Goal: Task Accomplishment & Management: Manage account settings

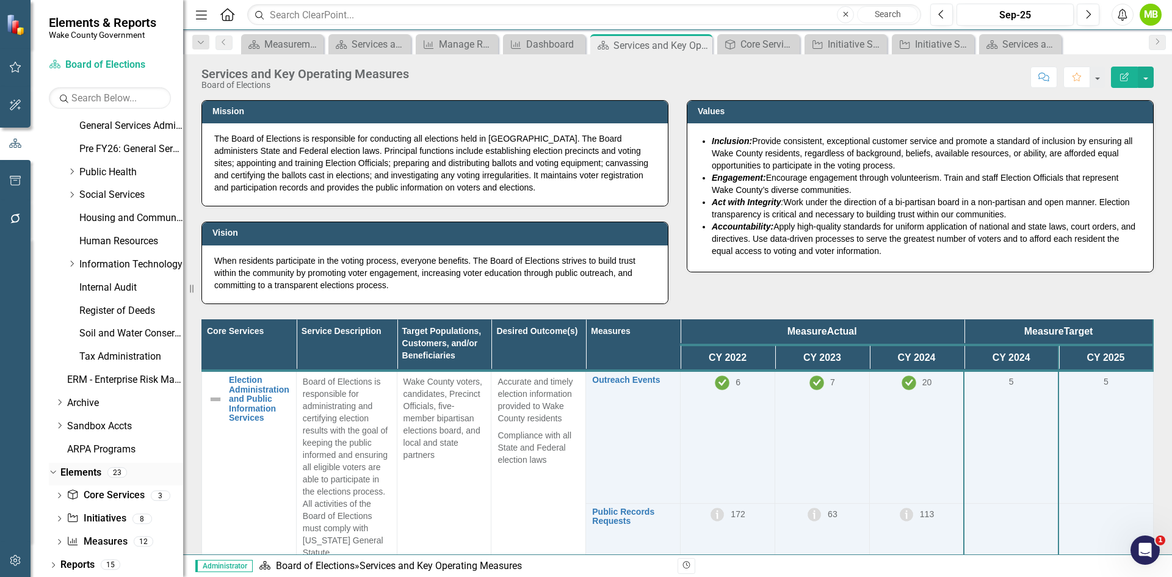
scroll to position [465, 0]
click at [88, 564] on link "Reports" at bounding box center [77, 564] width 34 height 14
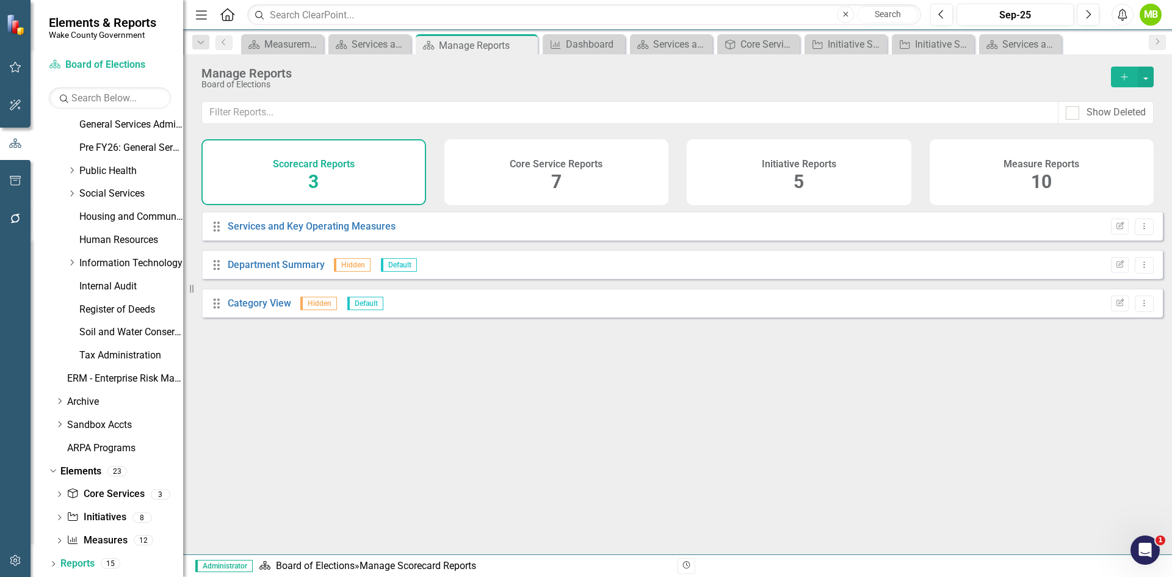
click at [585, 170] on div "Core Service Reports 7" at bounding box center [556, 172] width 225 height 66
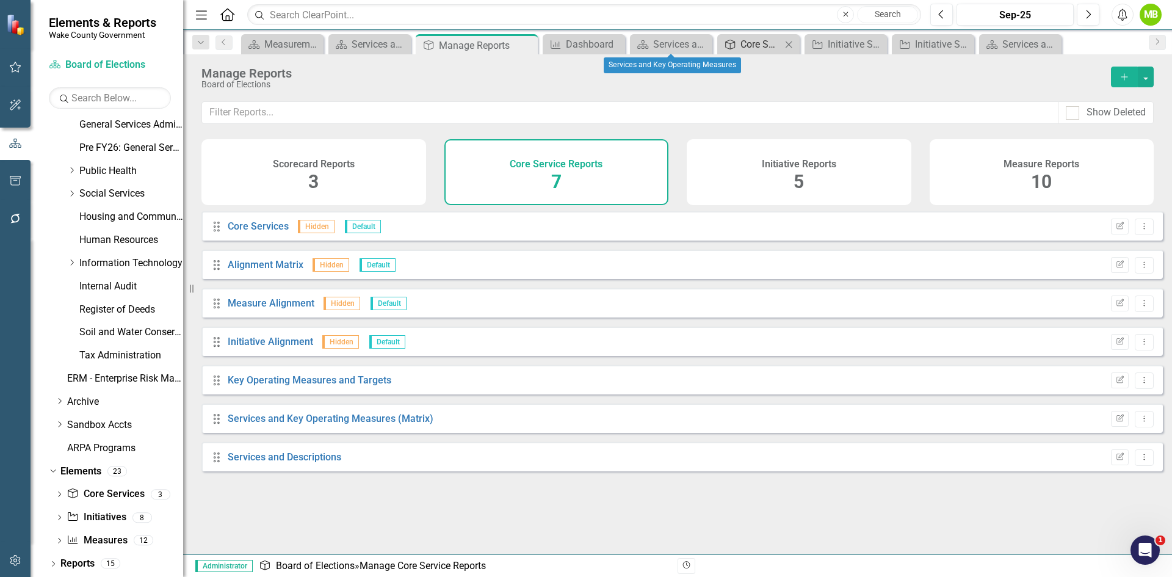
click at [767, 43] on div "Core Services and Key Performance Measures" at bounding box center [760, 44] width 41 height 15
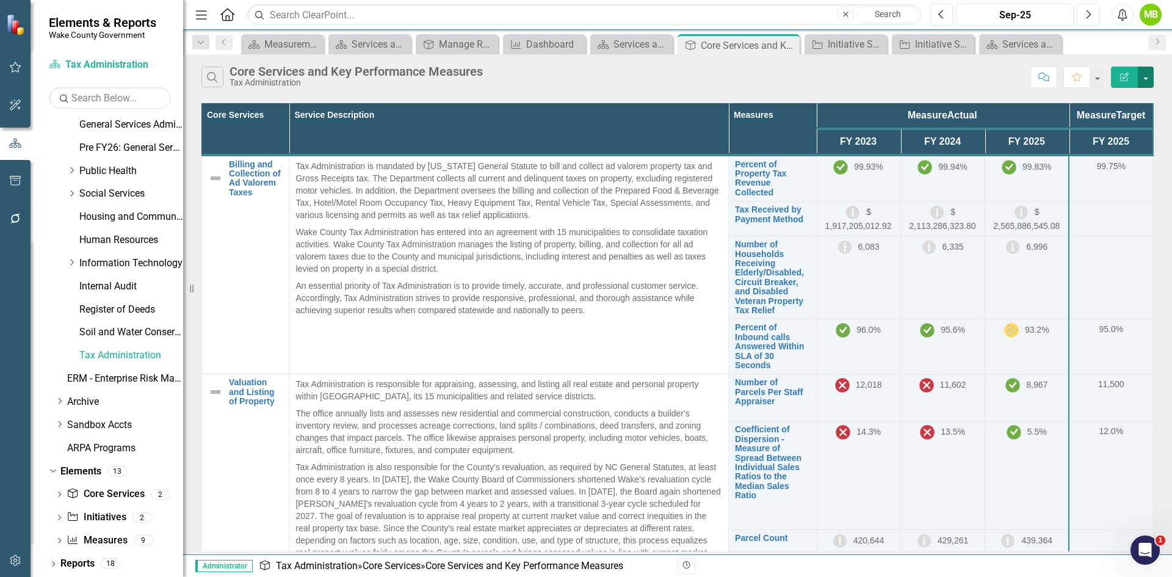
click at [1143, 81] on button "button" at bounding box center [1146, 77] width 16 height 21
click at [78, 557] on link "Reports" at bounding box center [77, 564] width 34 height 14
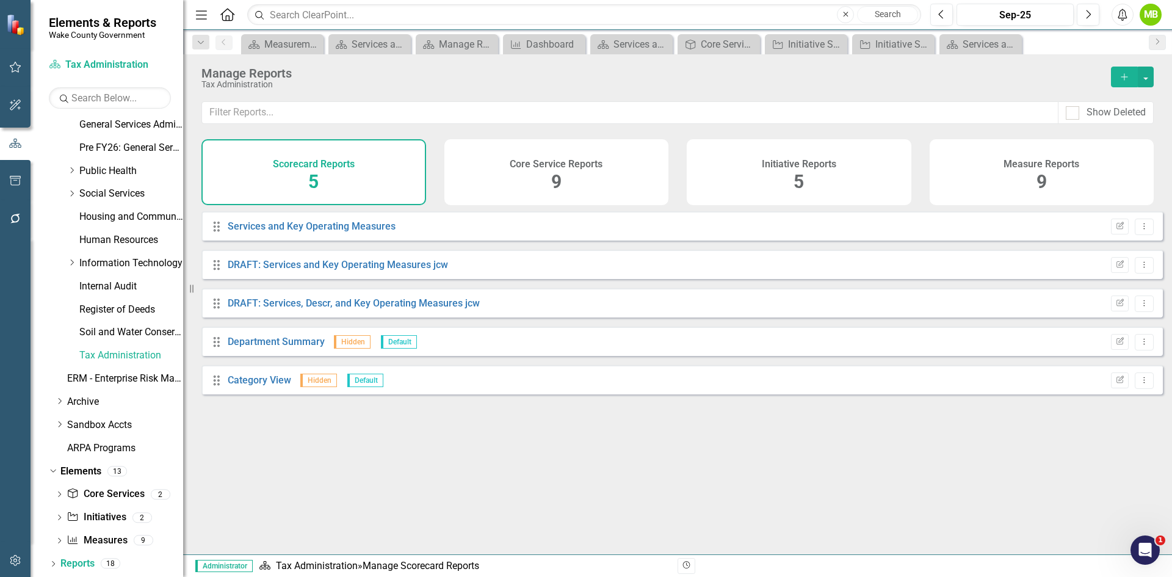
click at [551, 182] on span "9" at bounding box center [556, 181] width 10 height 21
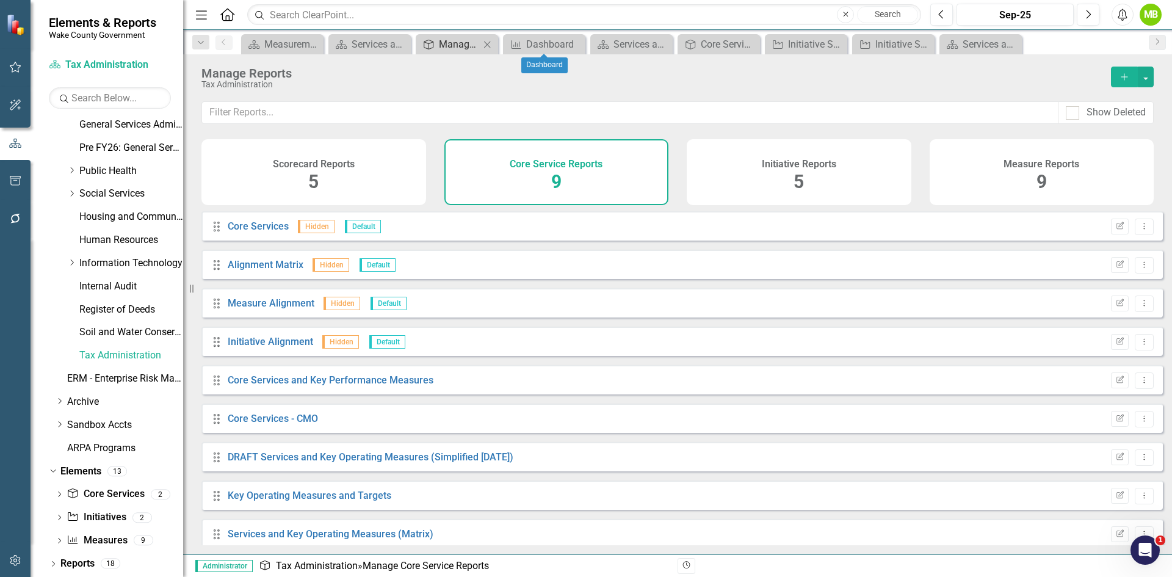
click at [453, 42] on div "Manage Reports" at bounding box center [459, 44] width 41 height 15
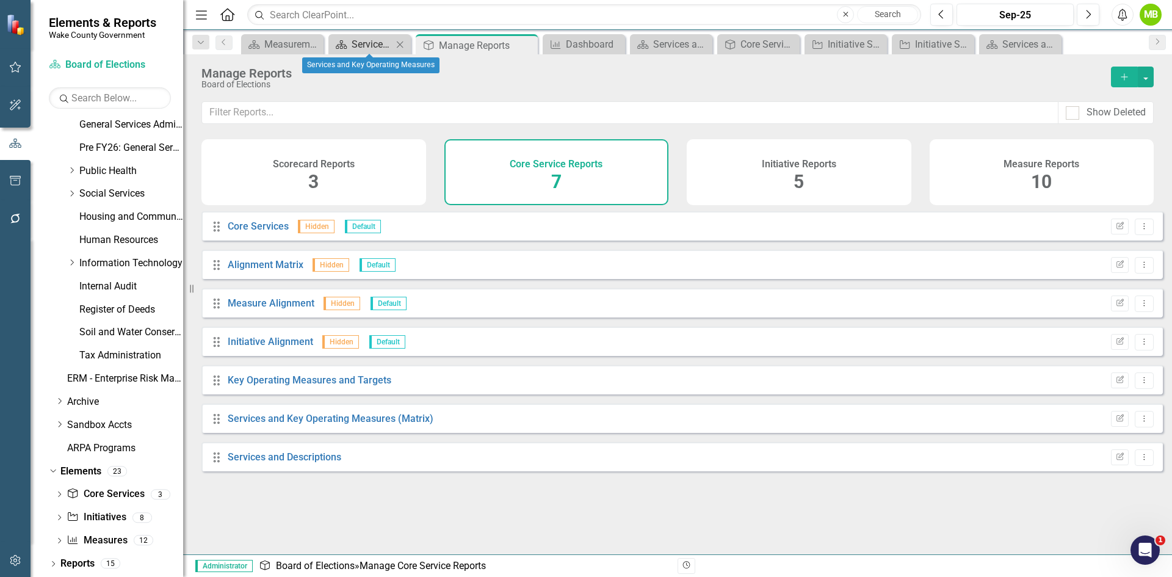
click at [356, 46] on div "Services and Key Operating Measures" at bounding box center [372, 44] width 41 height 15
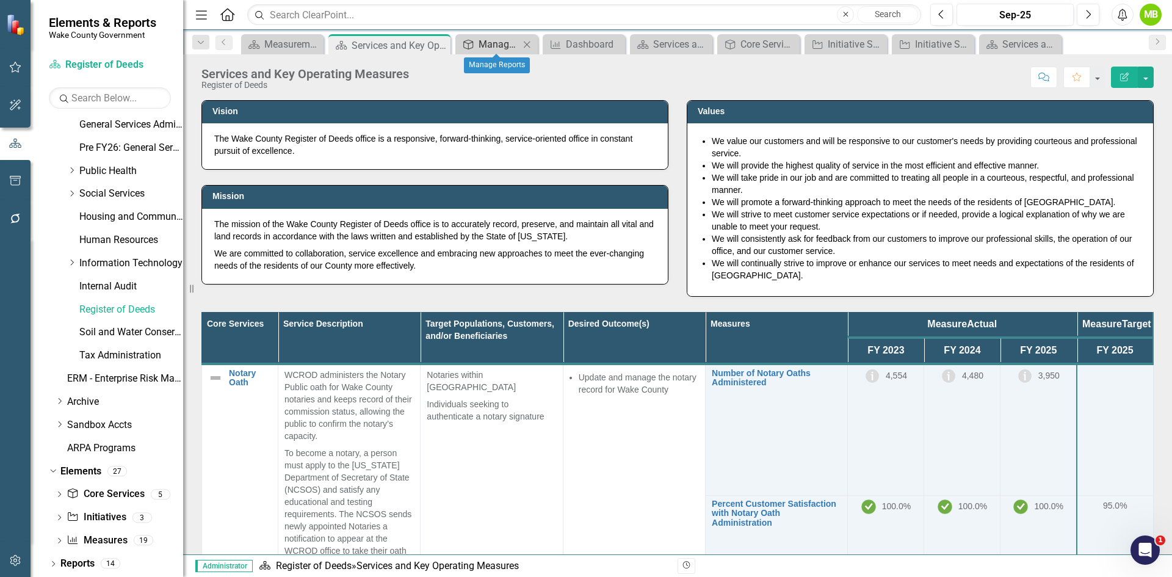
click at [504, 45] on div "Manage Reports" at bounding box center [498, 44] width 41 height 15
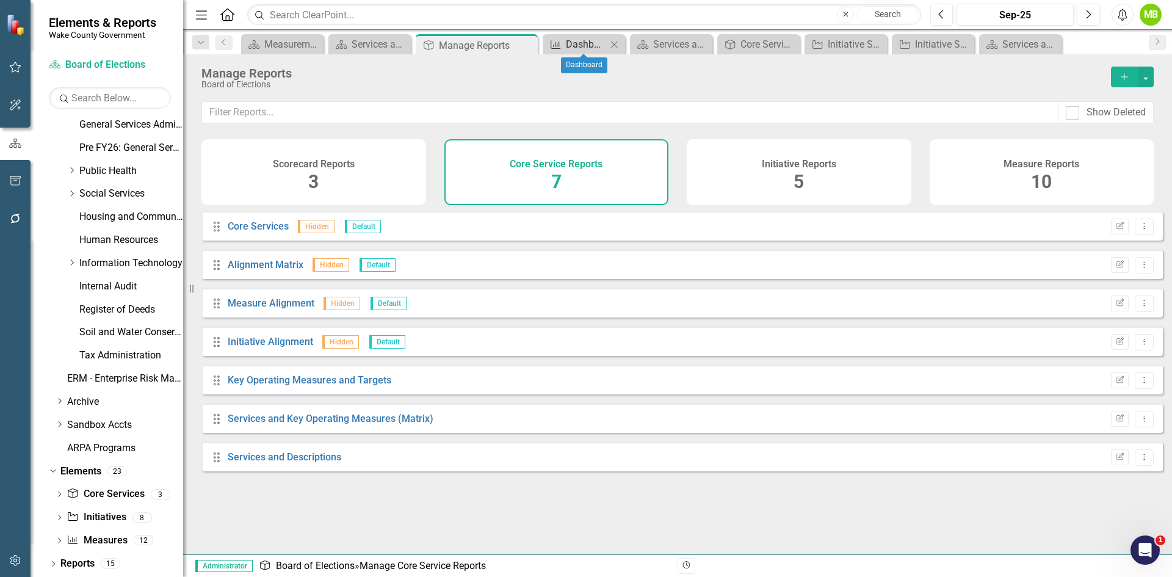
click at [587, 43] on div "Dashboard" at bounding box center [586, 44] width 41 height 15
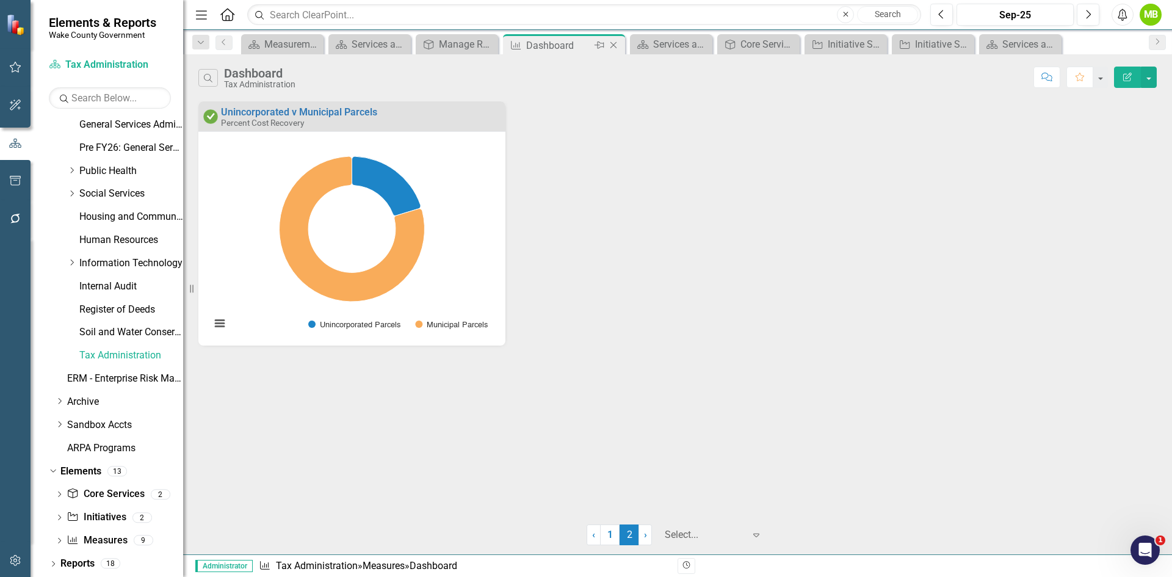
click at [615, 43] on icon at bounding box center [613, 45] width 7 height 7
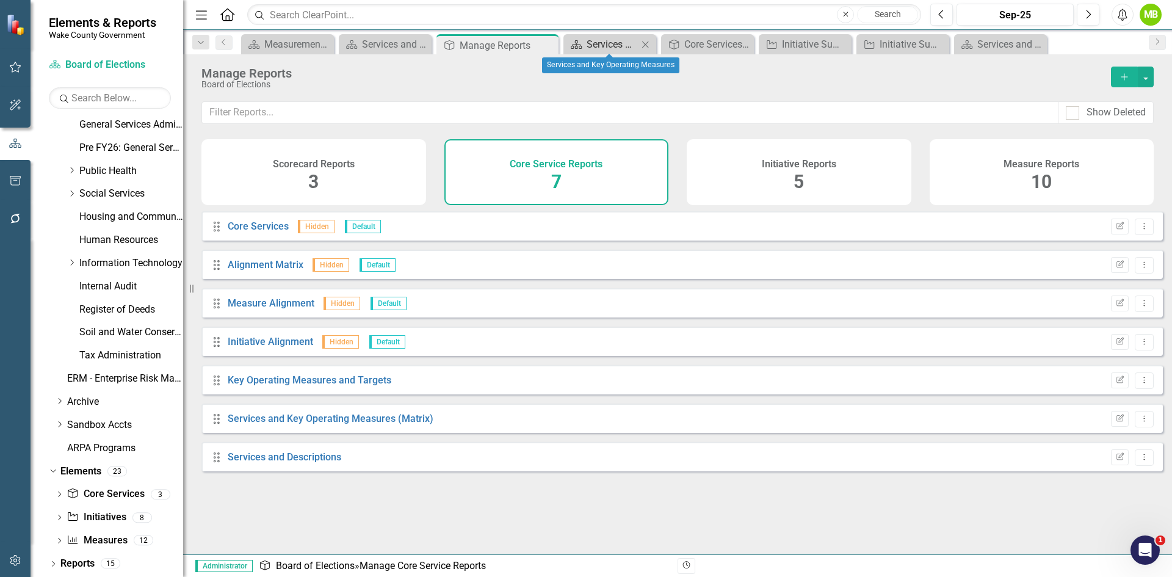
click at [614, 43] on div "Services and Key Operating Measures" at bounding box center [612, 44] width 51 height 15
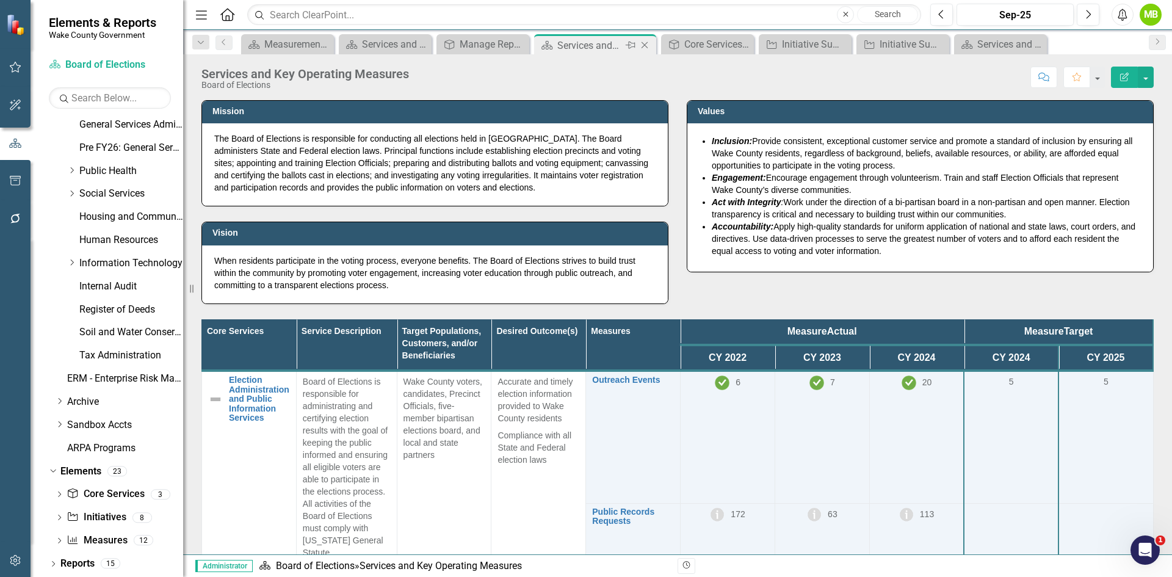
click at [648, 46] on icon "Close" at bounding box center [644, 45] width 12 height 10
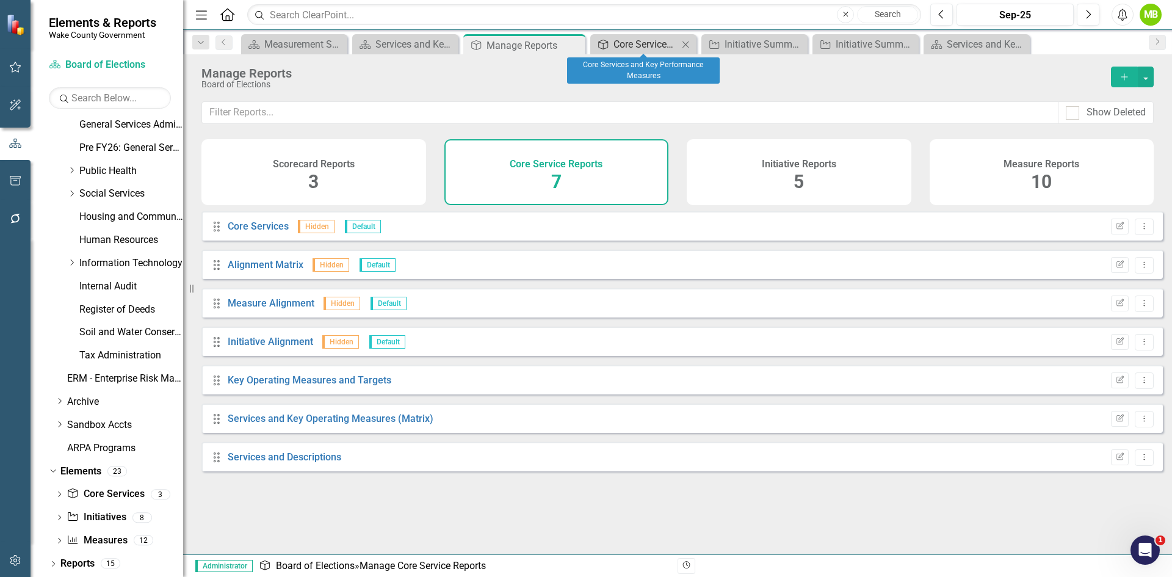
click at [658, 43] on div "Core Services and Key Performance Measures" at bounding box center [645, 44] width 65 height 15
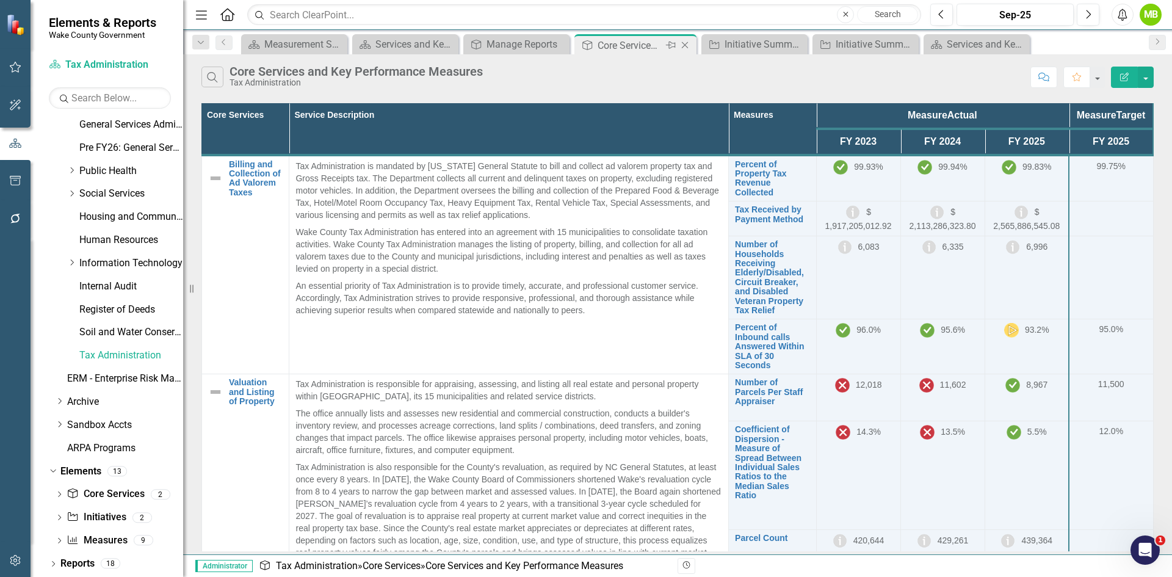
click at [685, 47] on icon "Close" at bounding box center [685, 45] width 12 height 10
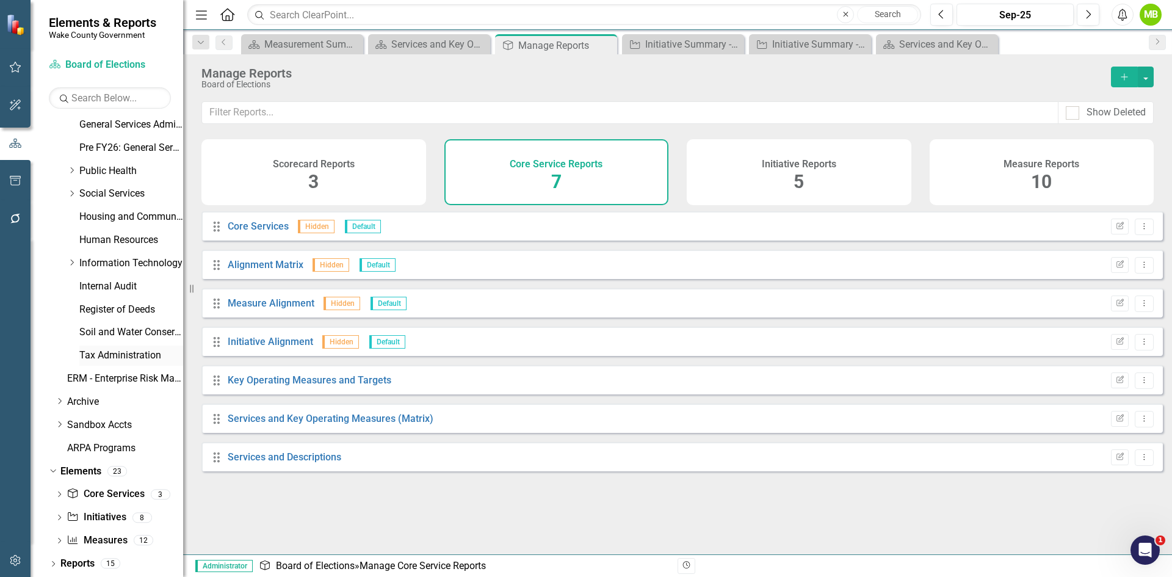
click at [115, 358] on link "Tax Administration" at bounding box center [131, 355] width 104 height 14
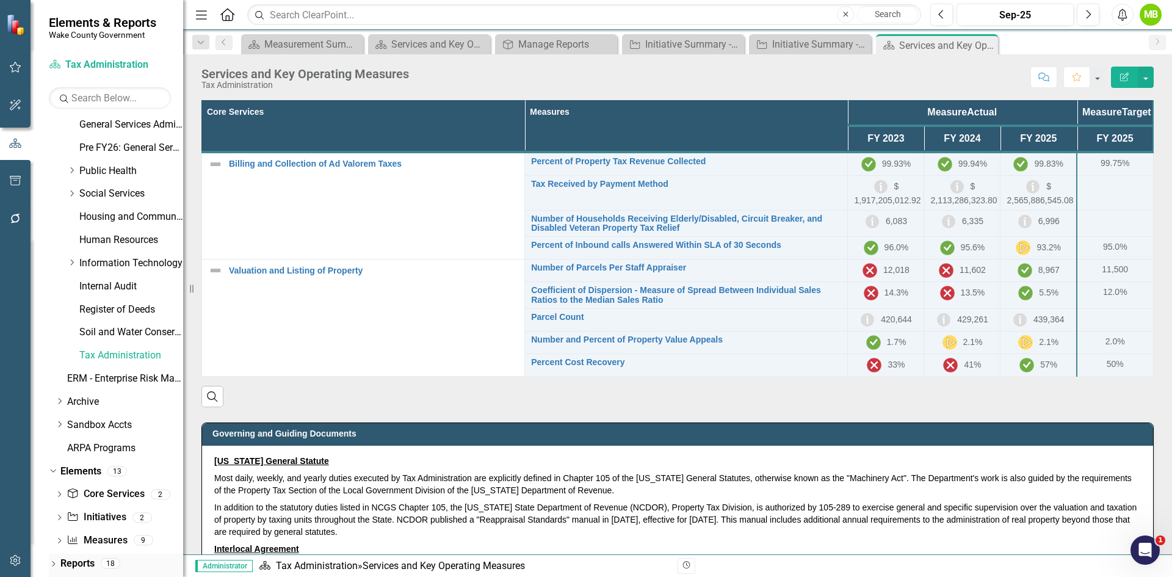
click at [85, 560] on link "Reports" at bounding box center [77, 564] width 34 height 14
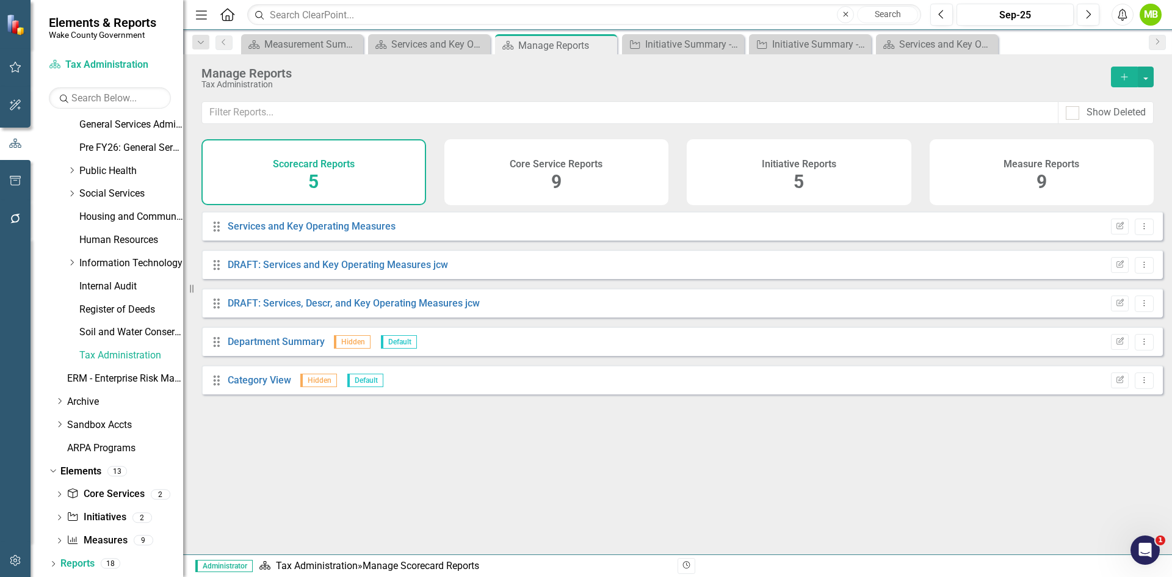
click at [542, 176] on div "Core Service Reports 9" at bounding box center [556, 172] width 225 height 66
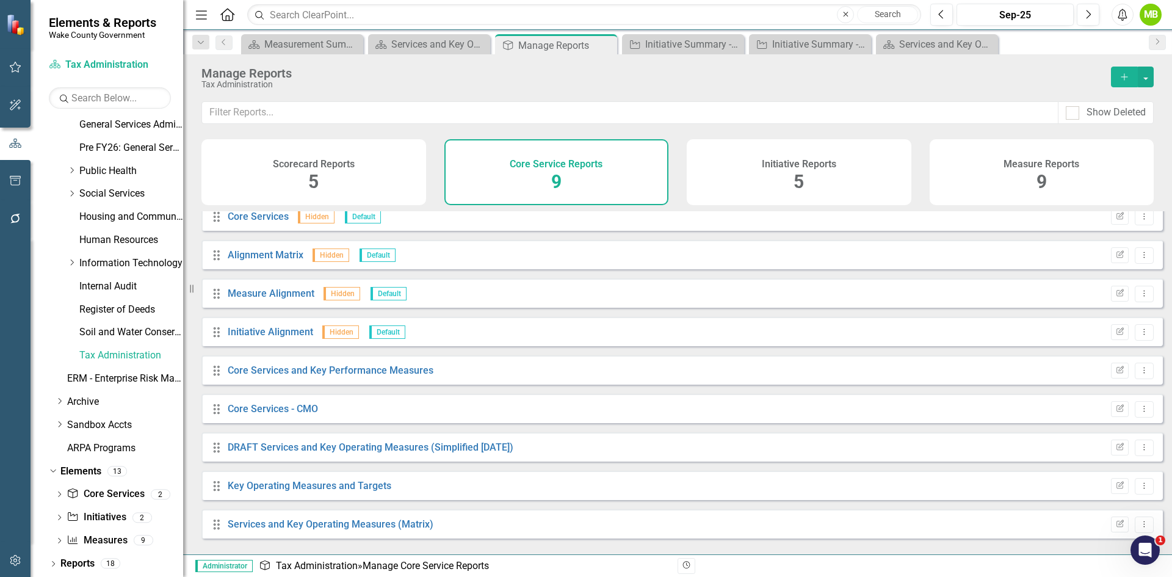
scroll to position [12, 0]
click at [1140, 377] on button "Dropdown Menu" at bounding box center [1144, 368] width 19 height 16
click at [1104, 440] on link "Copy Duplicate Report" at bounding box center [1093, 442] width 101 height 23
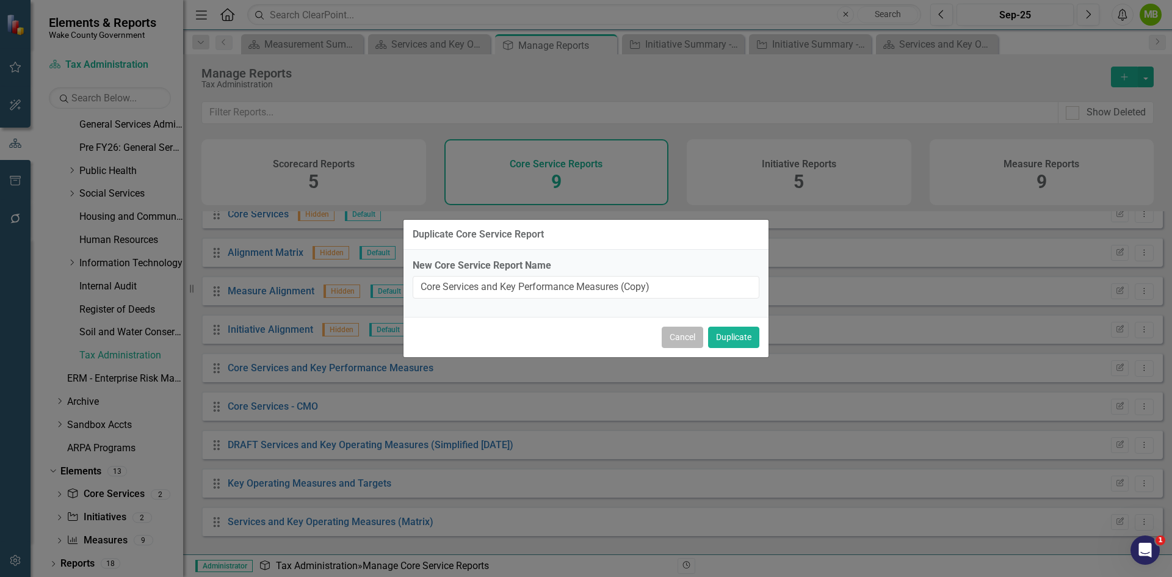
click at [682, 345] on button "Cancel" at bounding box center [683, 337] width 42 height 21
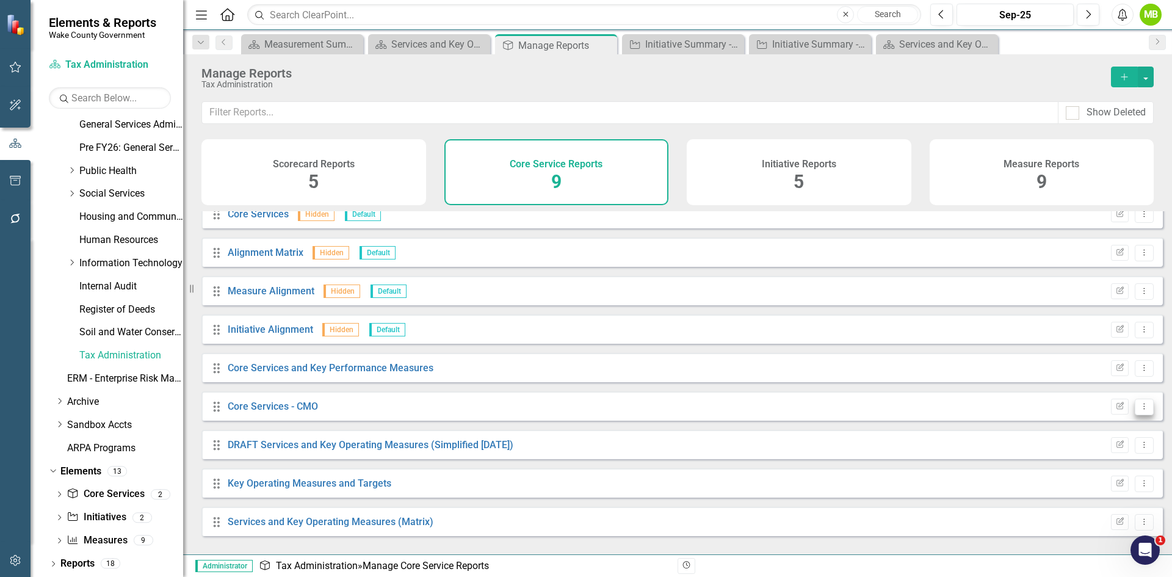
click at [1139, 410] on icon "Dropdown Menu" at bounding box center [1144, 406] width 10 height 8
click at [1100, 482] on link "Copy Duplicate Report" at bounding box center [1093, 481] width 101 height 23
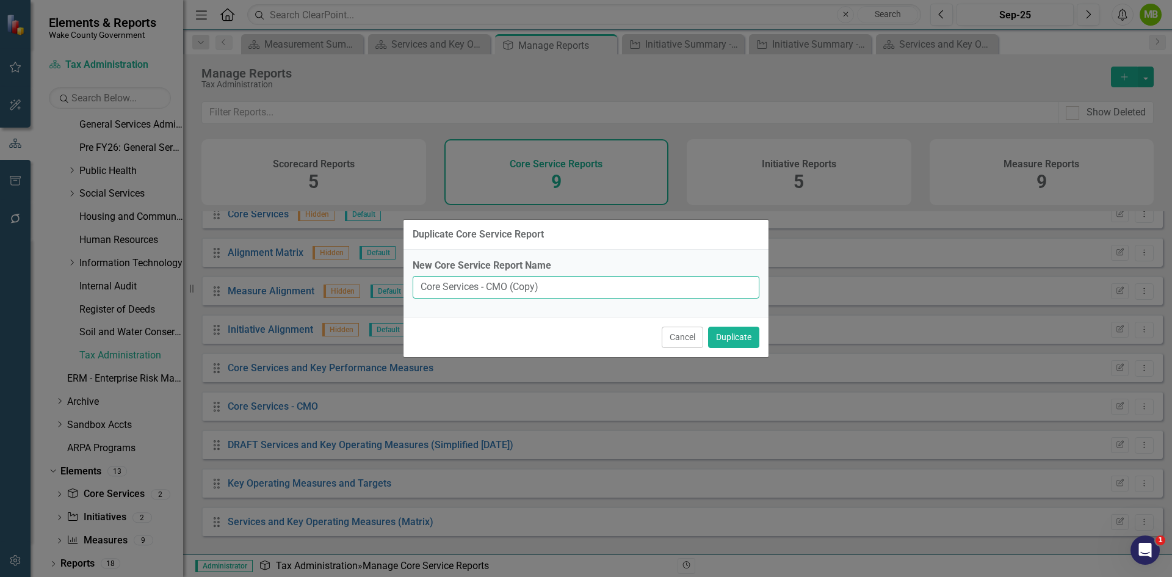
click at [579, 291] on input "Core Services - CMO (Copy)" at bounding box center [586, 287] width 347 height 23
click at [679, 340] on button "Cancel" at bounding box center [683, 337] width 42 height 21
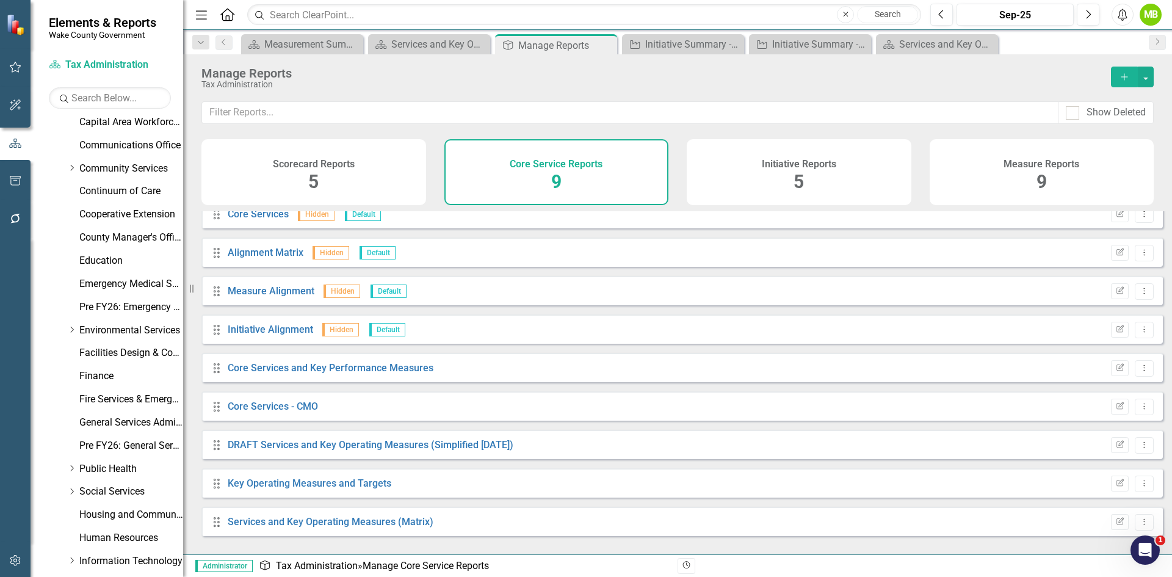
scroll to position [38, 0]
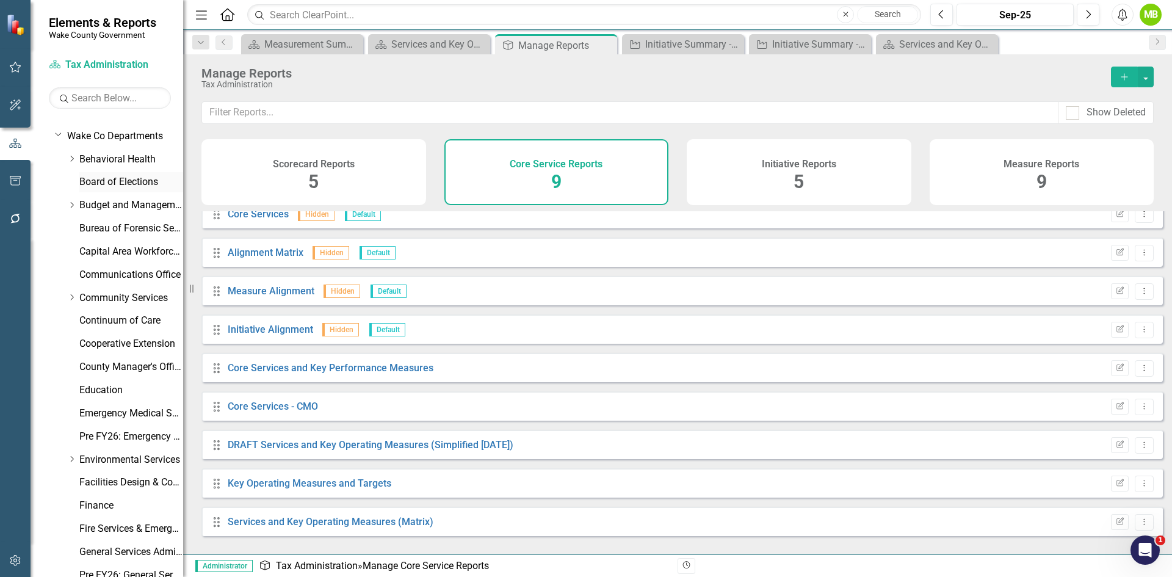
click at [101, 180] on link "Board of Elections" at bounding box center [131, 182] width 104 height 14
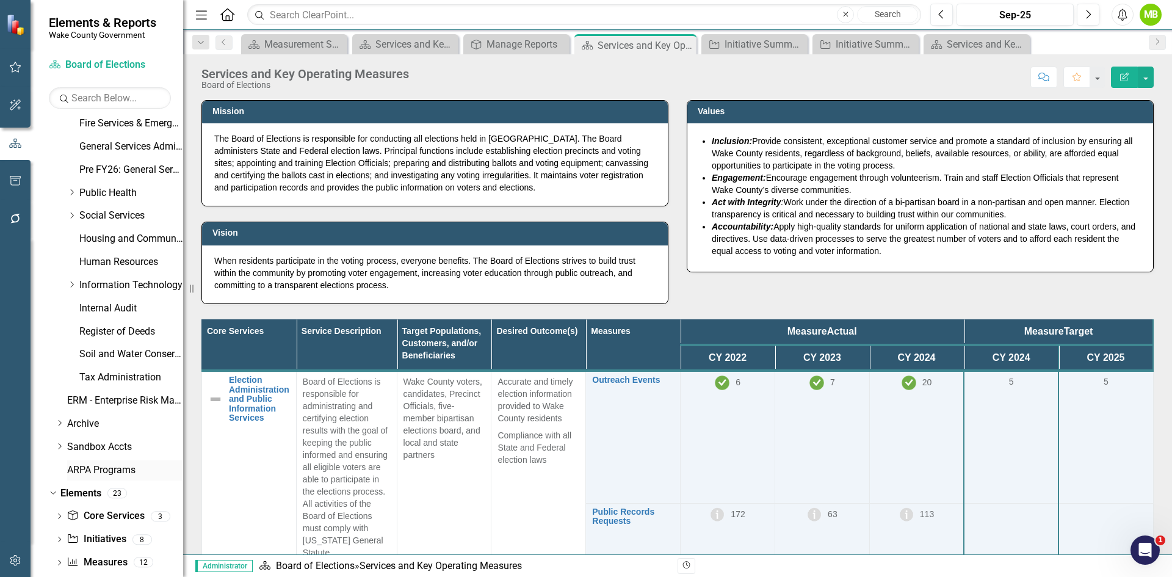
scroll to position [465, 0]
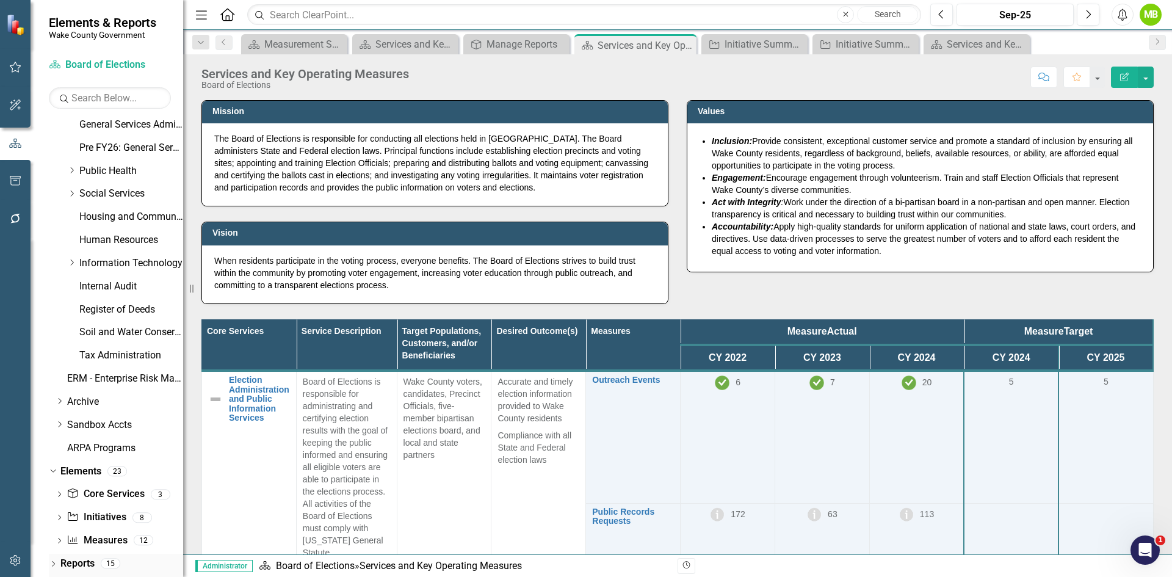
click at [77, 561] on link "Reports" at bounding box center [77, 564] width 34 height 14
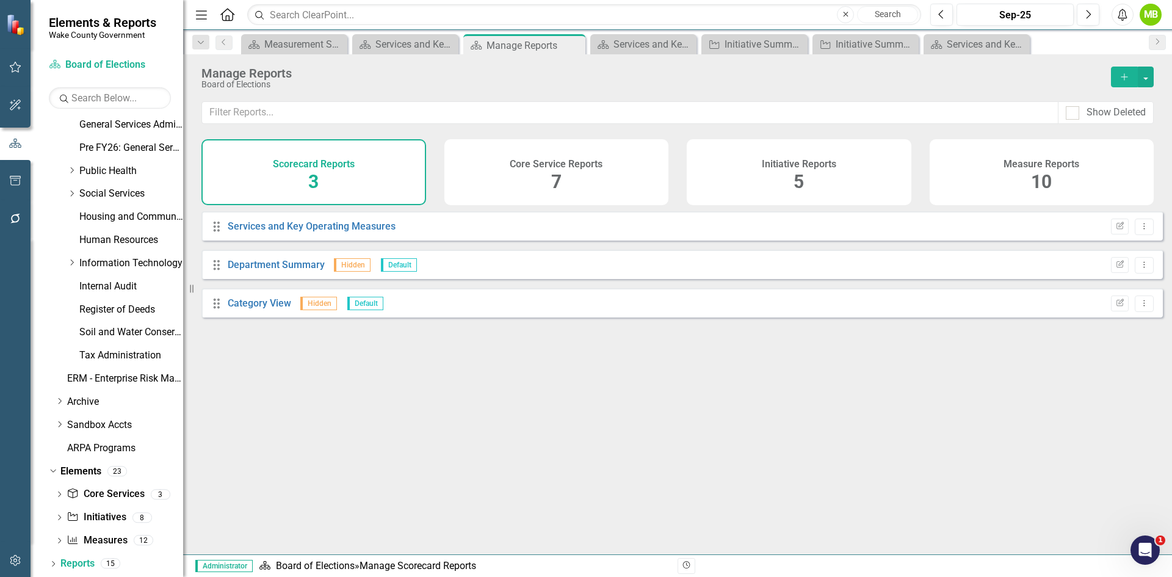
click at [519, 185] on div "Core Service Reports 7" at bounding box center [556, 172] width 225 height 66
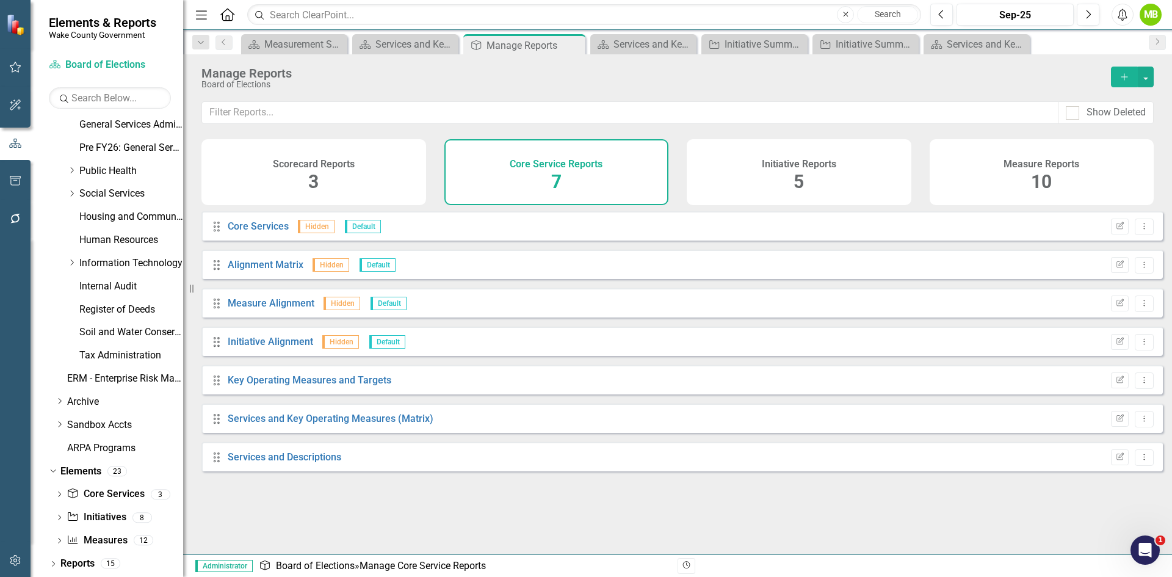
click at [1117, 73] on button "Add" at bounding box center [1124, 77] width 27 height 21
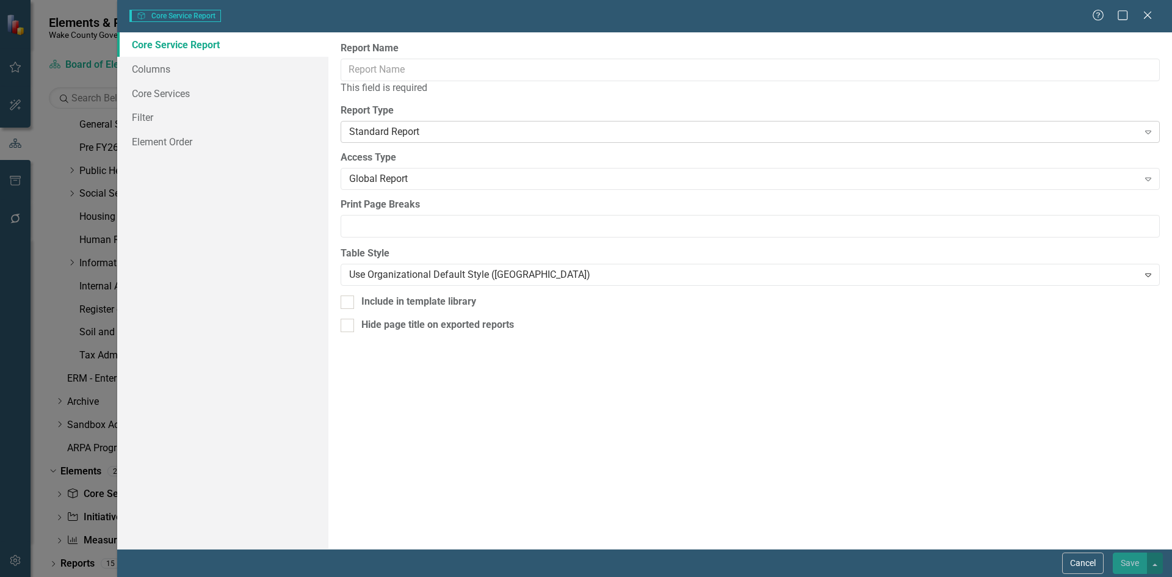
click at [370, 134] on div "Standard Report" at bounding box center [743, 132] width 789 height 14
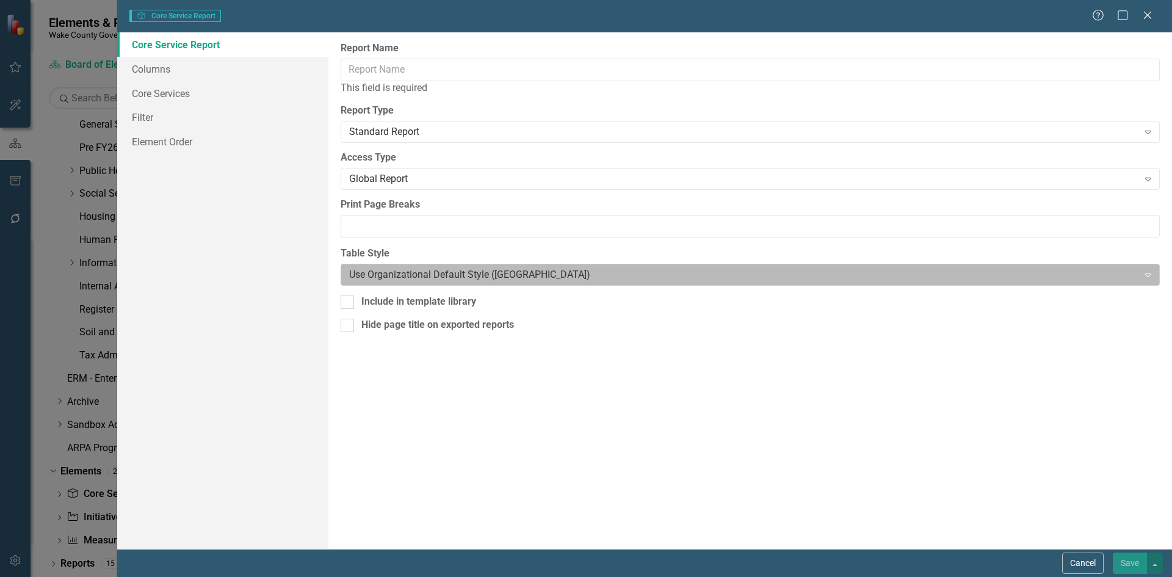
click at [373, 269] on div at bounding box center [740, 275] width 782 height 16
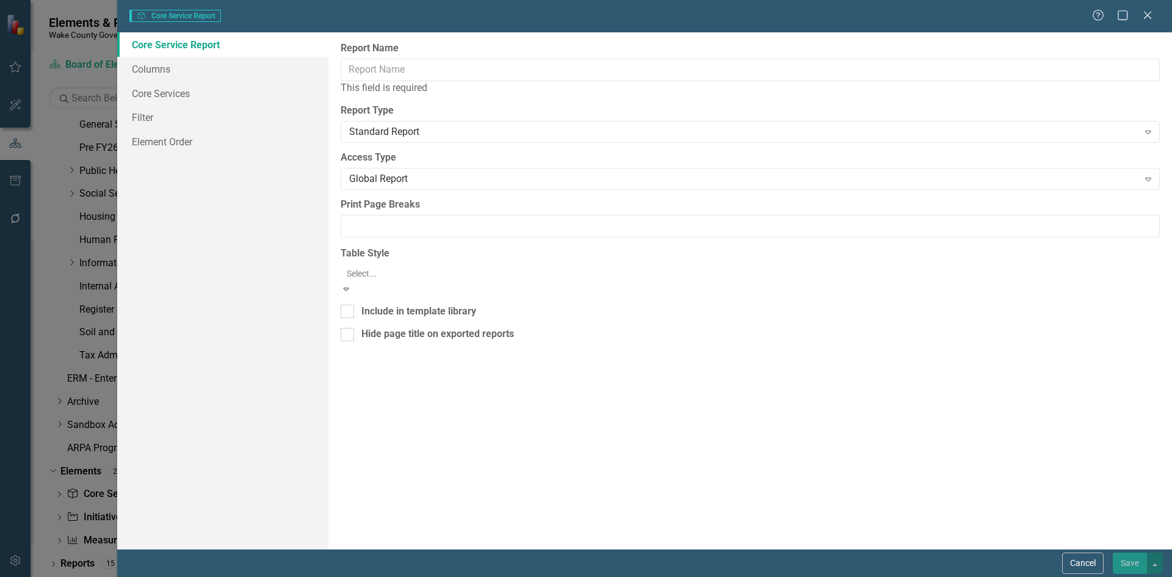
scroll to position [20, 0]
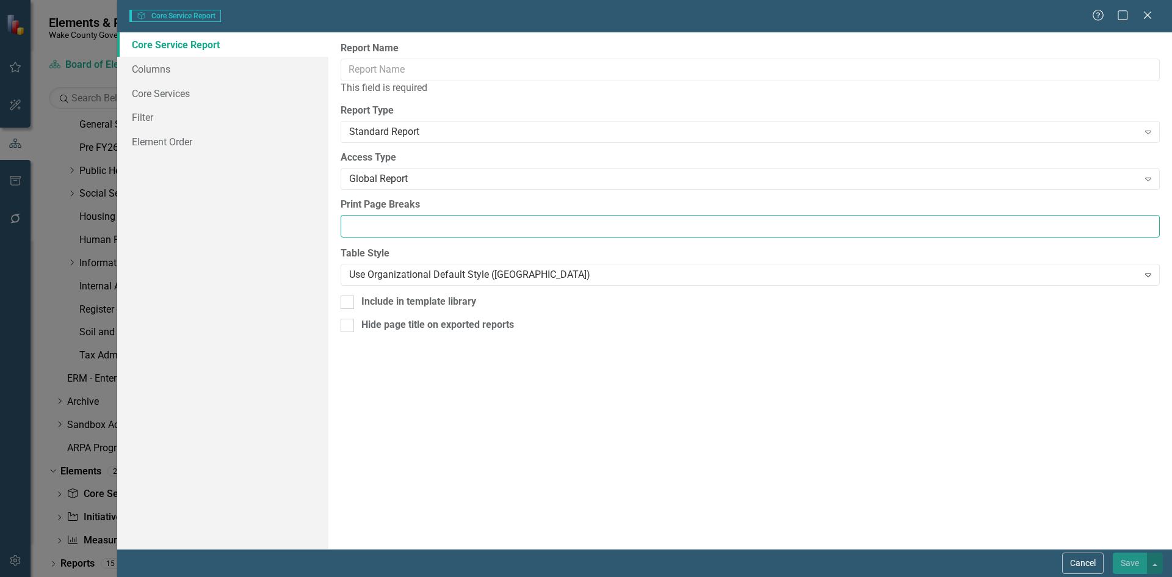
click at [405, 215] on input "Print Page Breaks" at bounding box center [750, 226] width 819 height 23
click at [372, 133] on div "Standard Report" at bounding box center [743, 132] width 789 height 14
click at [391, 175] on div "Global Report" at bounding box center [743, 179] width 789 height 14
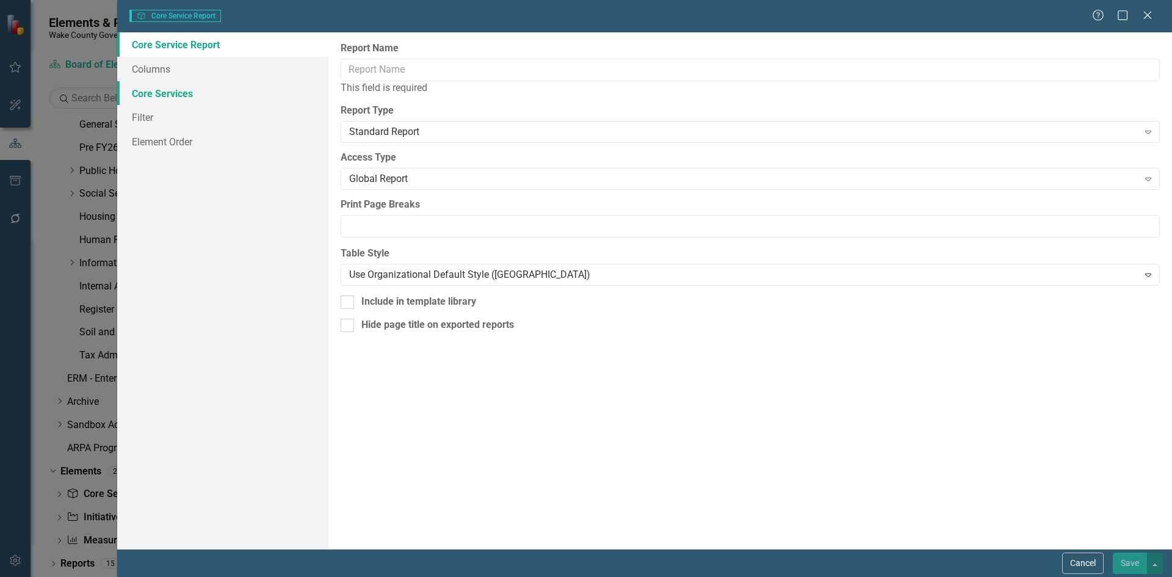
click at [181, 103] on link "Core Services" at bounding box center [222, 93] width 211 height 24
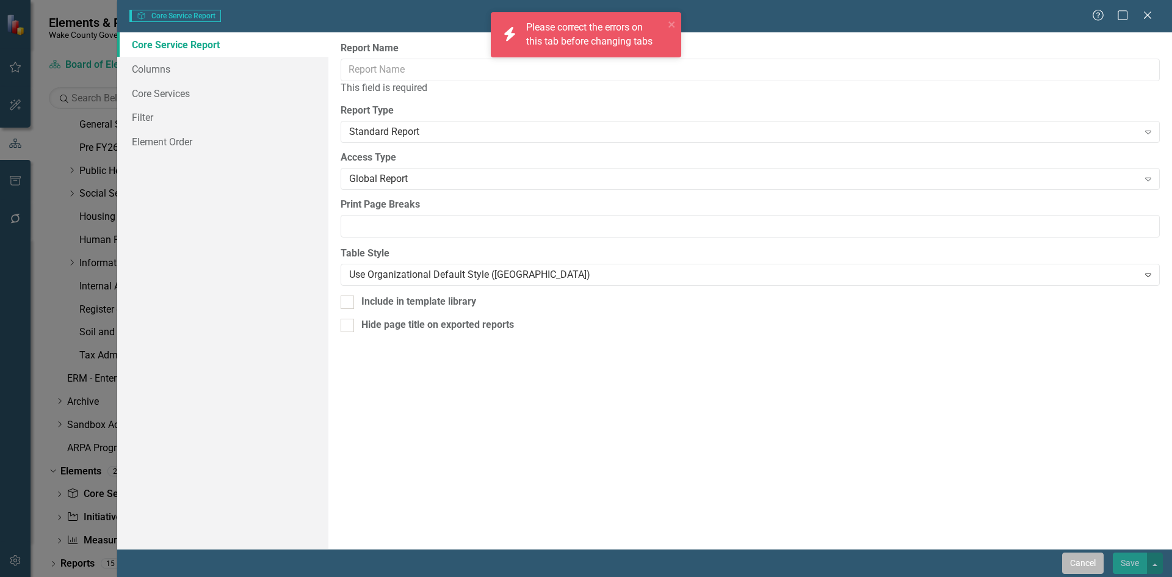
click at [1086, 556] on button "Cancel" at bounding box center [1083, 562] width 42 height 21
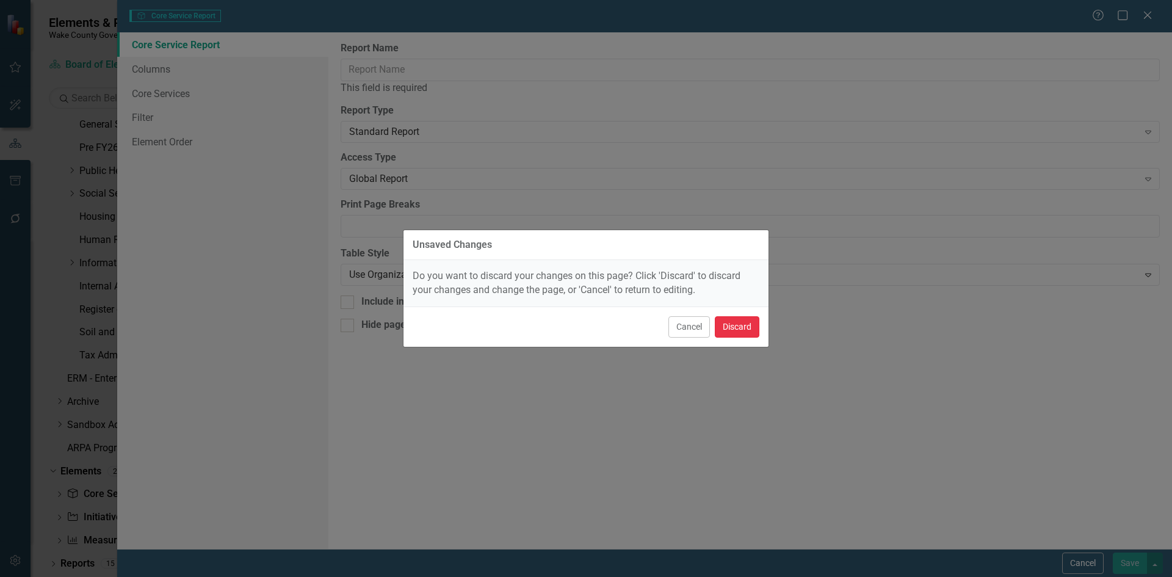
click at [739, 319] on button "Discard" at bounding box center [737, 326] width 45 height 21
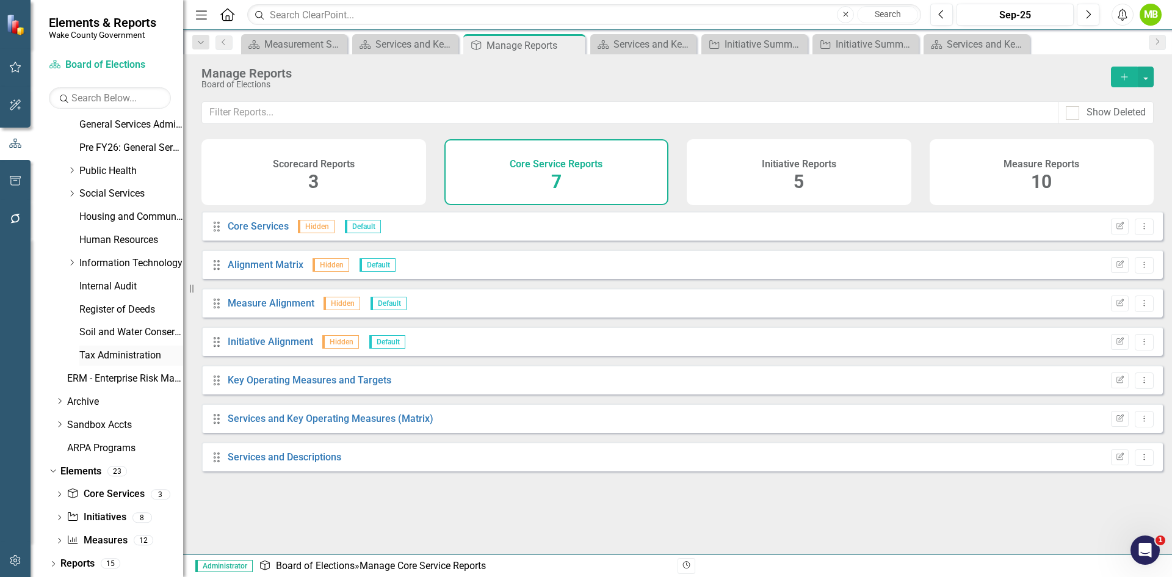
click at [119, 358] on link "Tax Administration" at bounding box center [131, 355] width 104 height 14
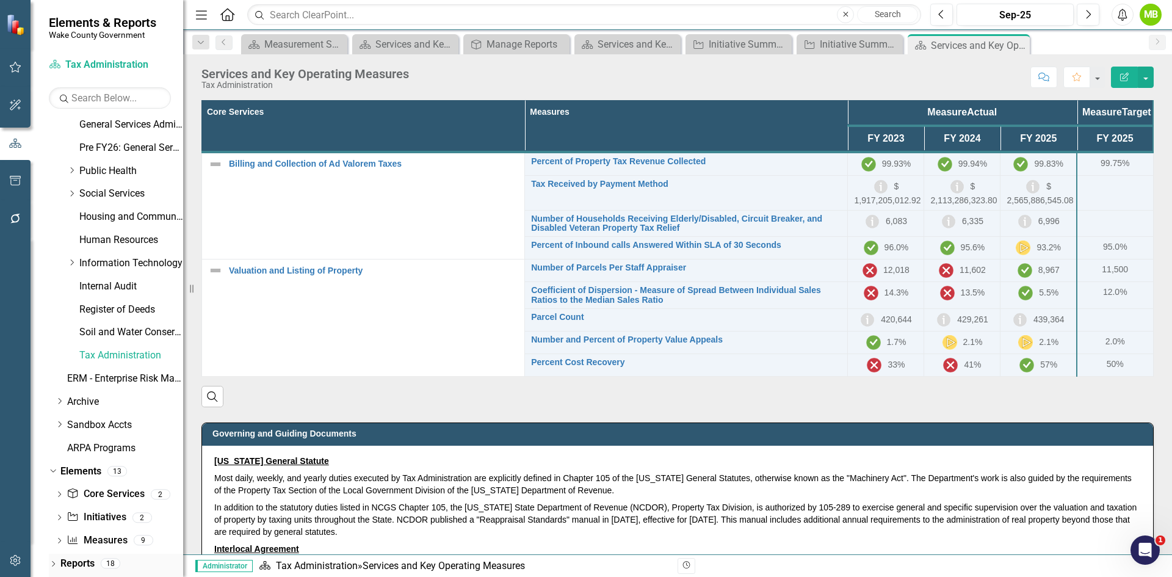
click at [90, 560] on link "Reports" at bounding box center [77, 564] width 34 height 14
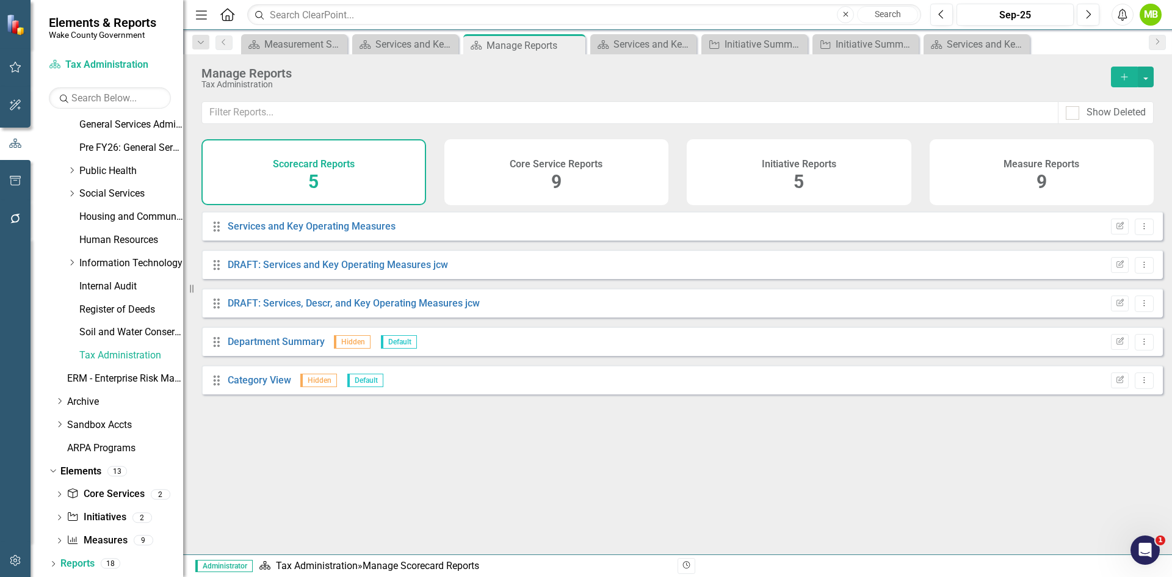
click at [531, 195] on div "Core Service Reports 9" at bounding box center [556, 172] width 225 height 66
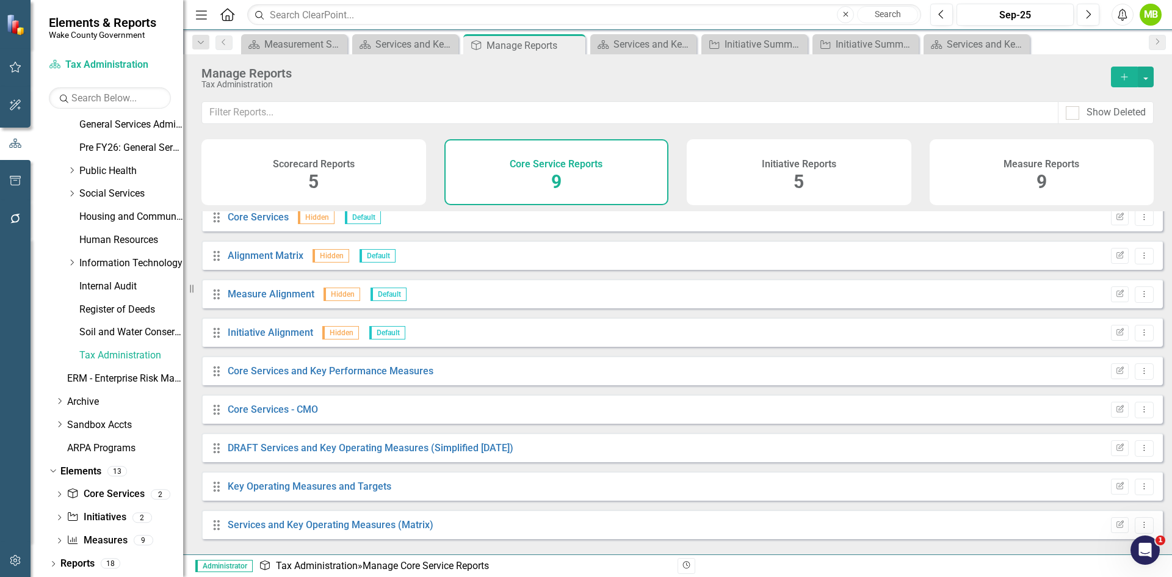
scroll to position [12, 0]
click at [1139, 372] on icon "Dropdown Menu" at bounding box center [1144, 368] width 10 height 8
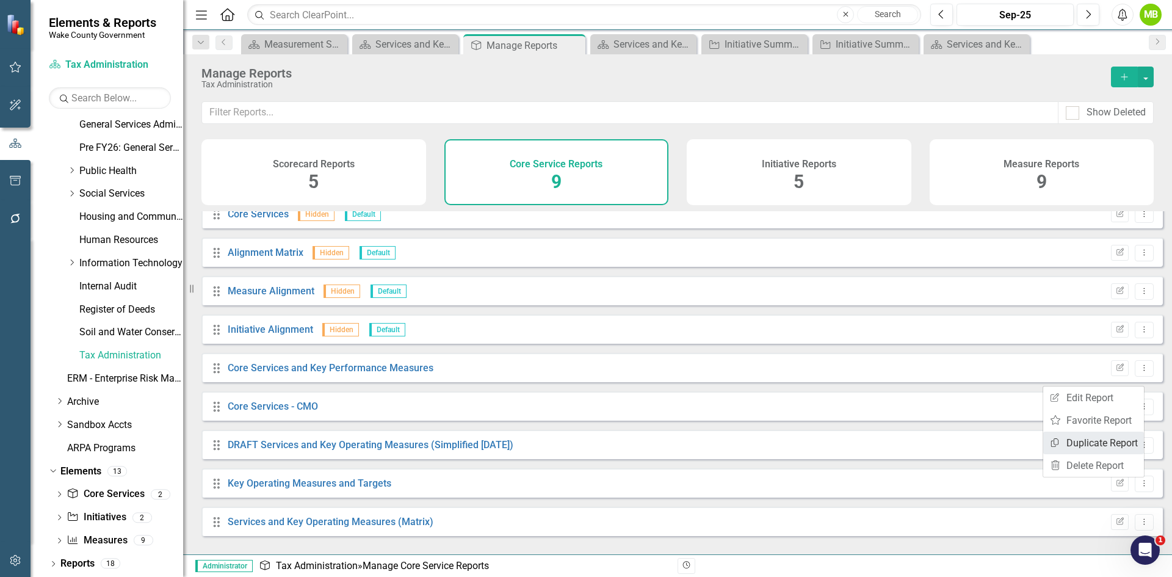
click at [1107, 438] on link "Copy Duplicate Report" at bounding box center [1093, 442] width 101 height 23
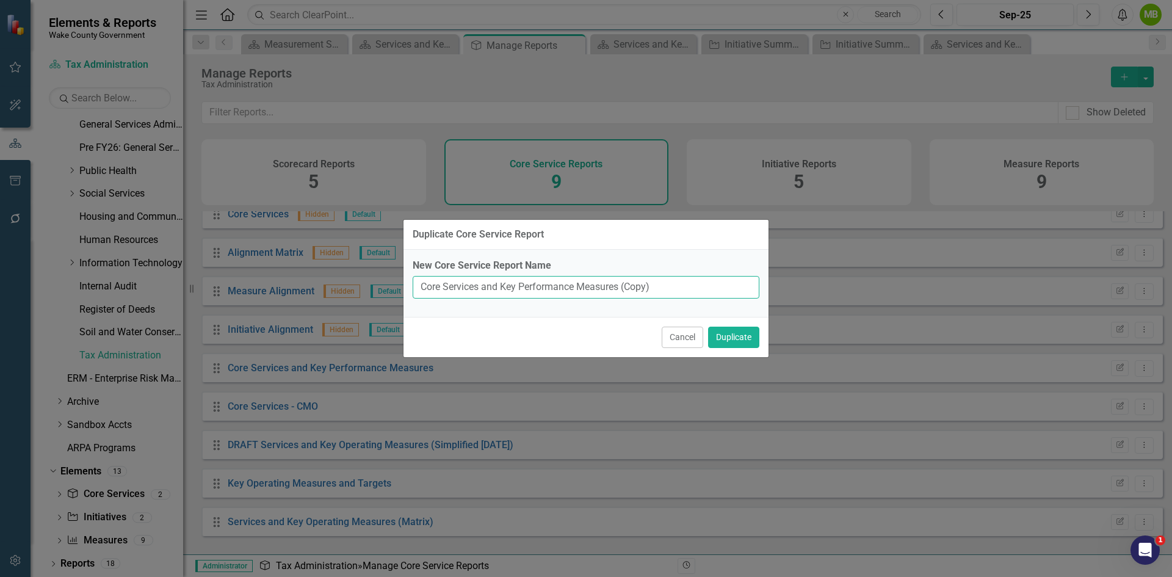
drag, startPoint x: 665, startPoint y: 287, endPoint x: 686, endPoint y: 293, distance: 21.6
click at [686, 293] on input "Core Services and Key Performance Measures (Copy)" at bounding box center [586, 287] width 347 height 23
click at [682, 344] on button "Cancel" at bounding box center [683, 337] width 42 height 21
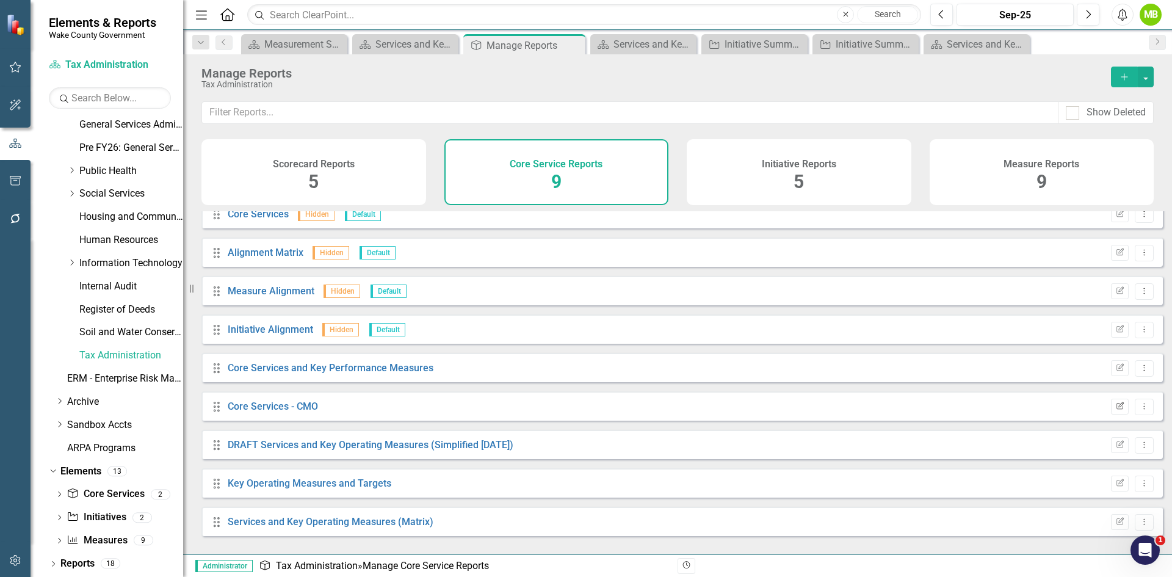
click at [1111, 414] on button "Edit Report" at bounding box center [1120, 407] width 18 height 16
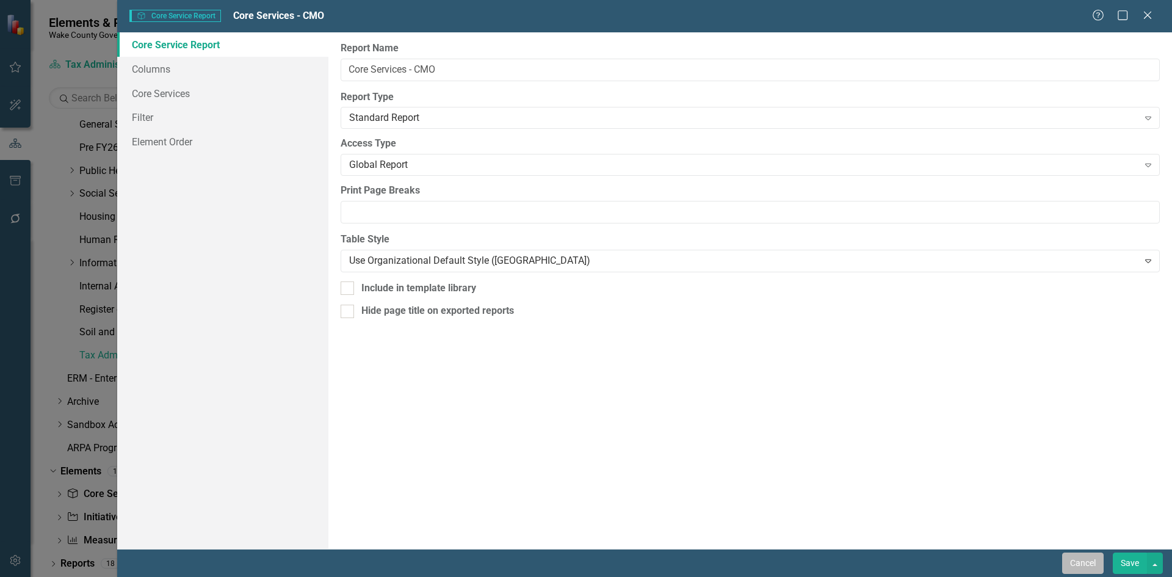
click at [1075, 561] on button "Cancel" at bounding box center [1083, 562] width 42 height 21
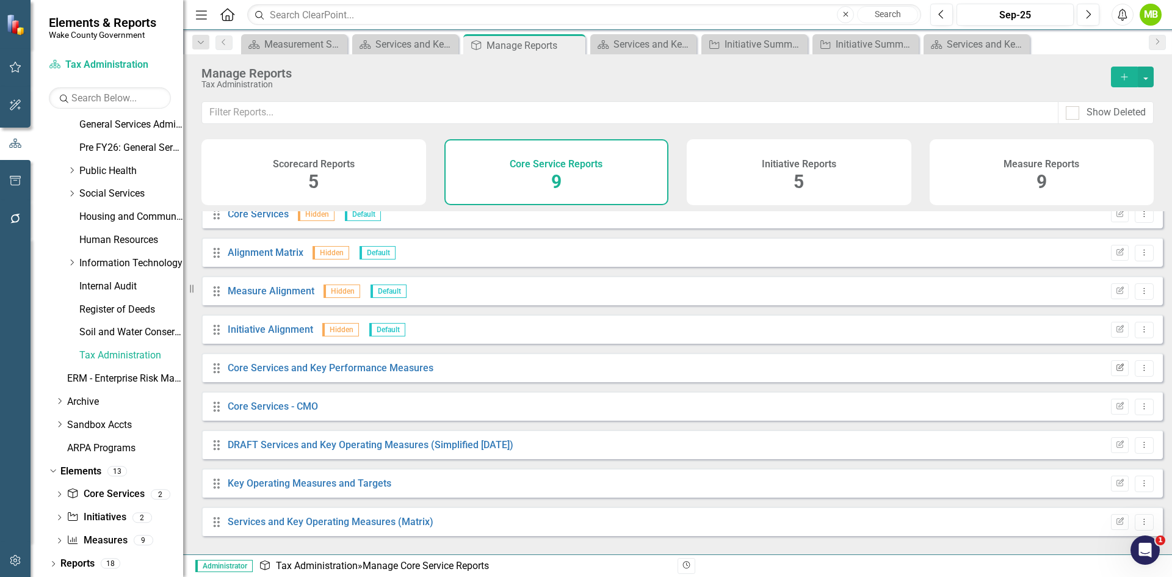
click at [1116, 370] on icon "button" at bounding box center [1119, 366] width 7 height 7
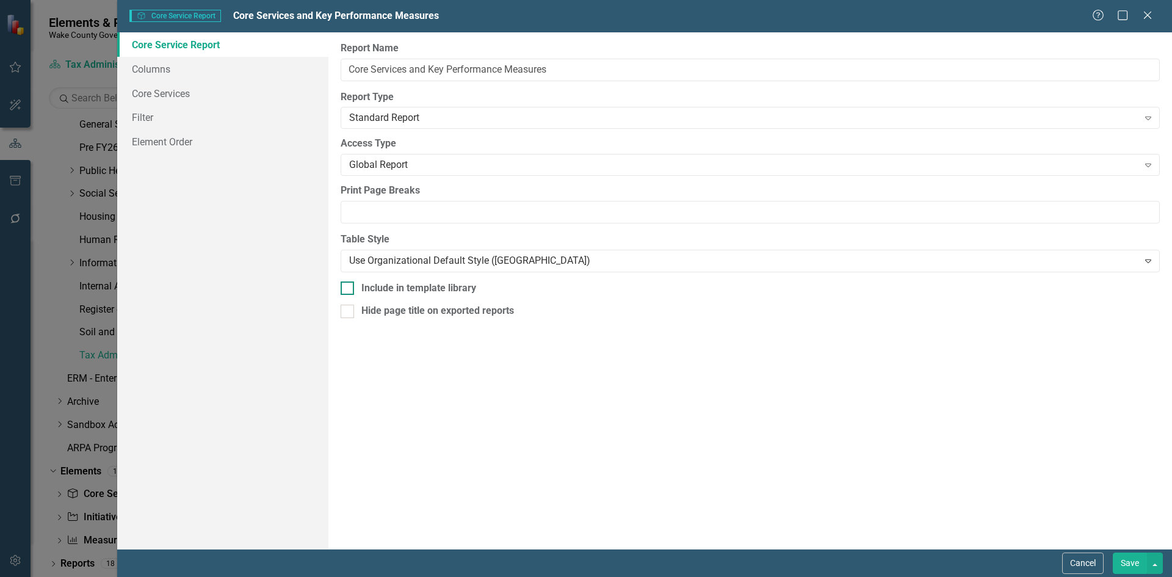
click at [392, 290] on div "Include in template library" at bounding box center [418, 288] width 115 height 14
click at [348, 289] on input "Include in template library" at bounding box center [345, 285] width 8 height 8
checkbox input "true"
click at [1137, 569] on button "Save" at bounding box center [1130, 562] width 34 height 21
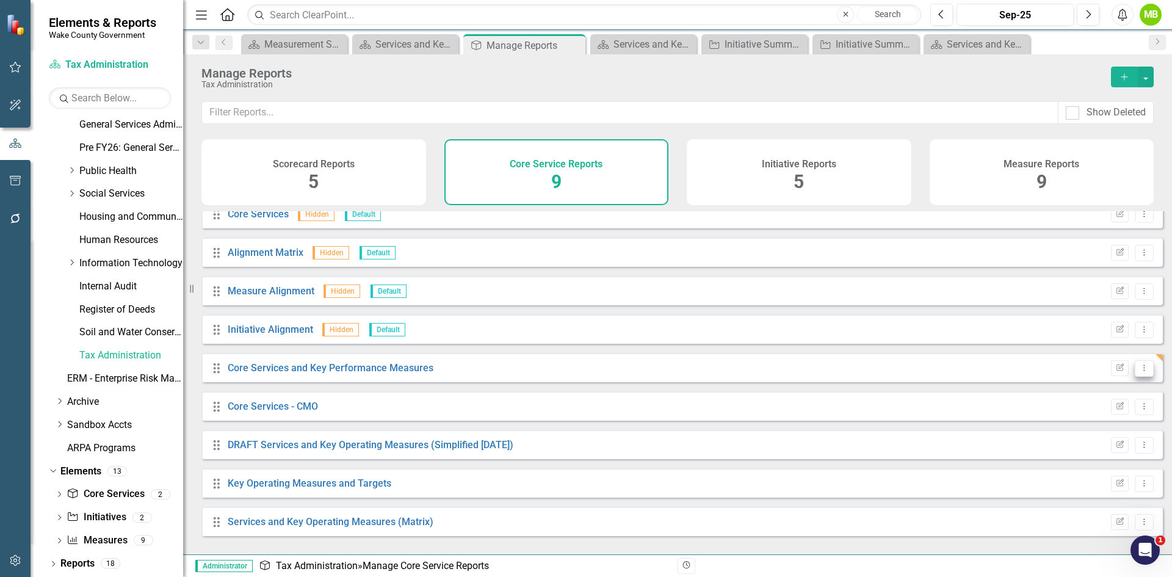
click at [1139, 372] on icon "Dropdown Menu" at bounding box center [1144, 368] width 10 height 8
click at [1106, 440] on link "Copy Duplicate Report" at bounding box center [1093, 442] width 101 height 23
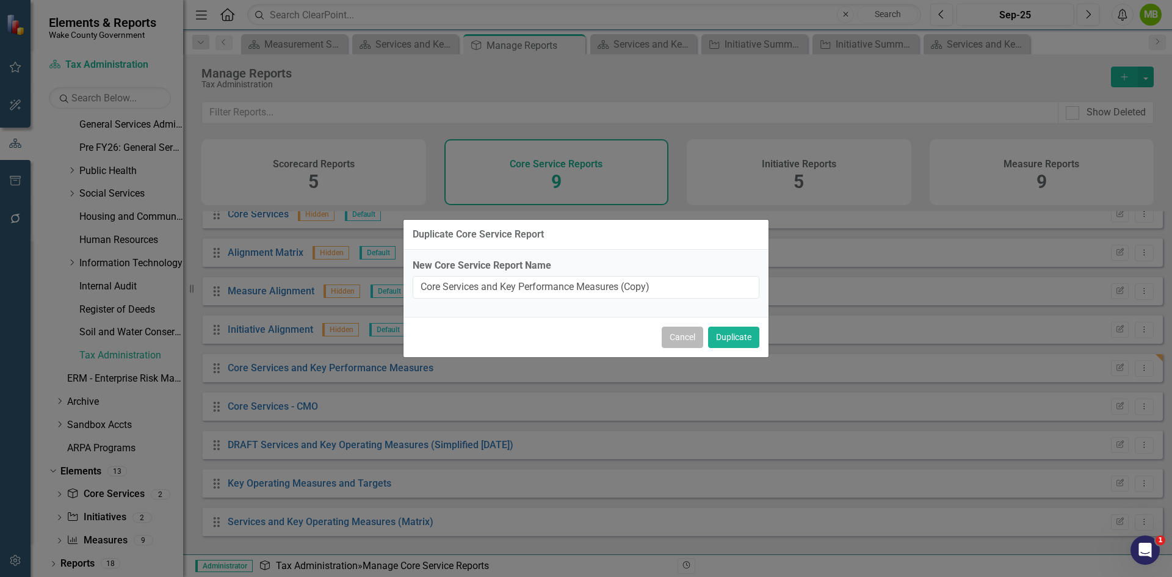
click at [687, 342] on button "Cancel" at bounding box center [683, 337] width 42 height 21
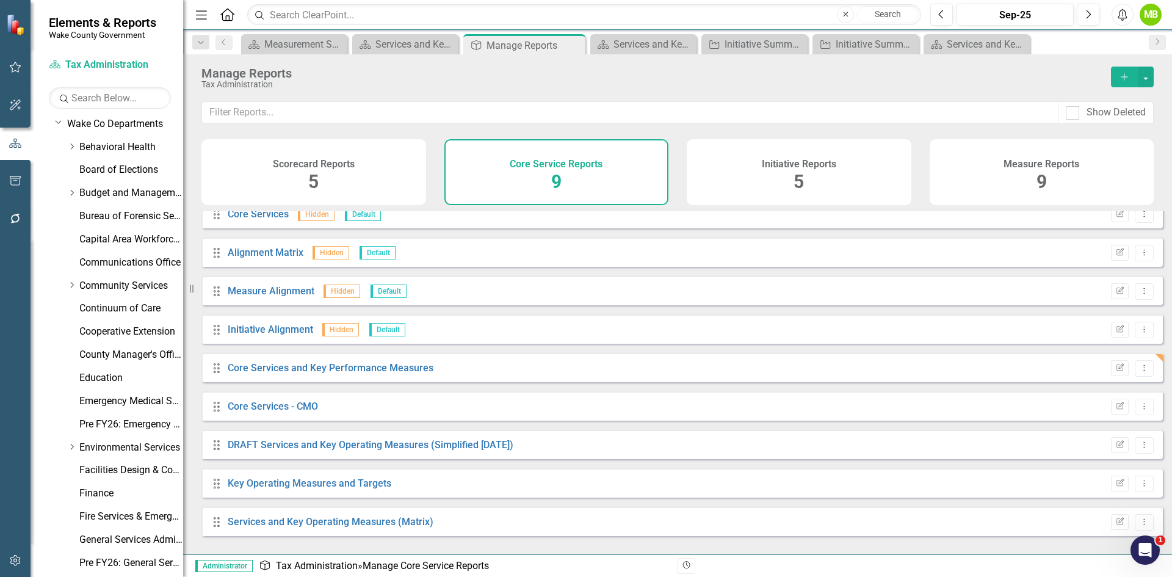
scroll to position [0, 0]
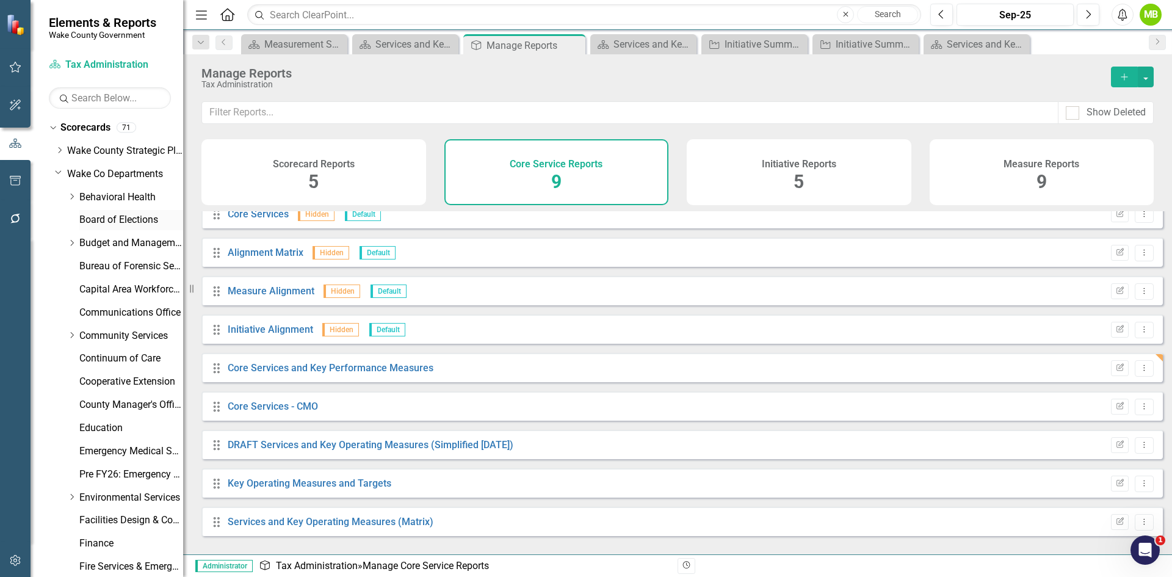
click at [128, 219] on link "Board of Elections" at bounding box center [131, 220] width 104 height 14
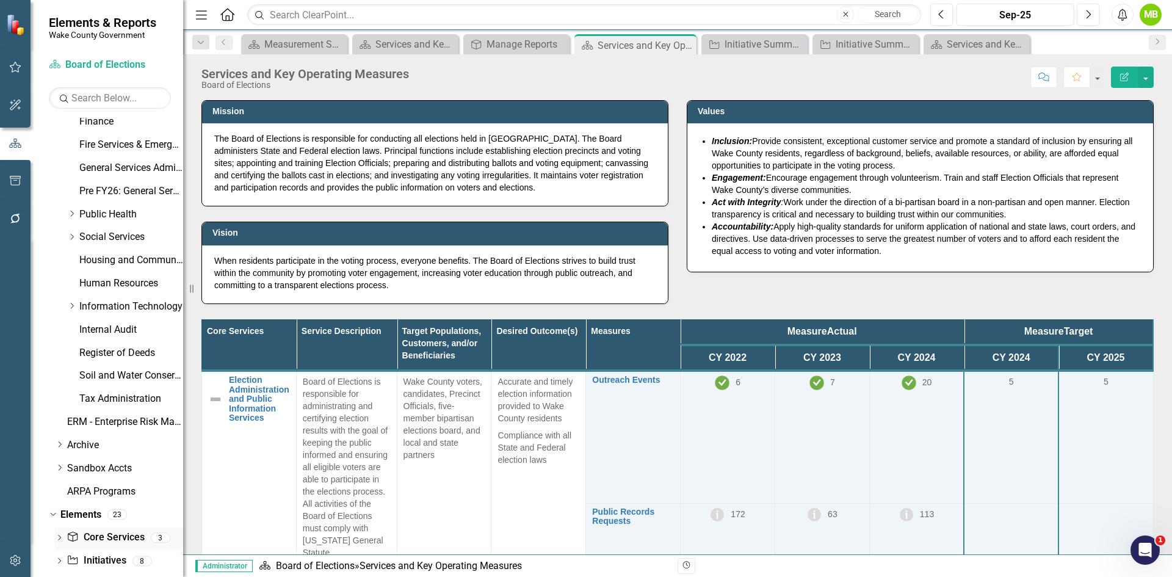
scroll to position [465, 0]
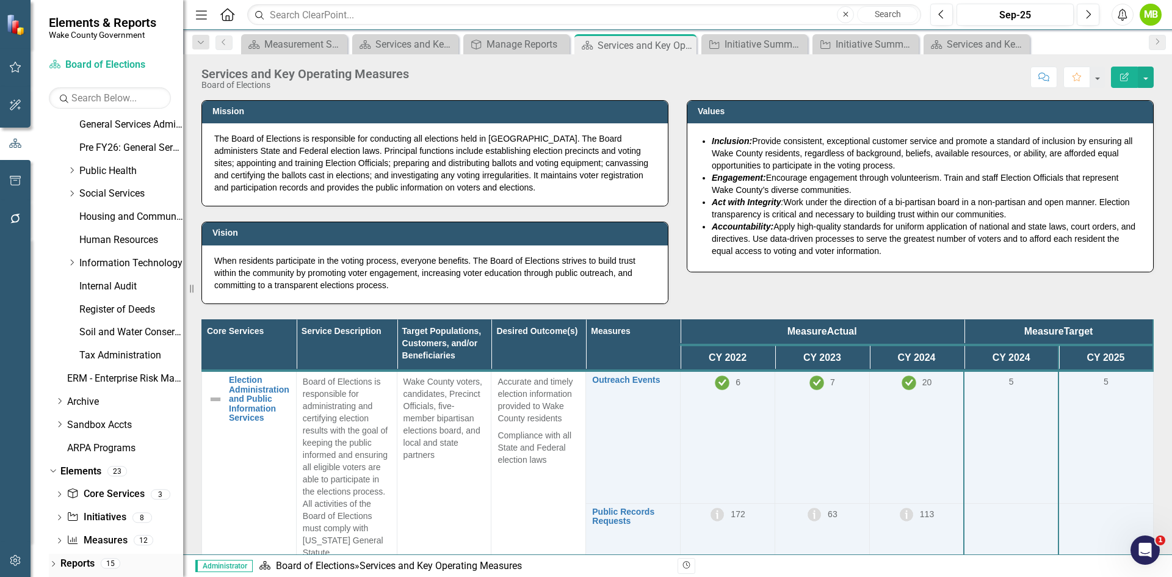
click at [87, 558] on link "Reports" at bounding box center [77, 564] width 34 height 14
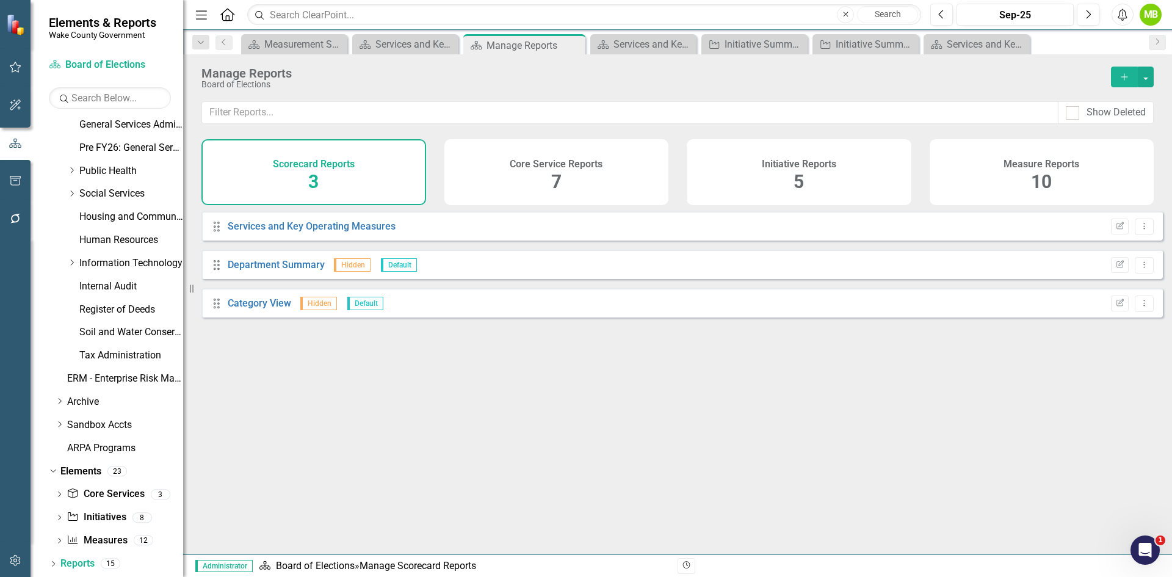
click at [557, 161] on h4 "Core Service Reports" at bounding box center [556, 164] width 93 height 11
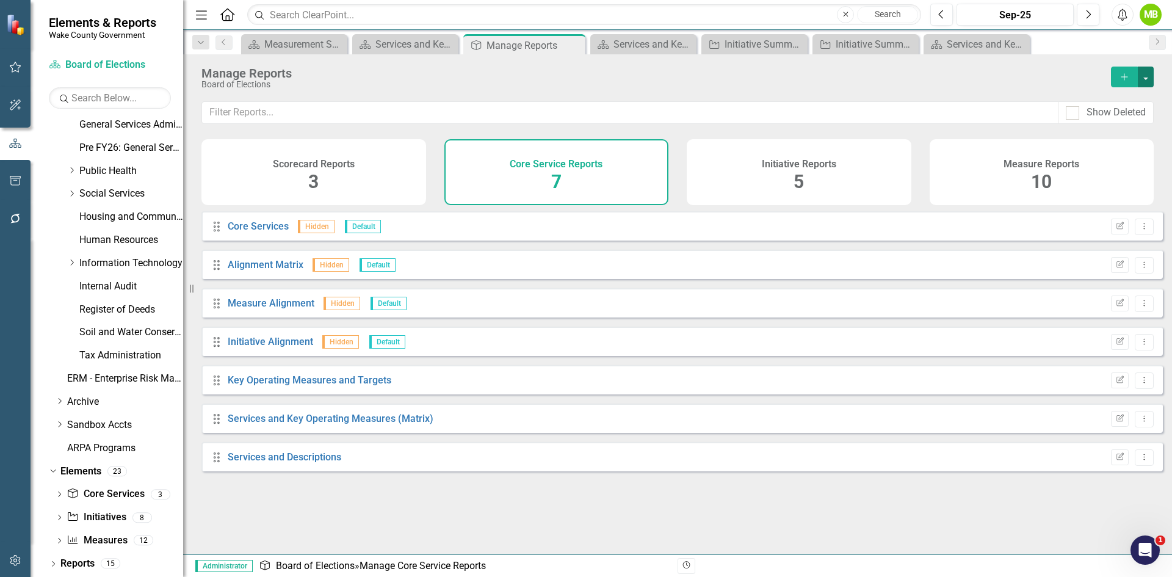
click at [1140, 77] on button "button" at bounding box center [1146, 77] width 16 height 21
click at [1117, 115] on link "Copy Add From Template" at bounding box center [1096, 121] width 114 height 23
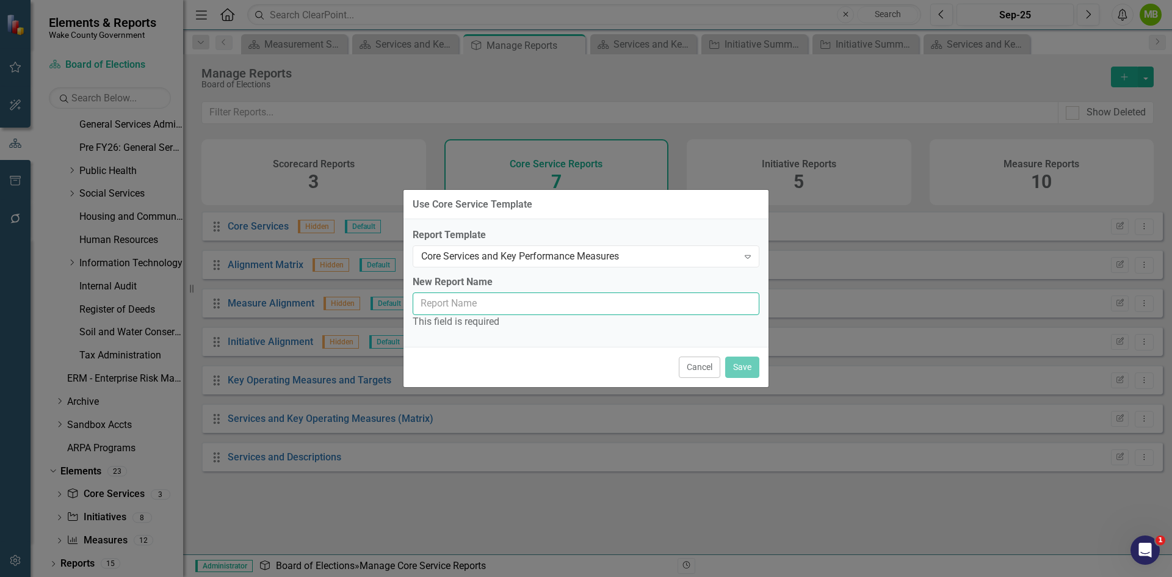
click at [585, 302] on input "New Report Name" at bounding box center [586, 303] width 347 height 23
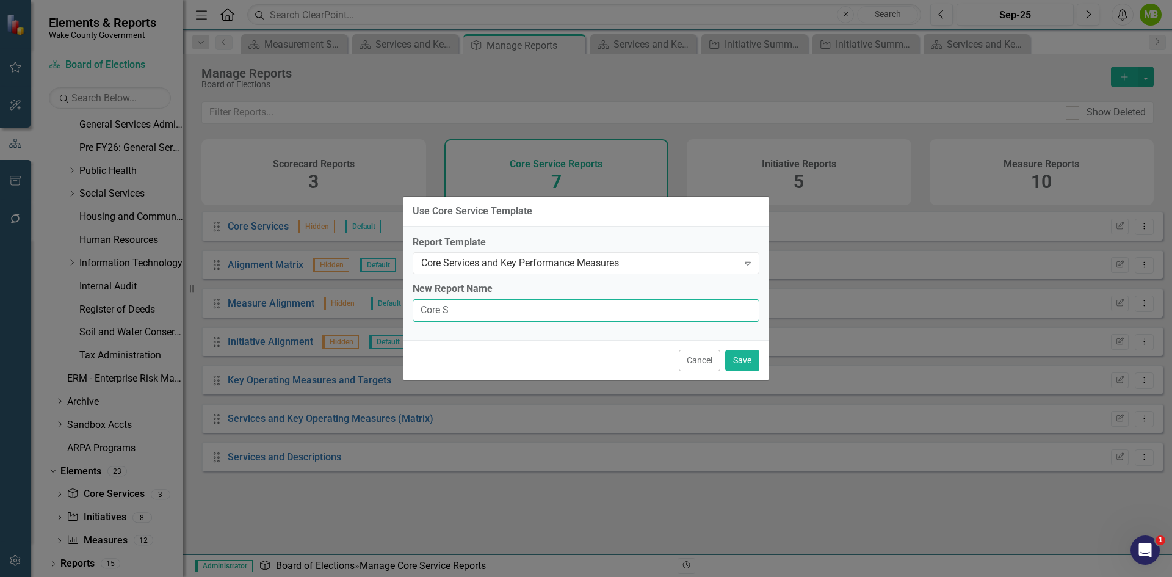
type input "Core Services and Key Performance Measures"
click at [745, 364] on button "Save" at bounding box center [742, 360] width 34 height 21
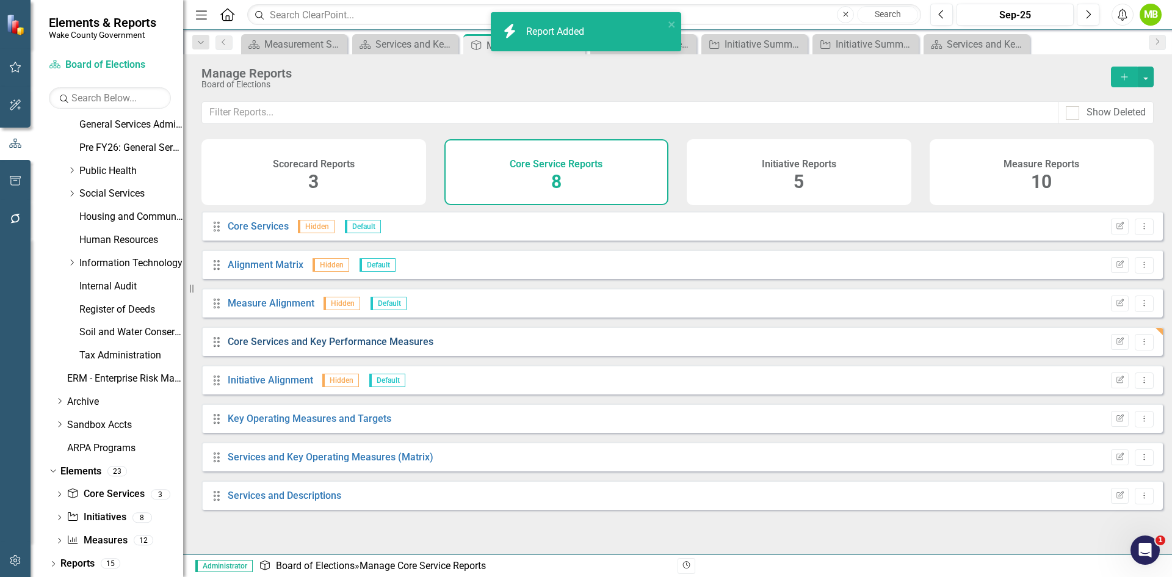
click at [392, 345] on link "Core Services and Key Performance Measures" at bounding box center [331, 342] width 206 height 12
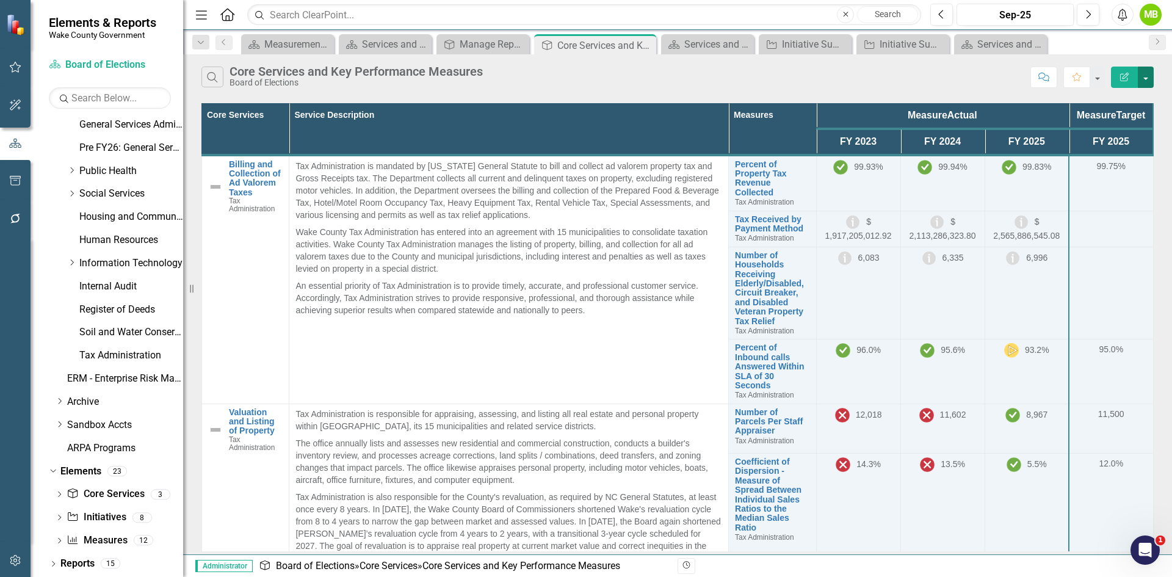
click at [1147, 79] on button "button" at bounding box center [1146, 77] width 16 height 21
click at [1130, 92] on link "Edit Report Edit Report" at bounding box center [1104, 99] width 96 height 23
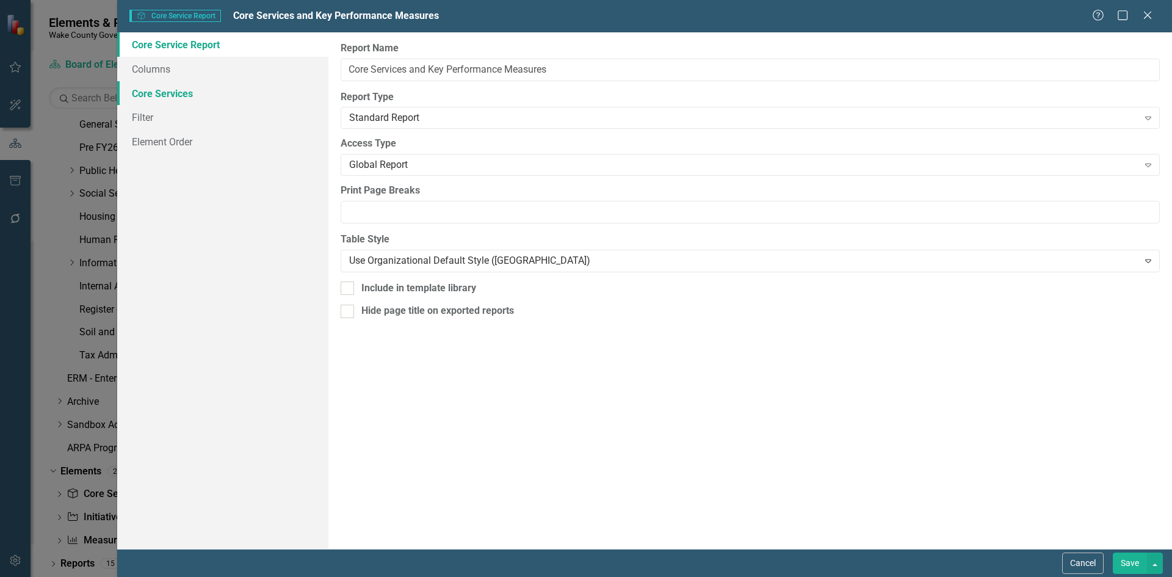
click at [172, 94] on link "Core Services" at bounding box center [222, 93] width 211 height 24
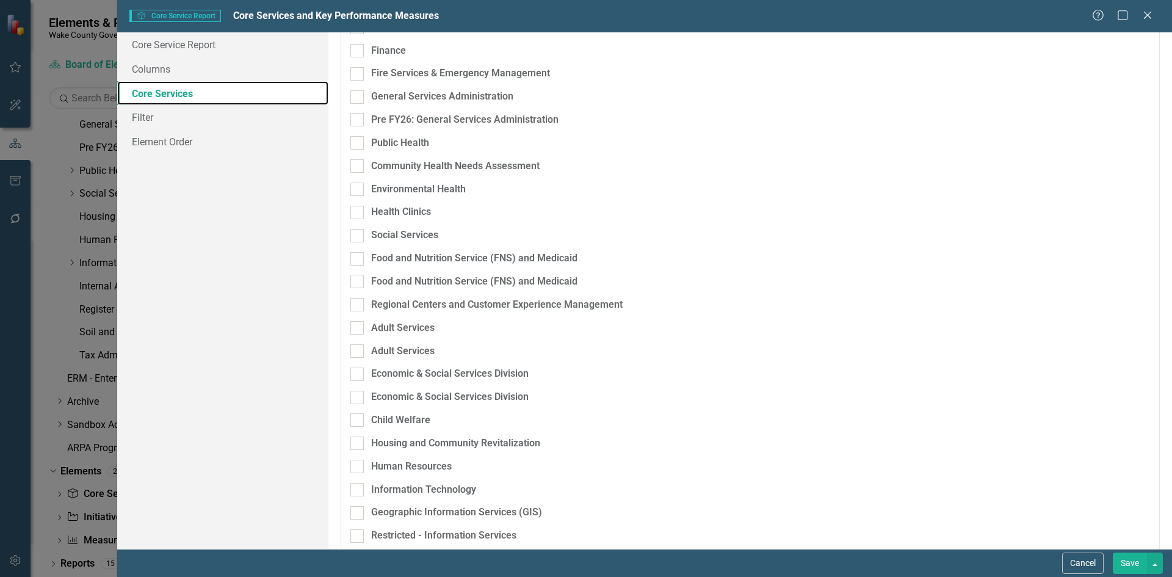
scroll to position [992, 0]
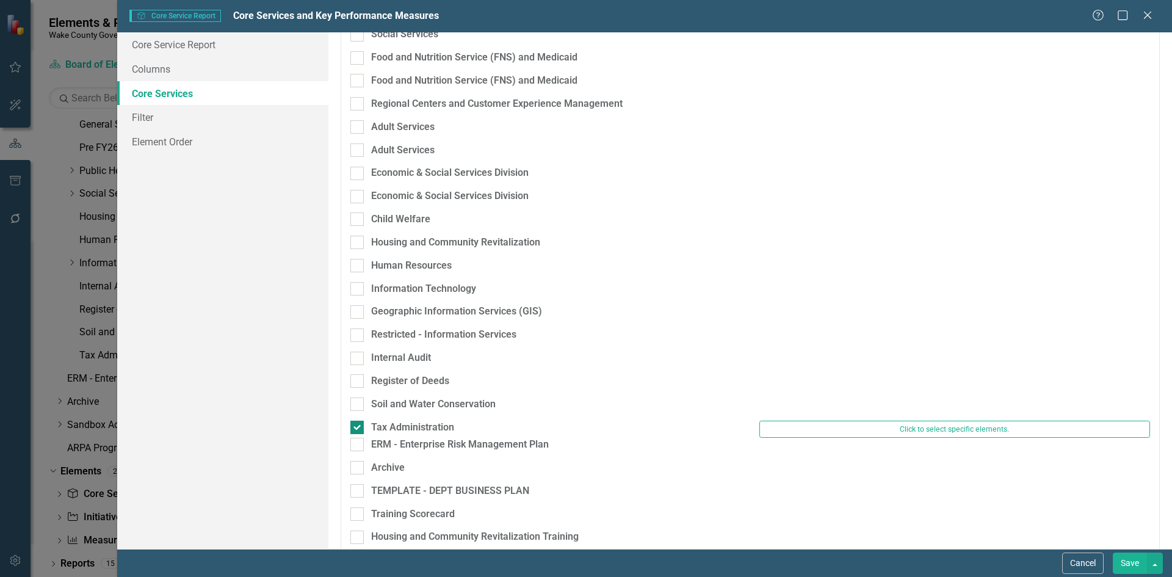
click at [363, 421] on div at bounding box center [356, 427] width 13 height 13
click at [358, 421] on input "Tax Administration" at bounding box center [354, 425] width 8 height 8
checkbox input "false"
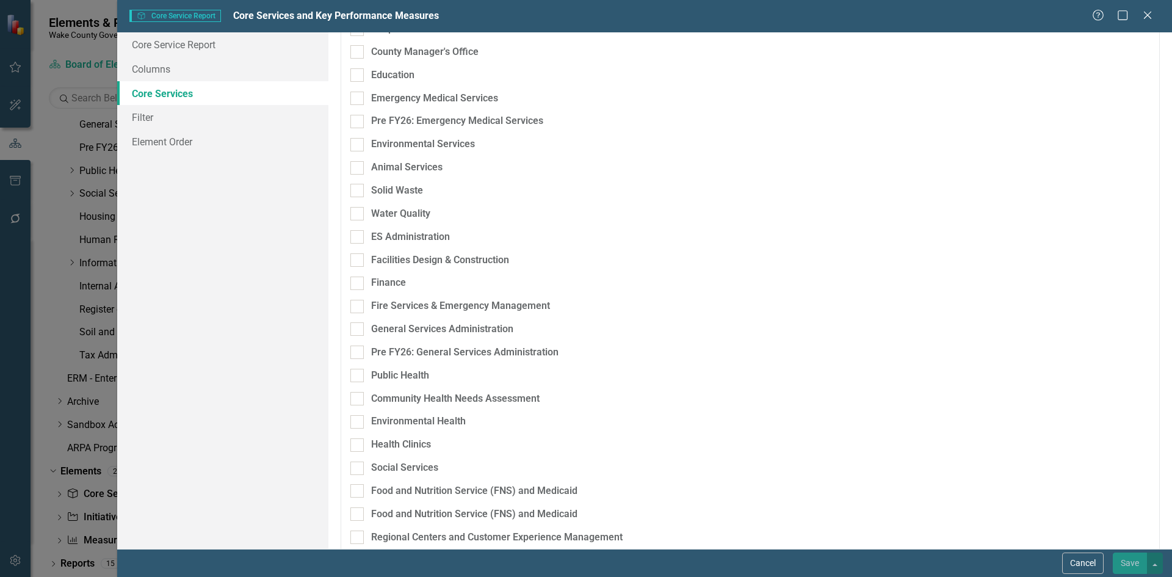
scroll to position [207, 0]
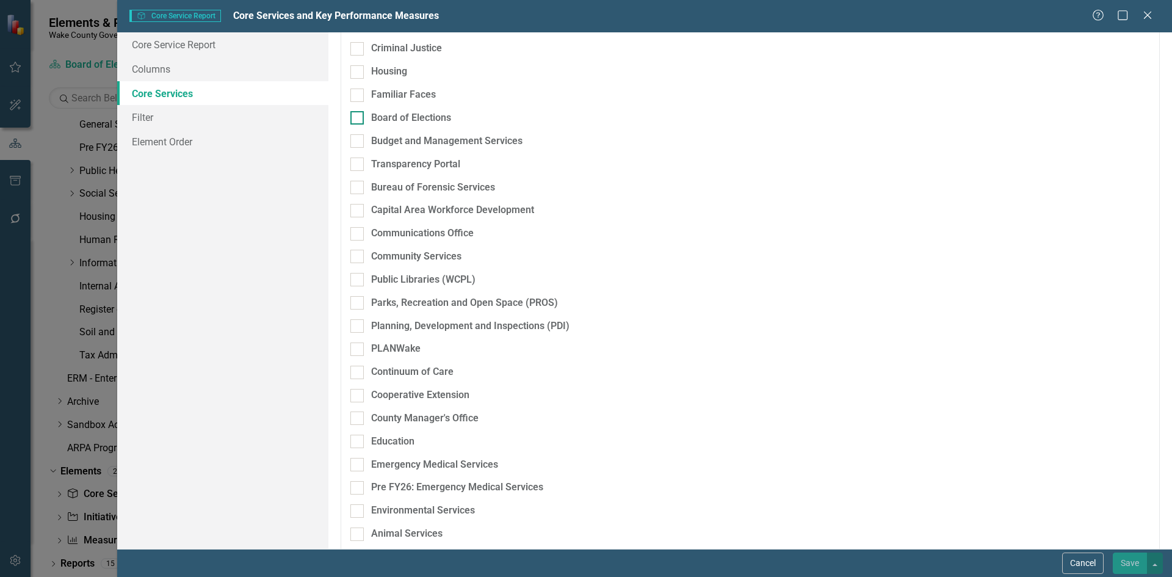
click at [350, 111] on div at bounding box center [356, 117] width 13 height 13
click at [350, 111] on input "Board of Elections" at bounding box center [354, 115] width 8 height 8
checkbox input "true"
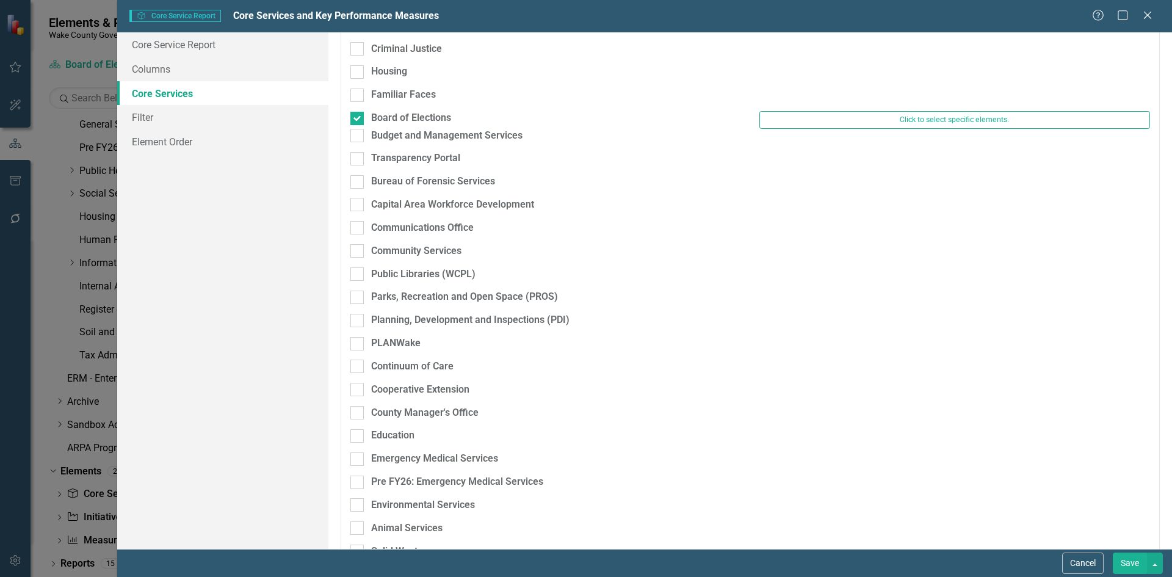
click at [1136, 564] on button "Save" at bounding box center [1130, 562] width 34 height 21
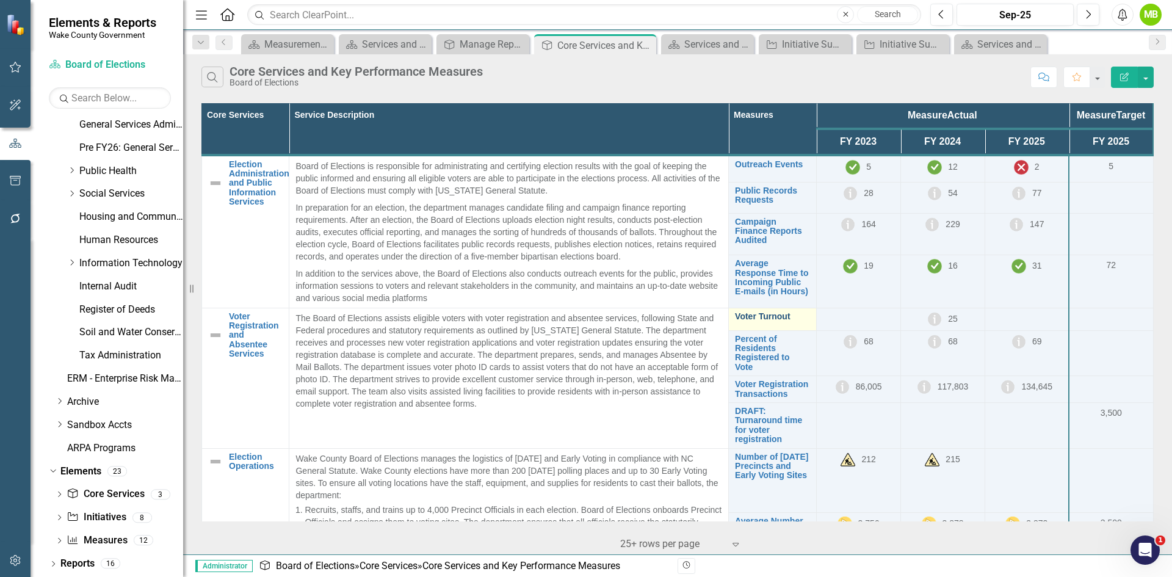
click at [781, 312] on link "Voter Turnout" at bounding box center [772, 316] width 74 height 9
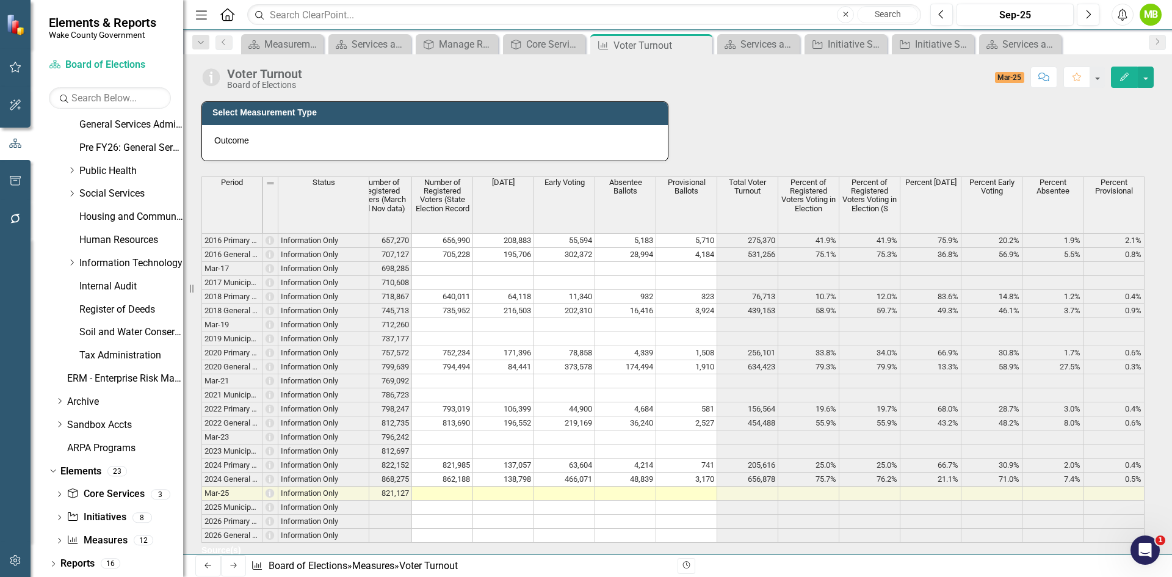
scroll to position [1160, 0]
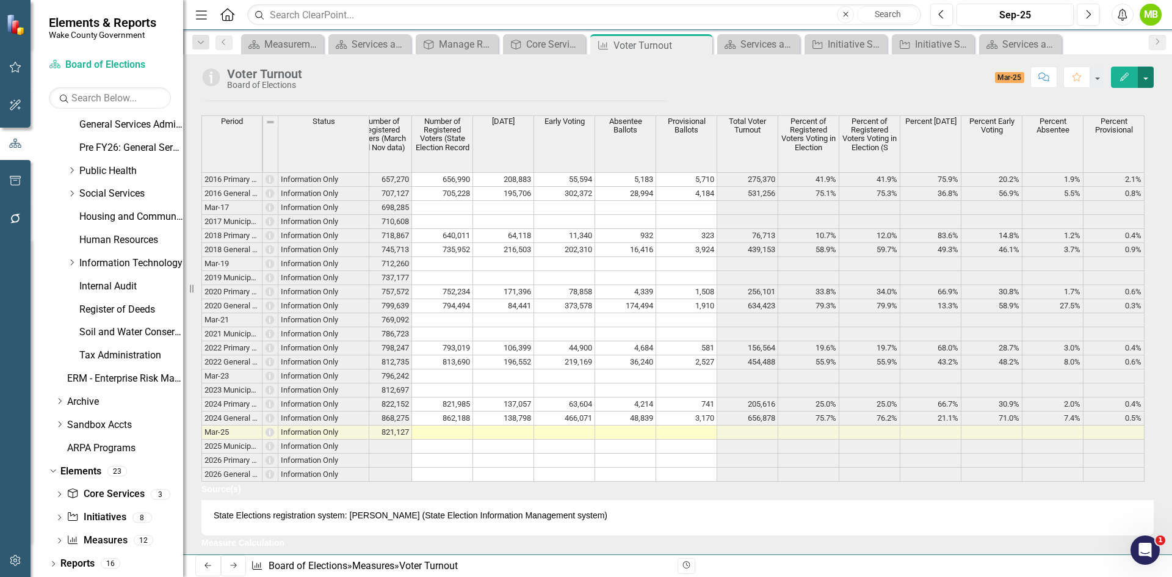
click at [1148, 82] on button "button" at bounding box center [1146, 77] width 16 height 21
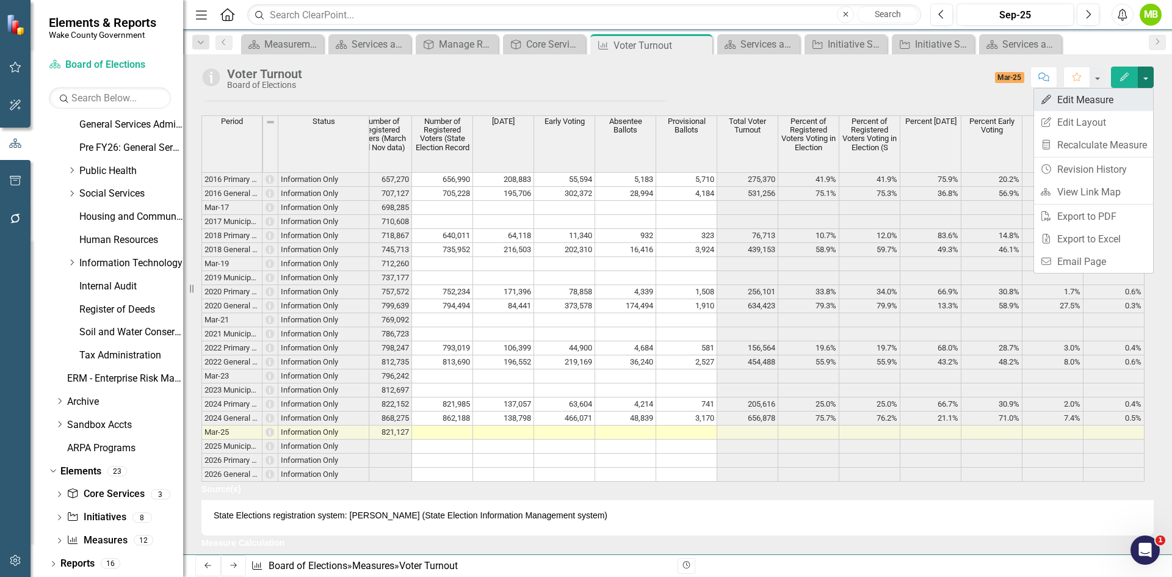
click at [1115, 98] on link "Edit Edit Measure" at bounding box center [1093, 99] width 119 height 23
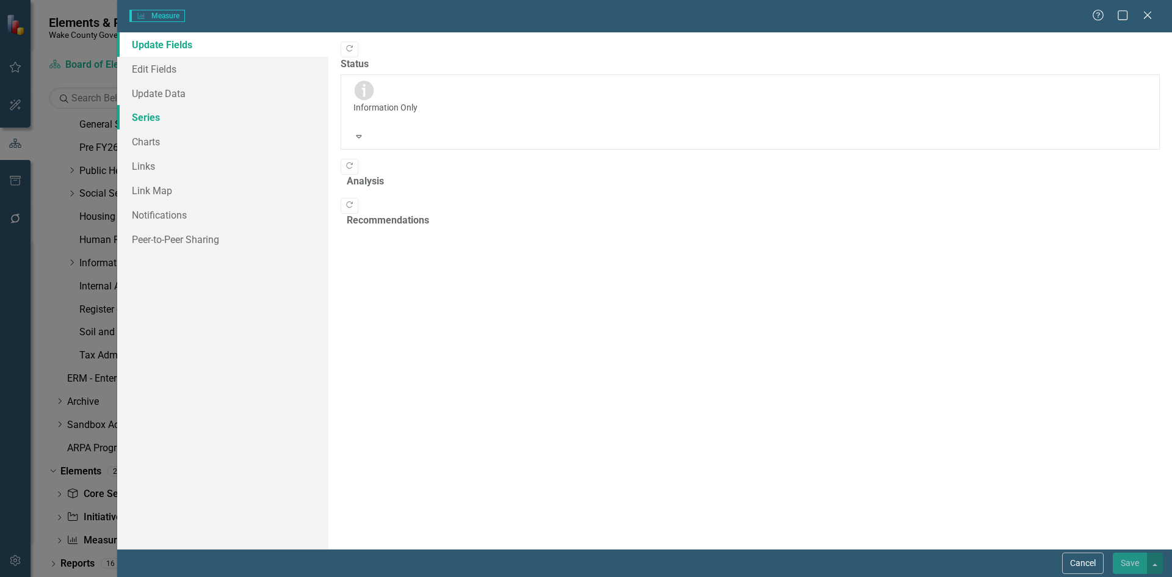
click at [173, 119] on link "Series" at bounding box center [222, 117] width 211 height 24
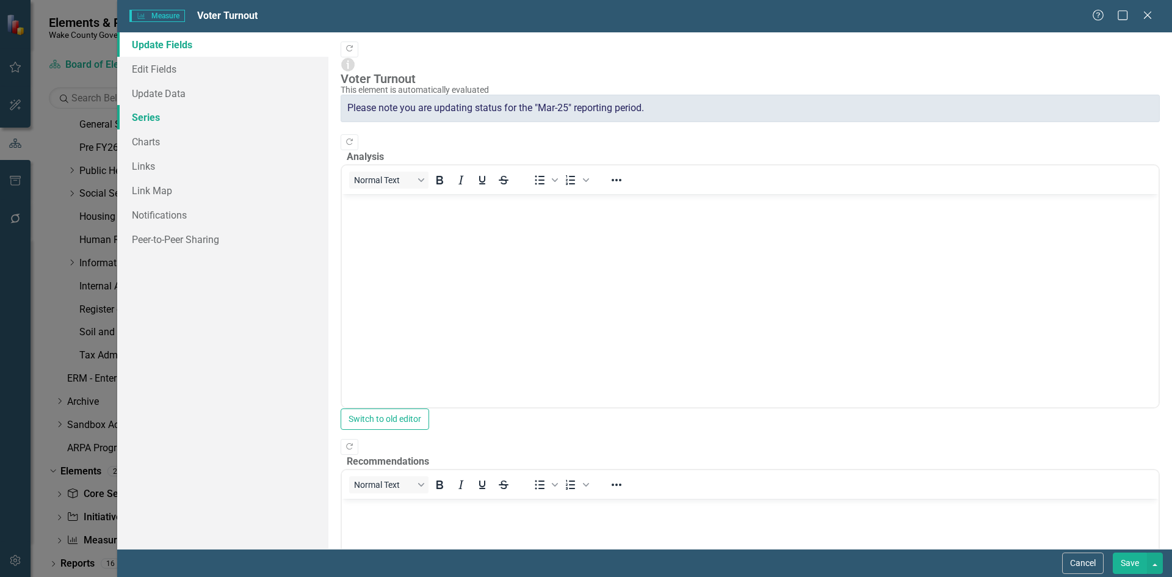
scroll to position [0, 0]
click at [157, 115] on link "Series" at bounding box center [222, 117] width 211 height 24
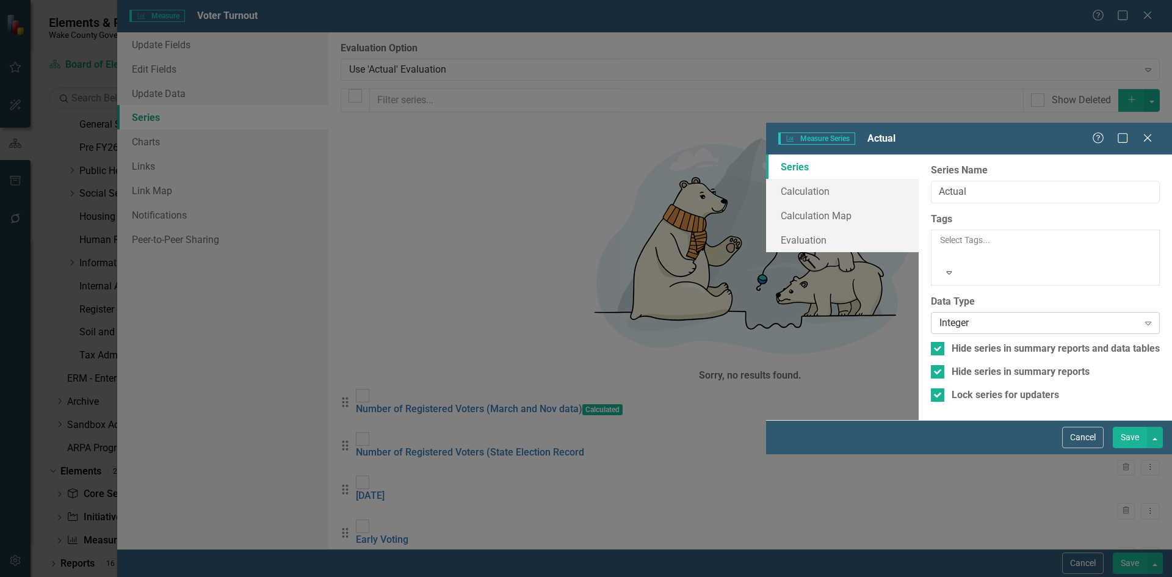
click at [939, 316] on div "Integer" at bounding box center [1038, 323] width 199 height 14
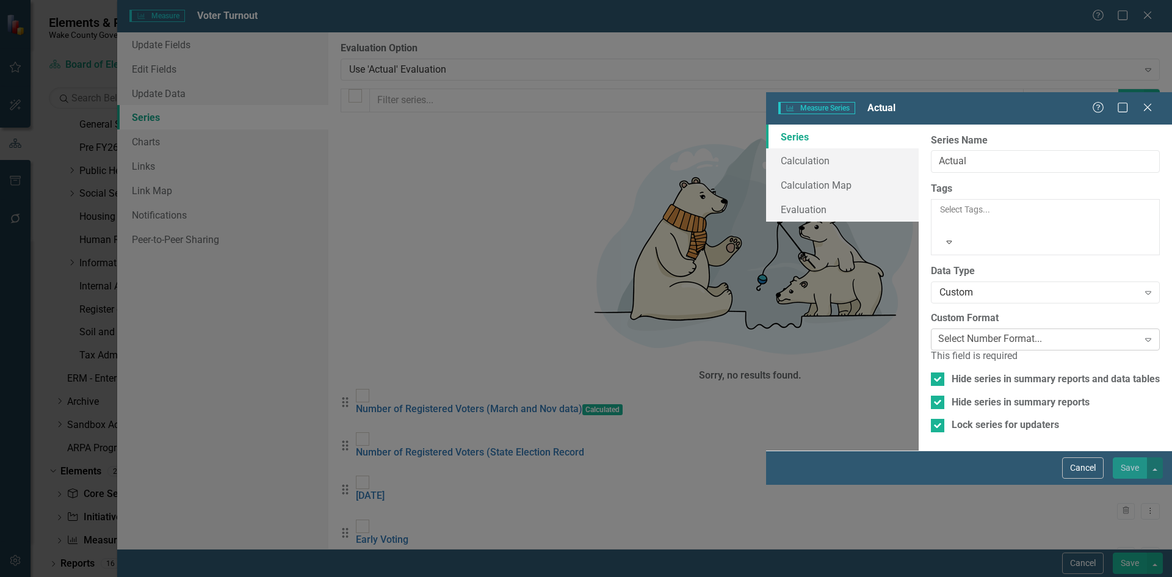
click at [938, 332] on div "Select Number Format..." at bounding box center [990, 339] width 104 height 14
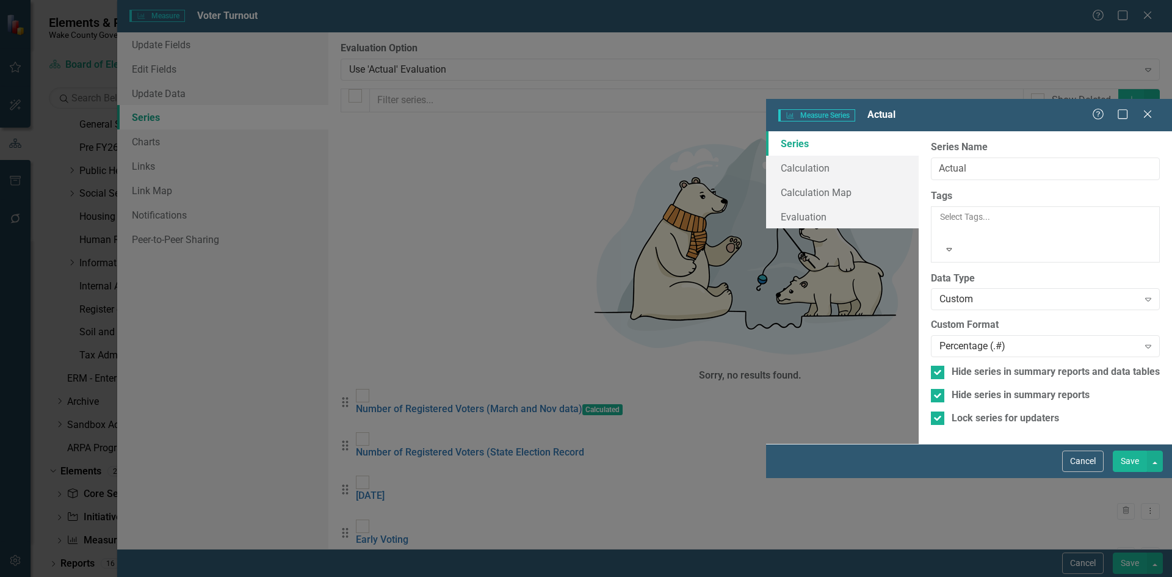
click at [1125, 472] on button "Save" at bounding box center [1130, 460] width 34 height 21
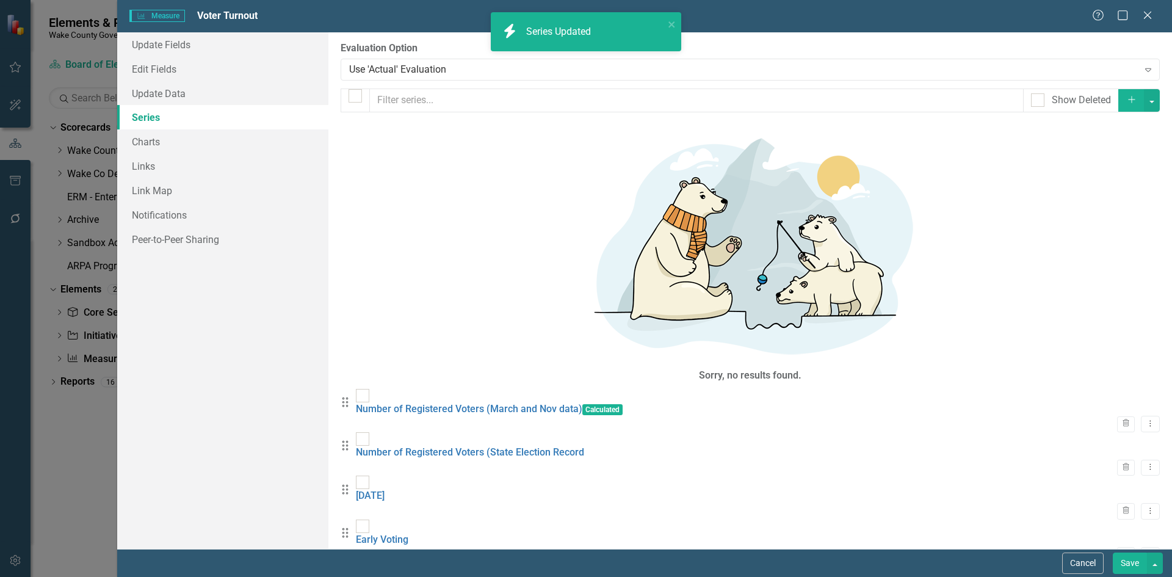
click at [1125, 561] on button "Save" at bounding box center [1130, 562] width 34 height 21
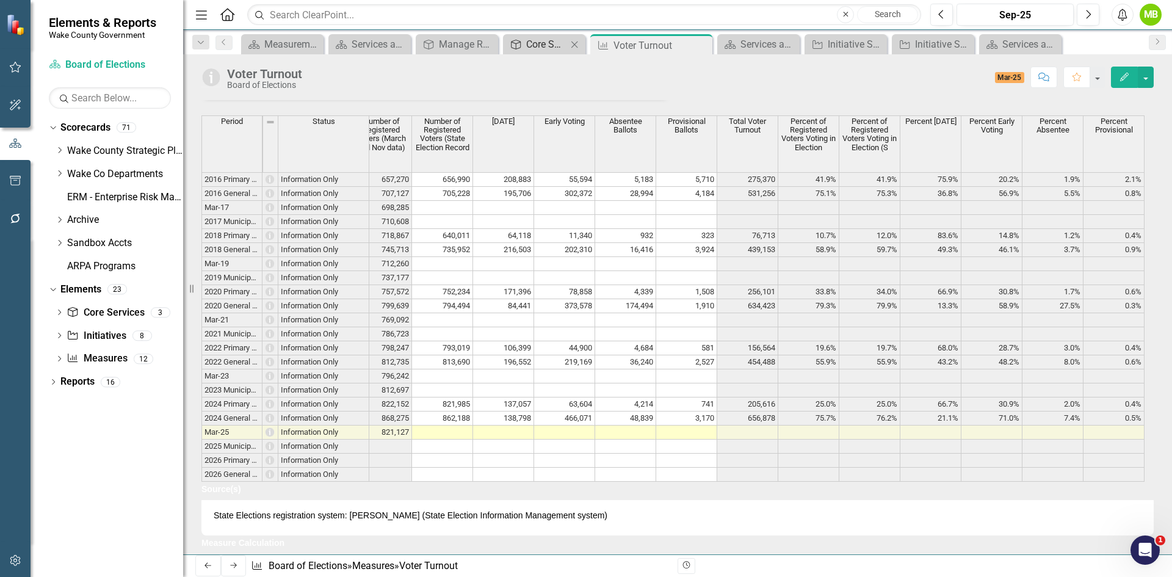
click at [539, 49] on div "Core Services and Key Performance Measures" at bounding box center [546, 44] width 41 height 15
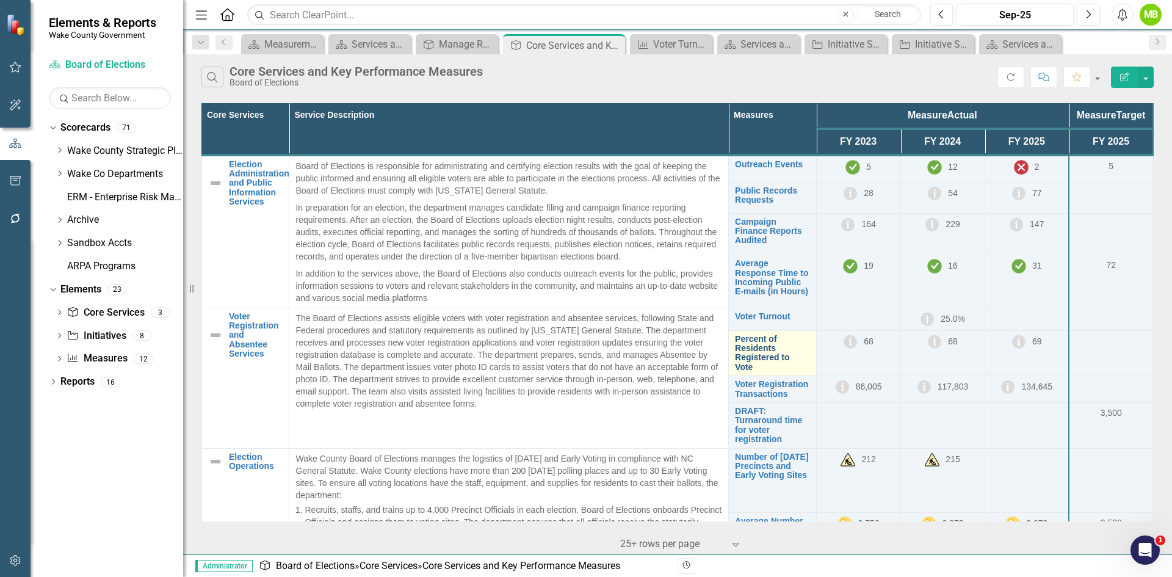
click at [767, 361] on link "Percent of Residents Registered to Vote" at bounding box center [772, 353] width 74 height 38
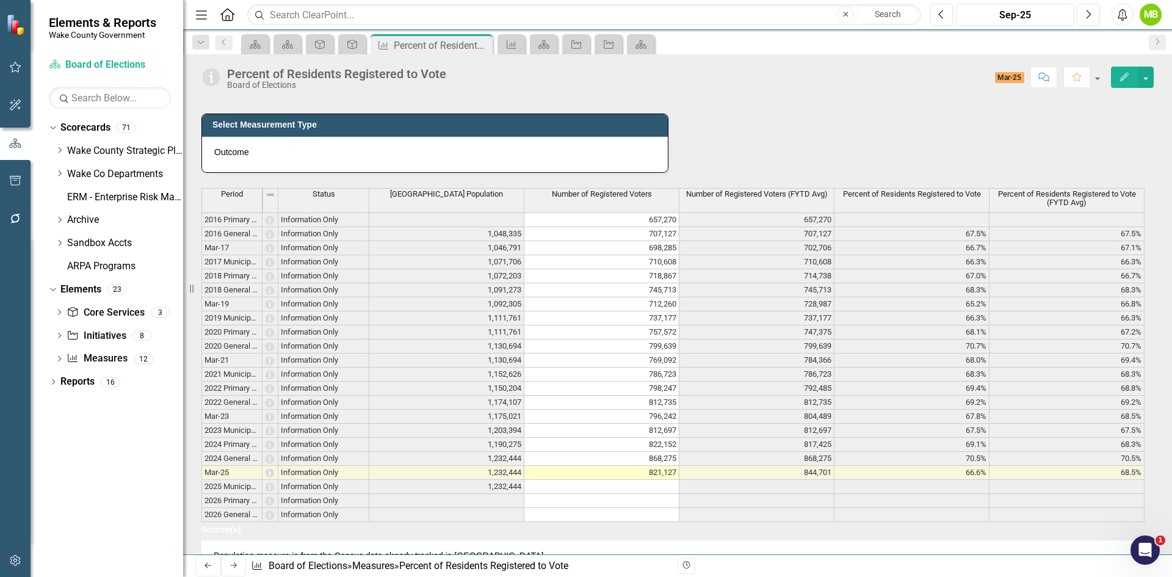
scroll to position [549, 0]
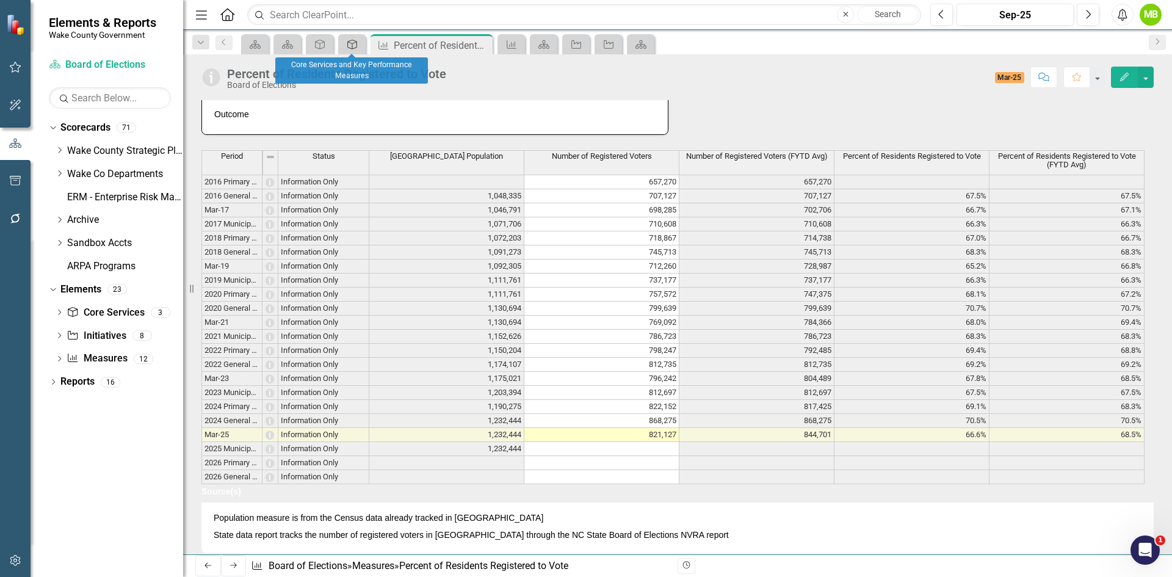
click at [352, 46] on icon at bounding box center [352, 45] width 10 height 10
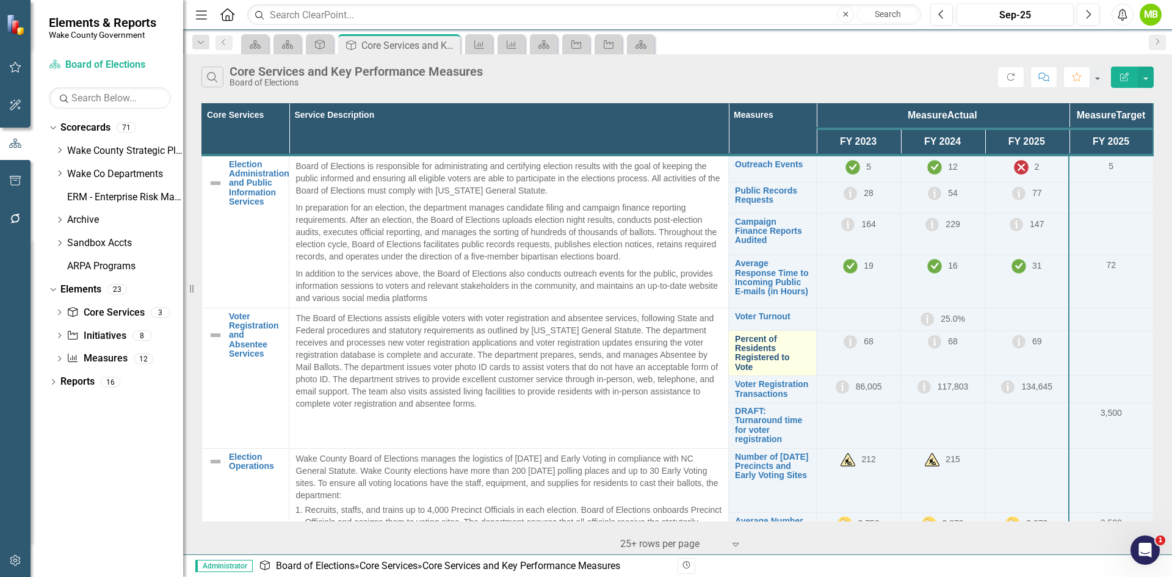
click at [756, 345] on link "Percent of Residents Registered to Vote" at bounding box center [772, 353] width 74 height 38
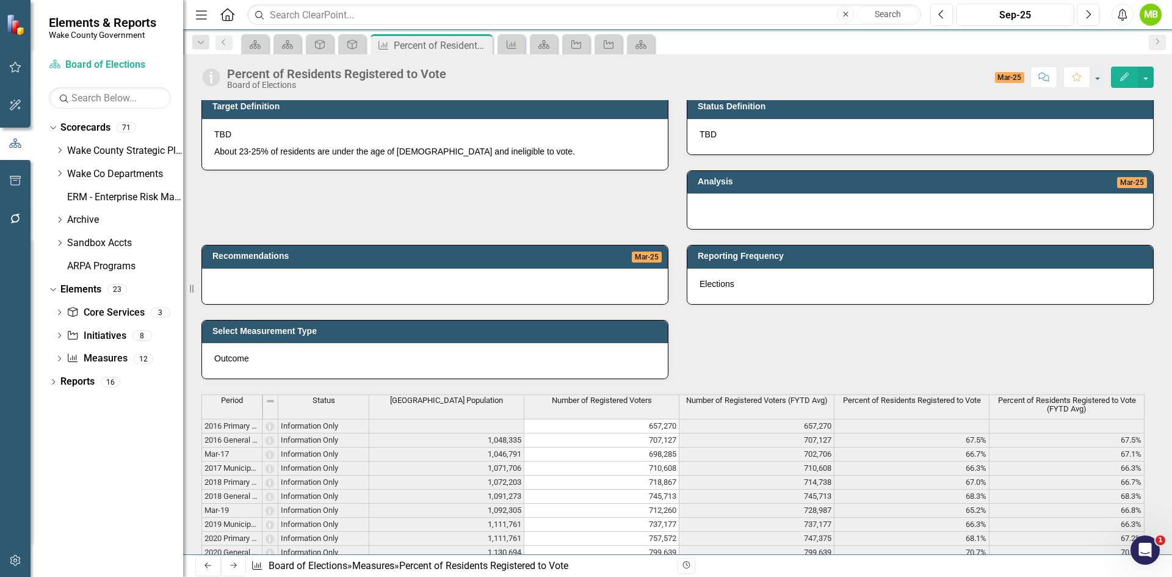
scroll to position [610, 0]
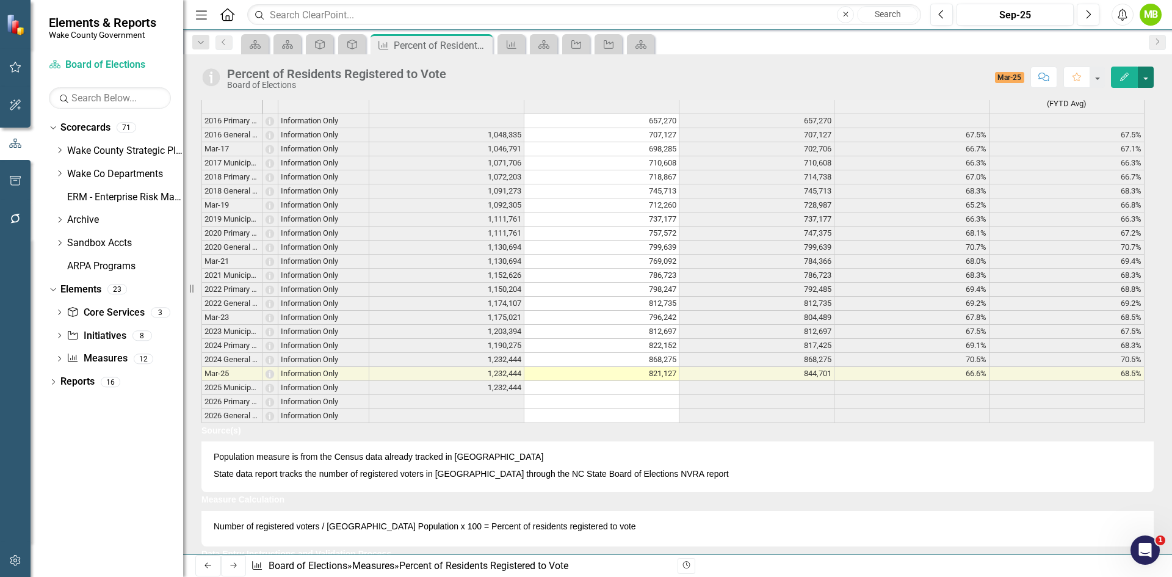
click at [1142, 78] on button "button" at bounding box center [1146, 77] width 16 height 21
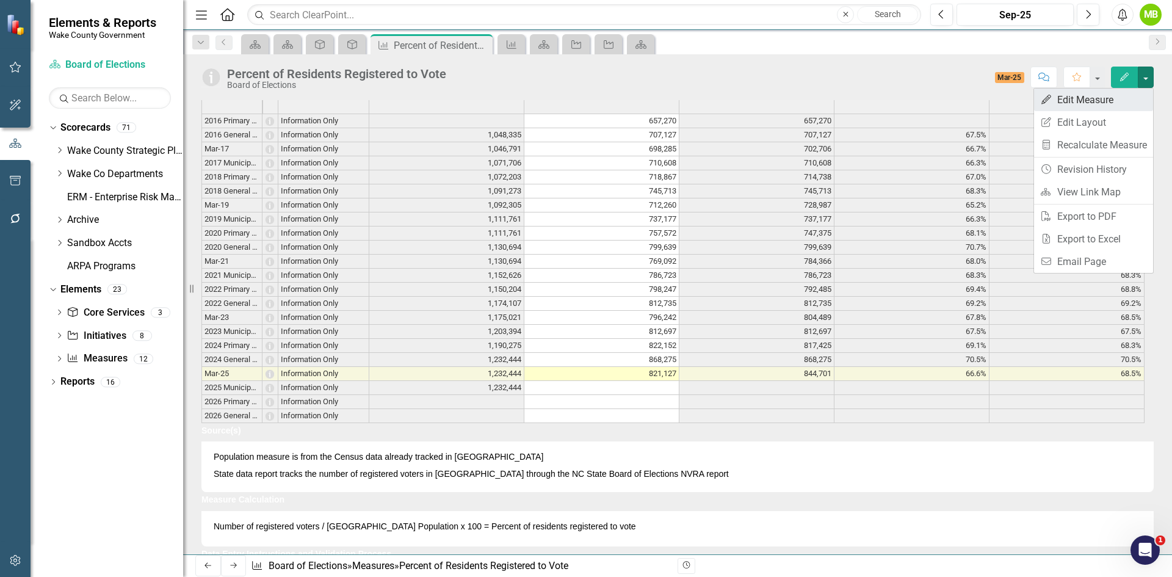
click at [1119, 95] on link "Edit Edit Measure" at bounding box center [1093, 99] width 119 height 23
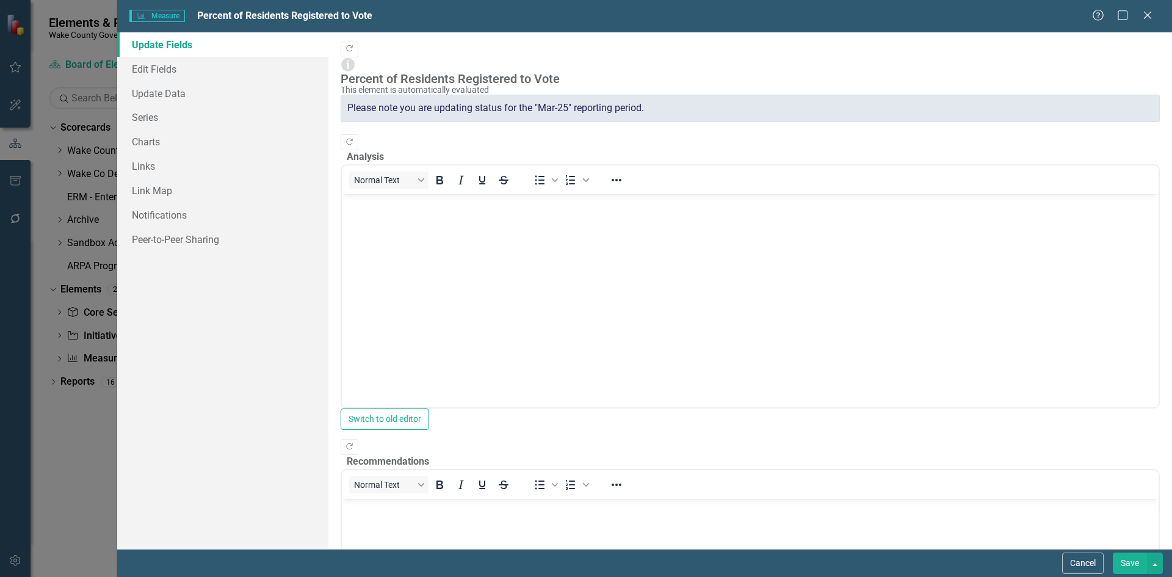
scroll to position [0, 0]
click at [153, 114] on link "Series" at bounding box center [222, 117] width 211 height 24
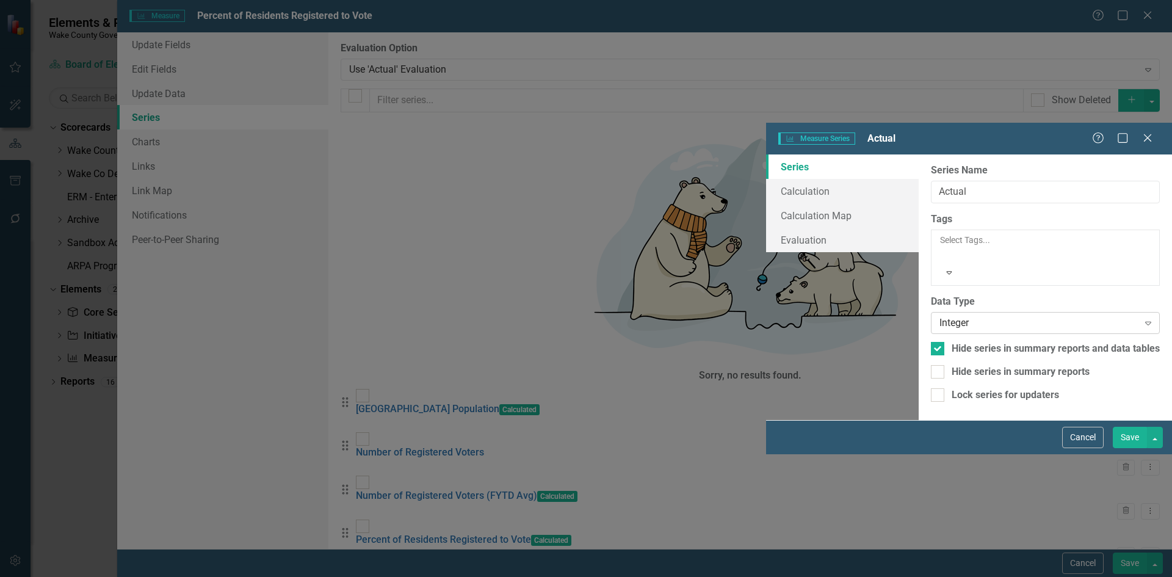
click at [939, 316] on div "Integer" at bounding box center [1038, 323] width 199 height 14
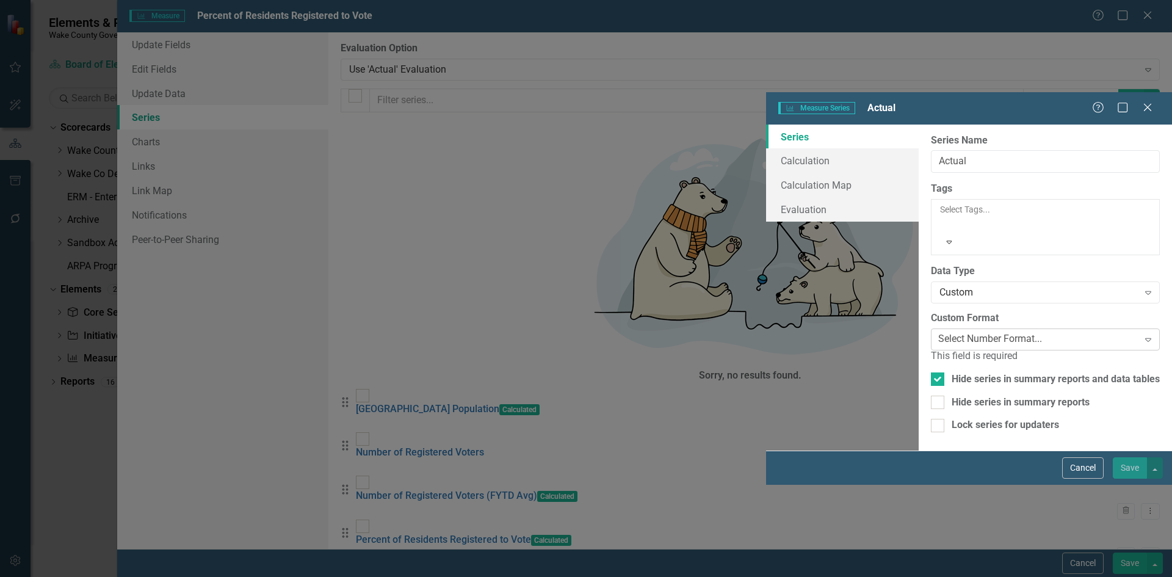
click at [938, 332] on div "Select Number Format..." at bounding box center [990, 339] width 104 height 14
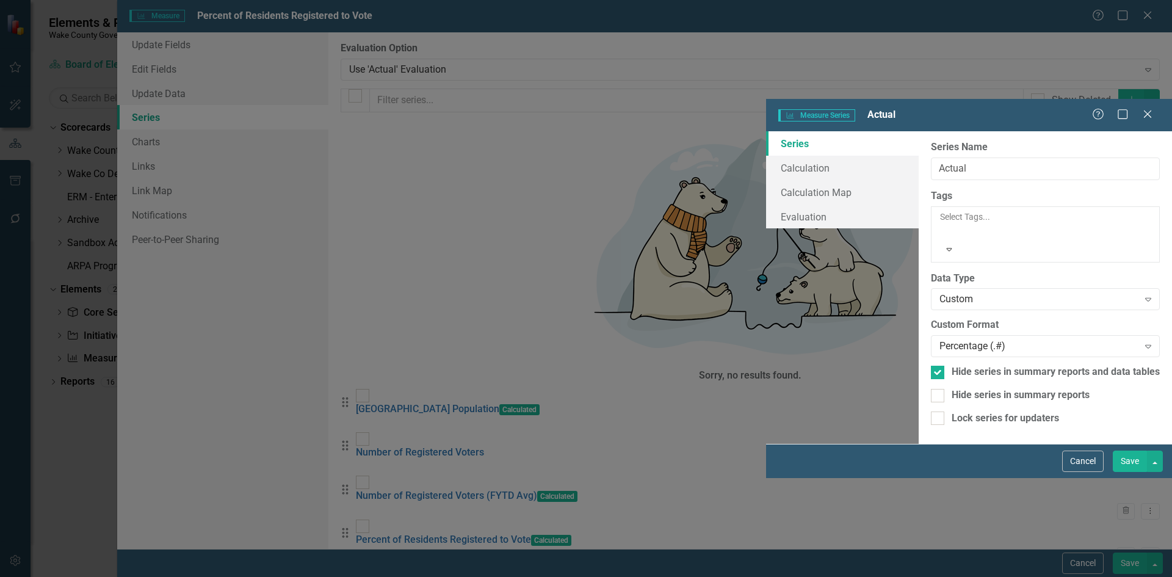
click at [1142, 472] on button "Save" at bounding box center [1130, 460] width 34 height 21
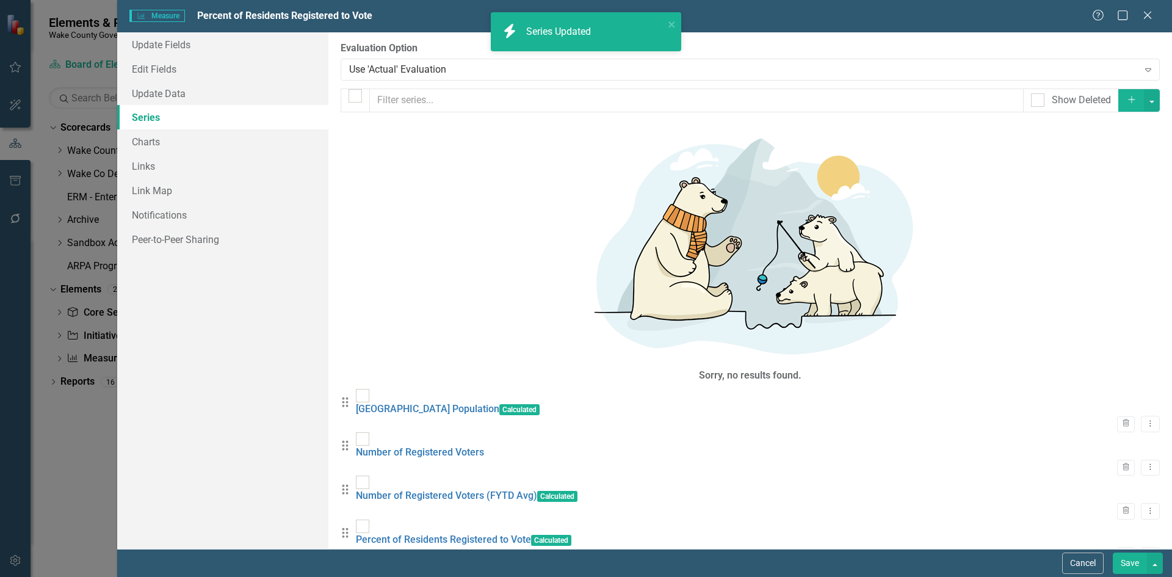
click at [1128, 558] on button "Save" at bounding box center [1130, 562] width 34 height 21
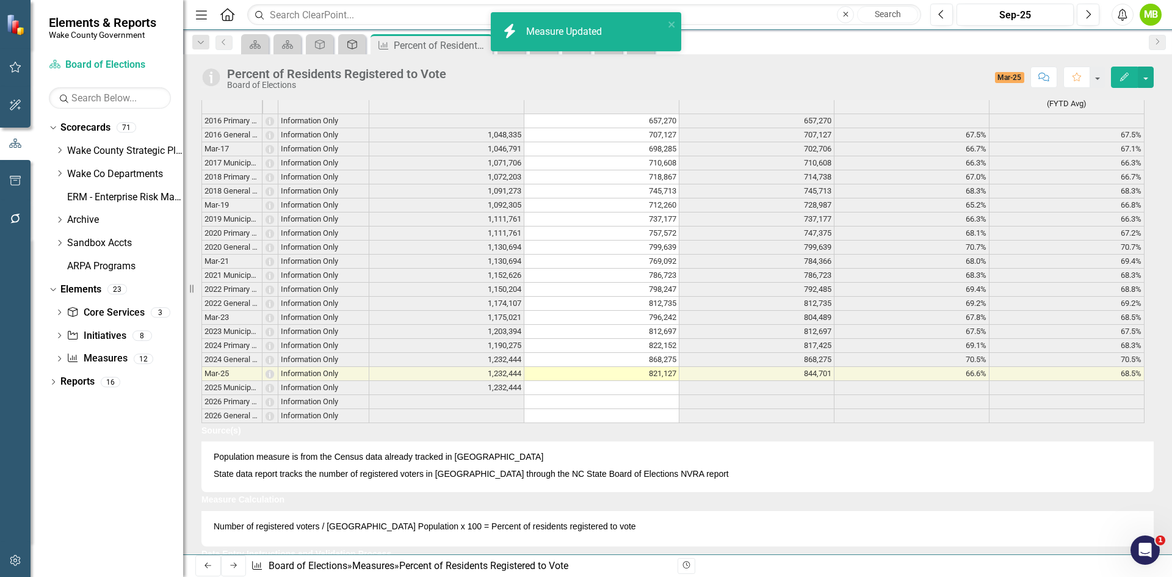
click at [352, 45] on icon "Core Service" at bounding box center [352, 45] width 12 height 10
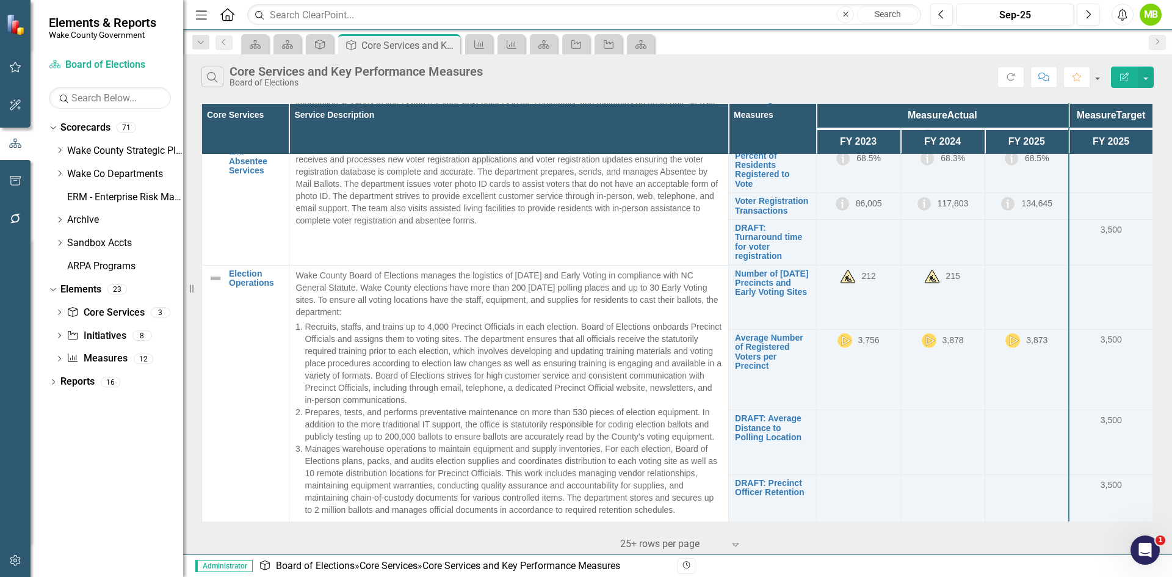
scroll to position [184, 0]
click at [754, 244] on link "DRAFT: Turnaround time for voter registration" at bounding box center [772, 241] width 74 height 38
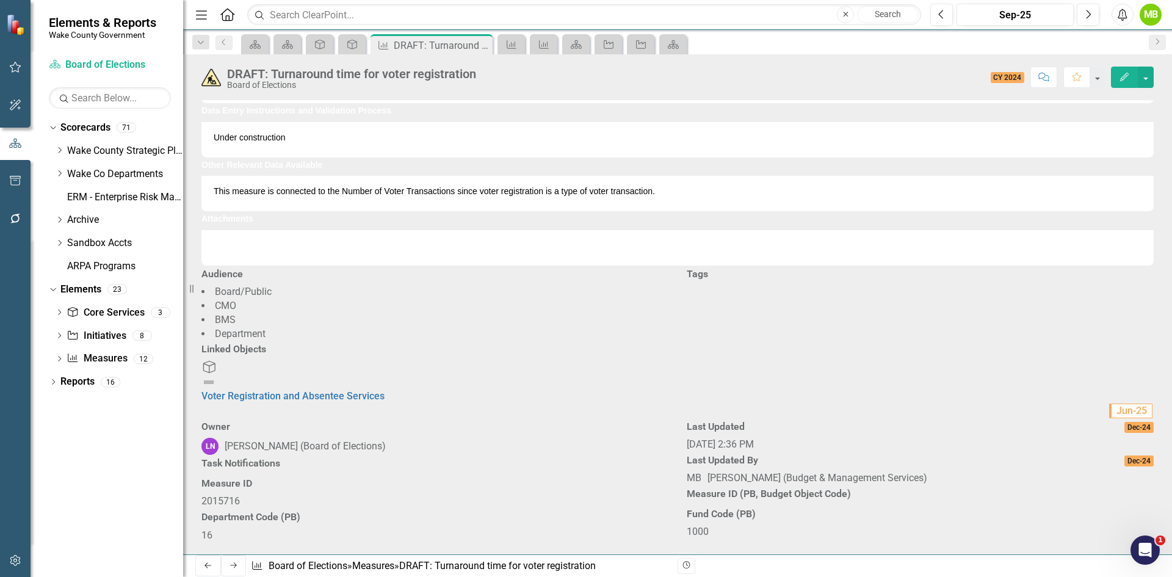
scroll to position [976, 0]
click at [545, 299] on li "Board/Public" at bounding box center [434, 292] width 467 height 14
click at [521, 313] on li "CMO" at bounding box center [434, 306] width 467 height 14
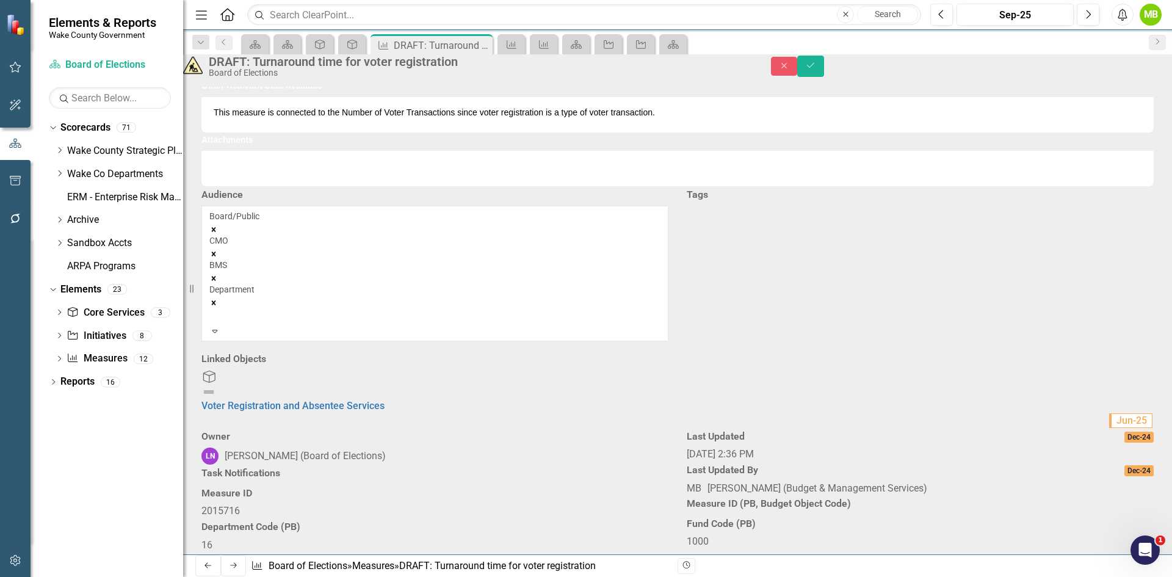
click at [218, 258] on icon "Remove CMO" at bounding box center [213, 254] width 9 height 9
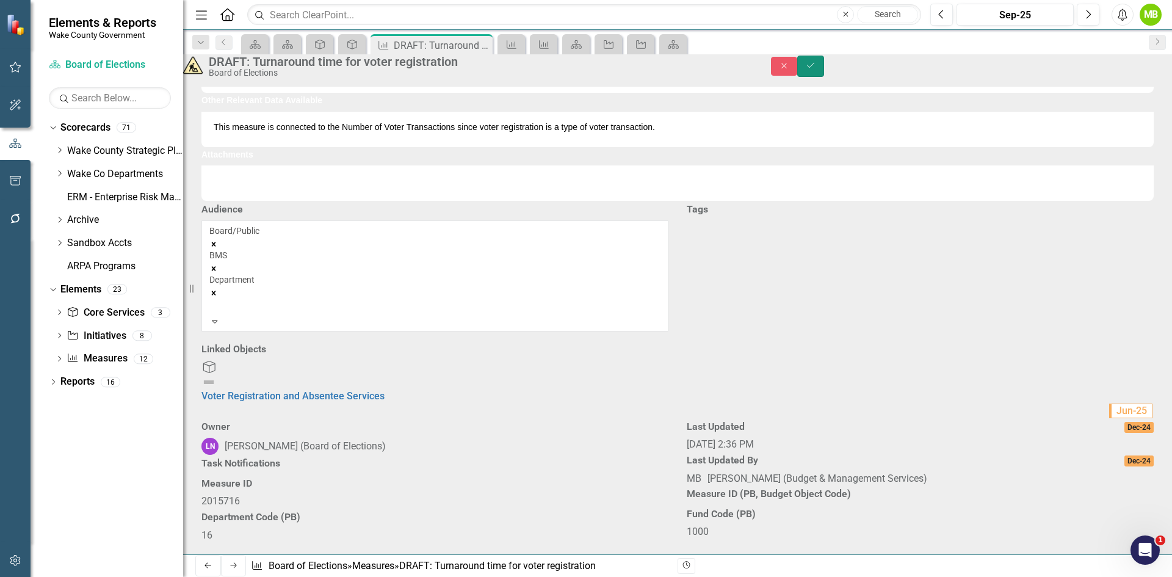
click at [816, 70] on icon "Save" at bounding box center [810, 65] width 11 height 9
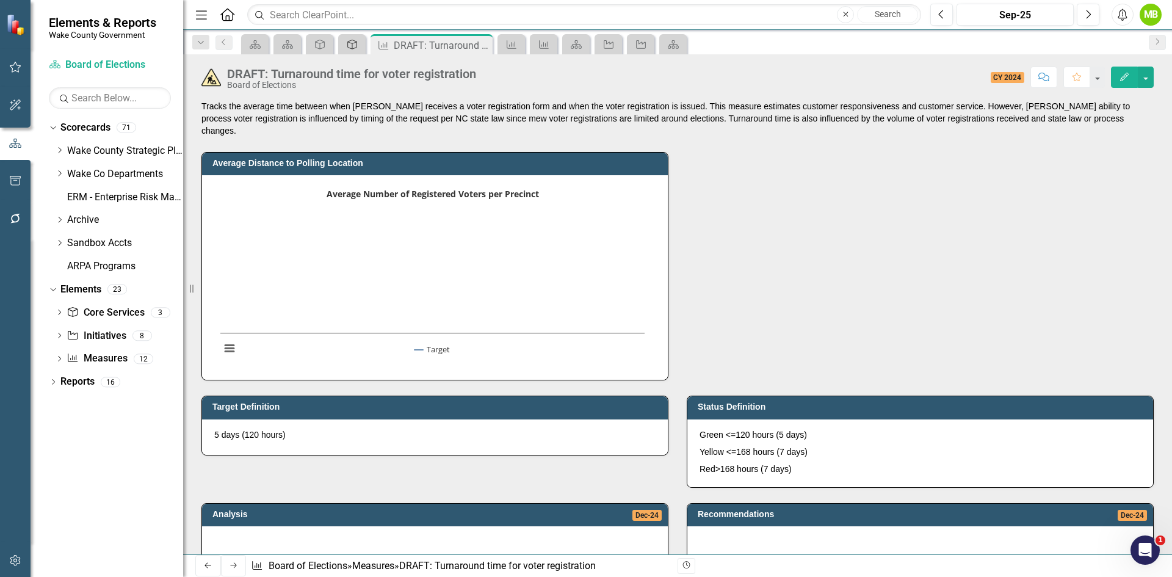
click at [353, 45] on icon "Core Service" at bounding box center [352, 45] width 12 height 10
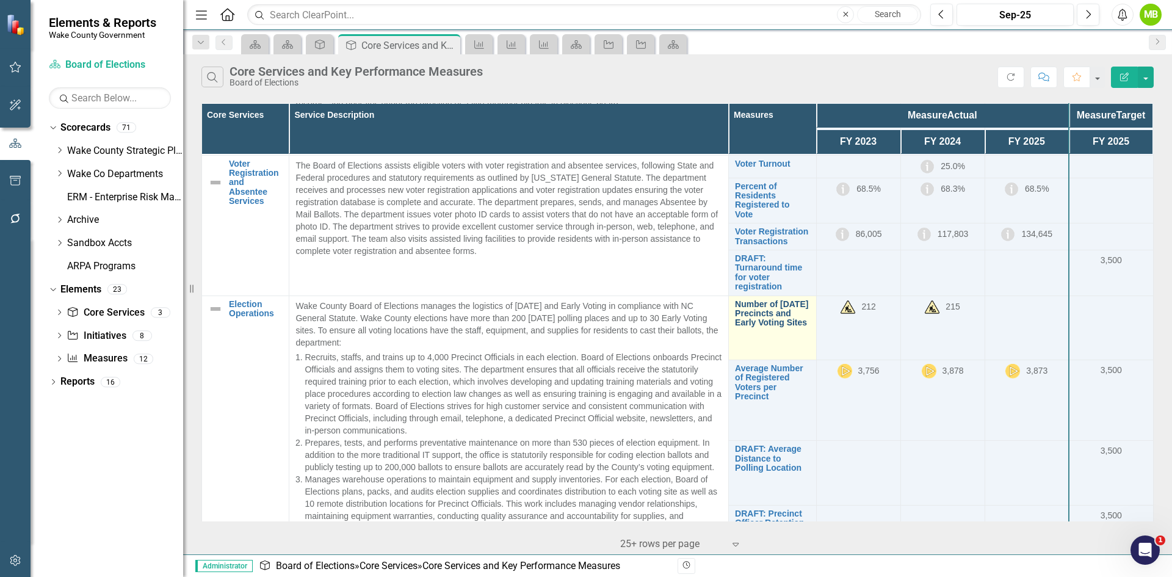
scroll to position [183, 0]
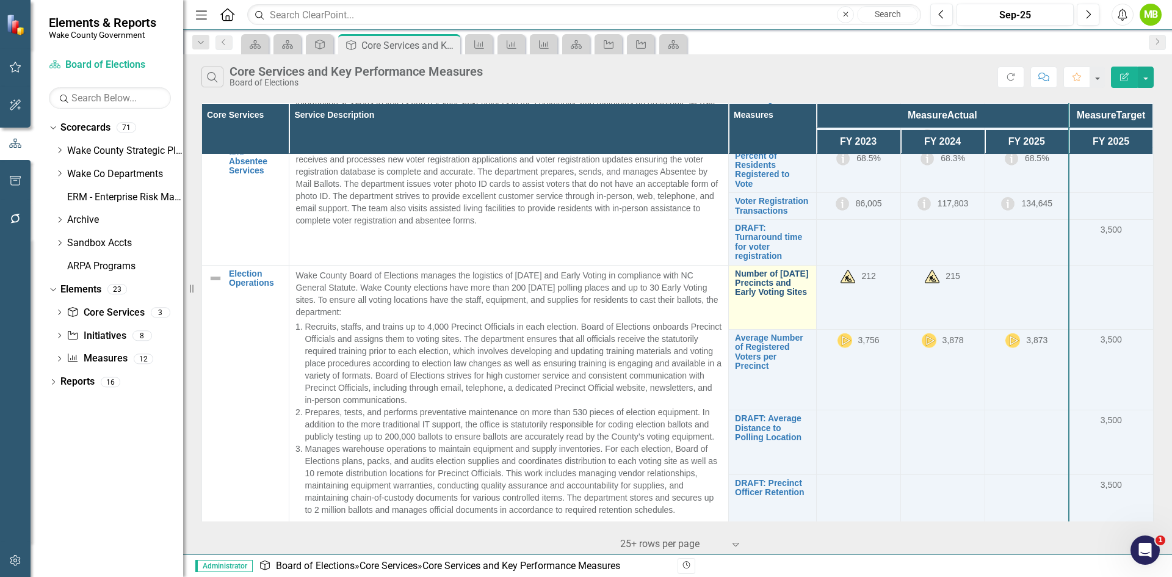
click at [773, 297] on link "Number of [DATE] Precincts and Early Voting Sites" at bounding box center [772, 283] width 74 height 28
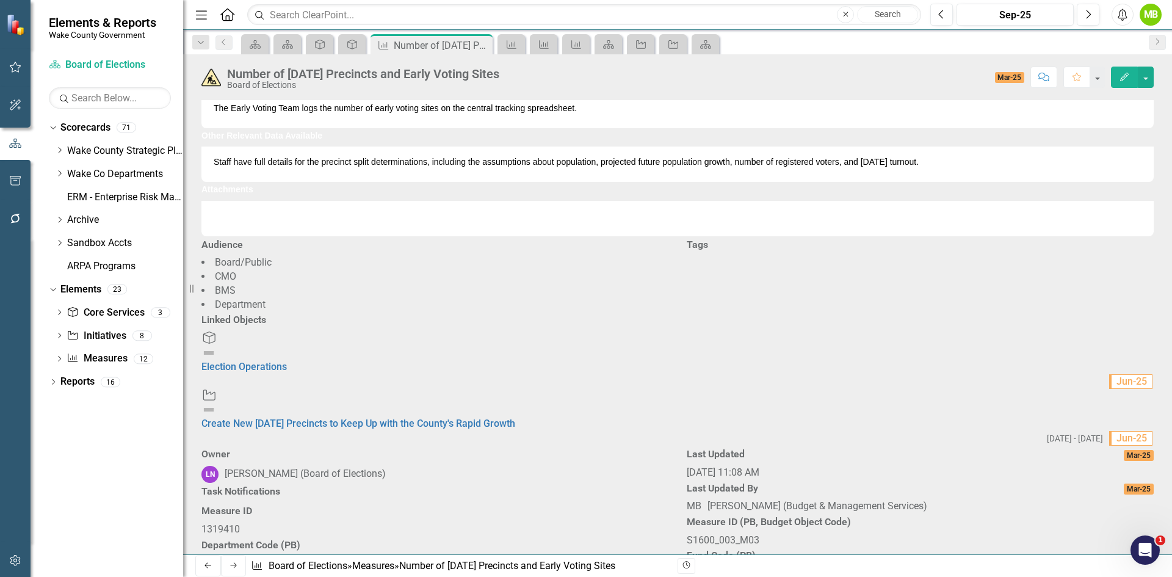
scroll to position [1099, 0]
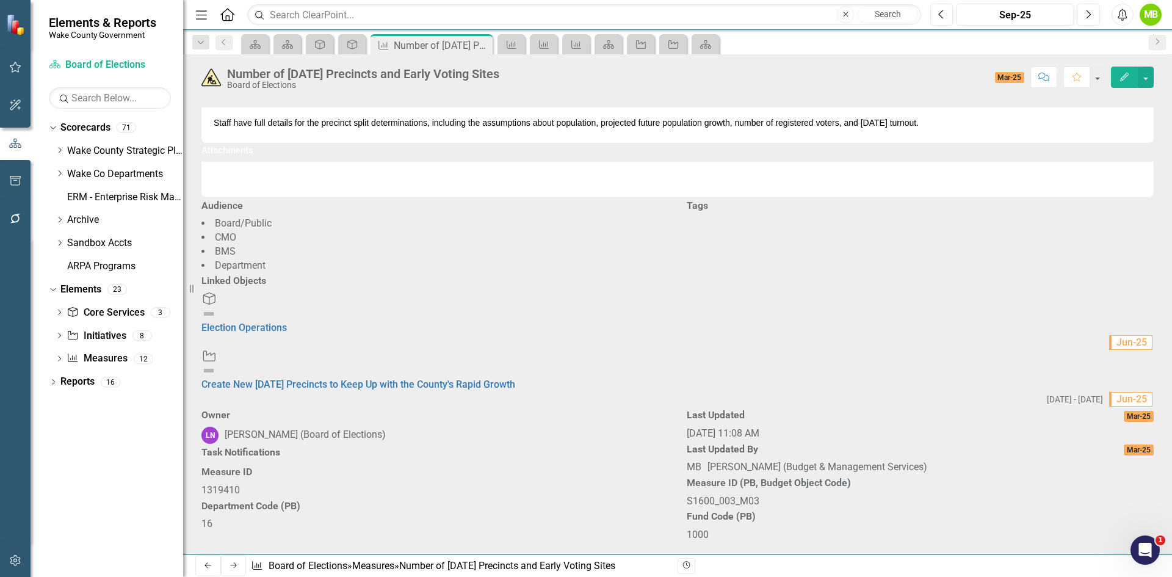
click at [569, 245] on li "CMO" at bounding box center [434, 238] width 467 height 14
click at [494, 245] on li "CMO" at bounding box center [434, 238] width 467 height 14
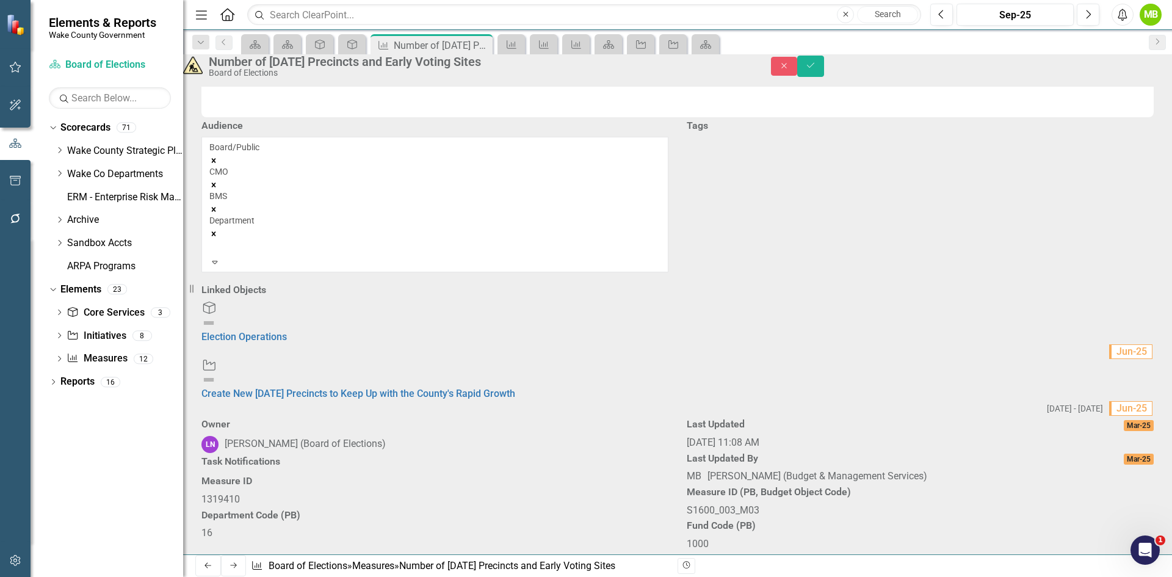
click at [218, 189] on icon "Remove CMO" at bounding box center [213, 185] width 9 height 9
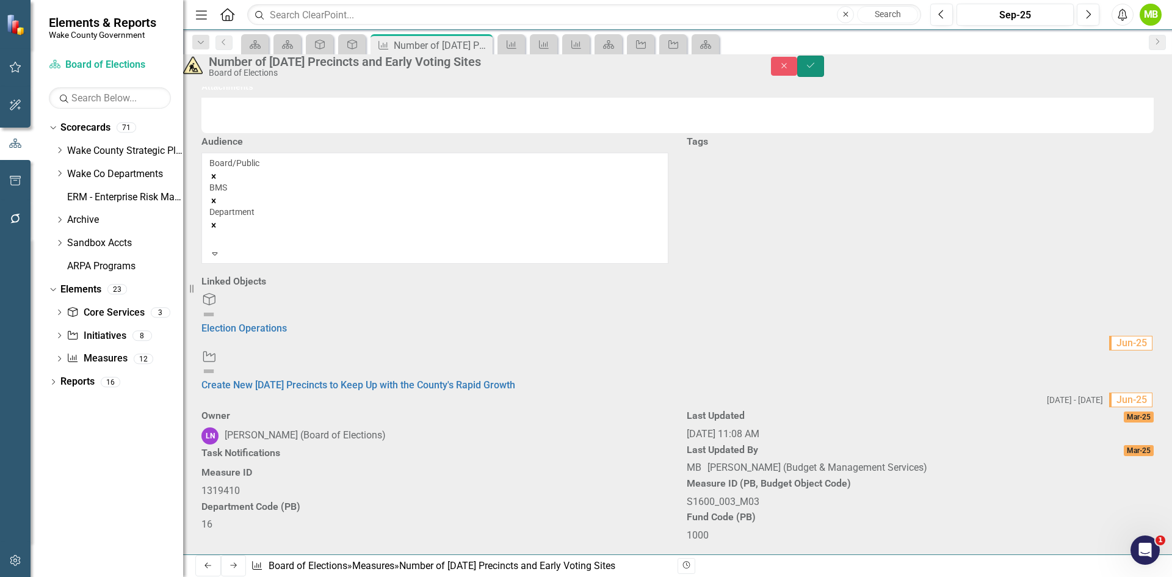
click at [824, 77] on button "Save" at bounding box center [810, 66] width 27 height 21
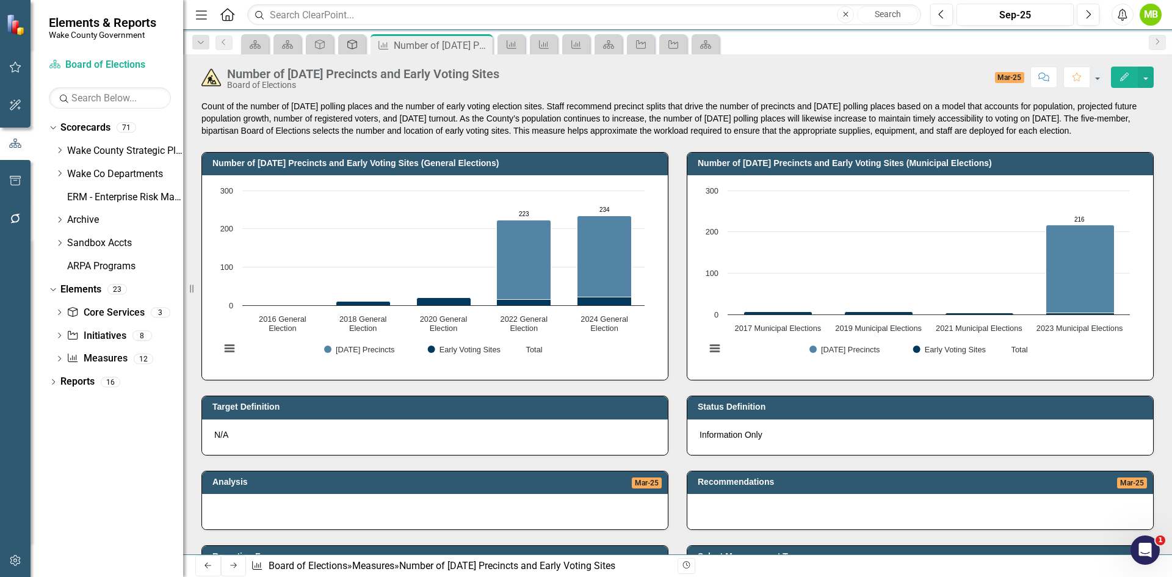
click at [353, 45] on icon "Core Service" at bounding box center [352, 45] width 12 height 10
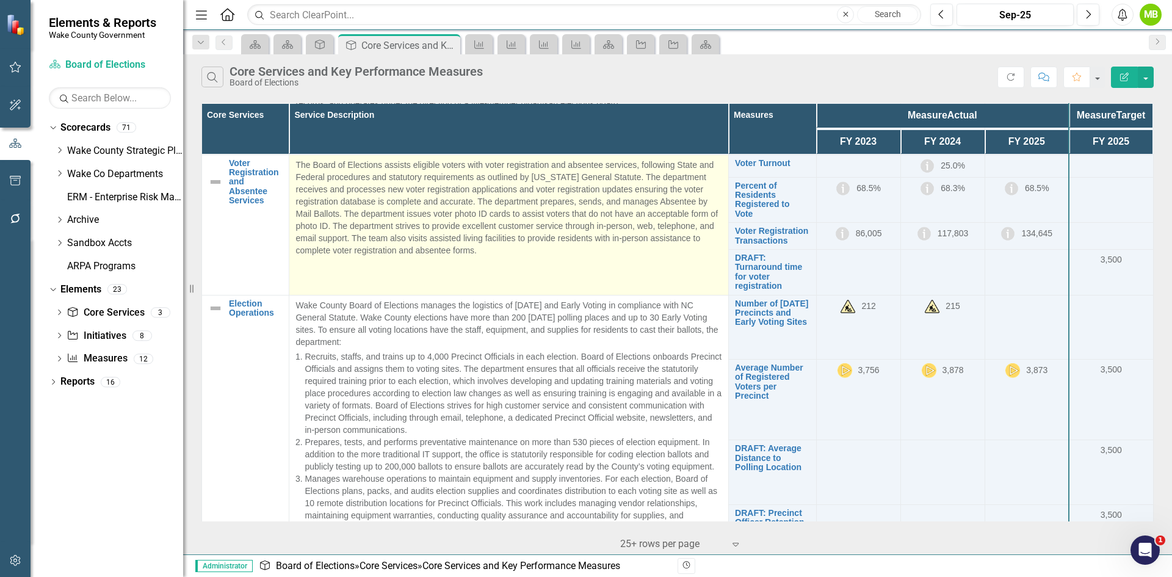
scroll to position [184, 0]
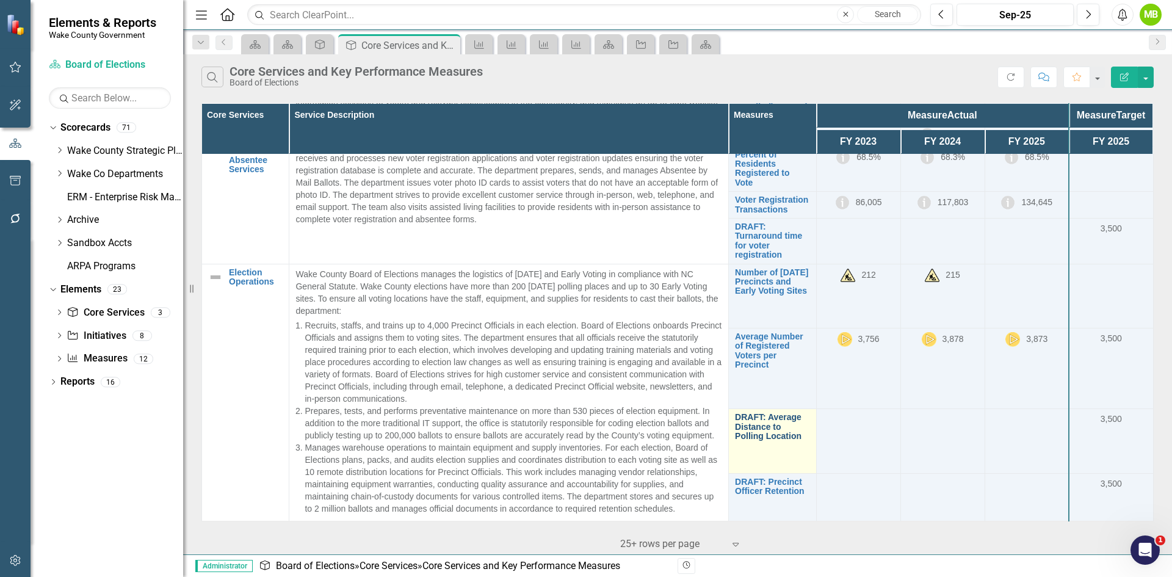
click at [741, 431] on link "DRAFT: Average Distance to Polling Location" at bounding box center [772, 427] width 74 height 28
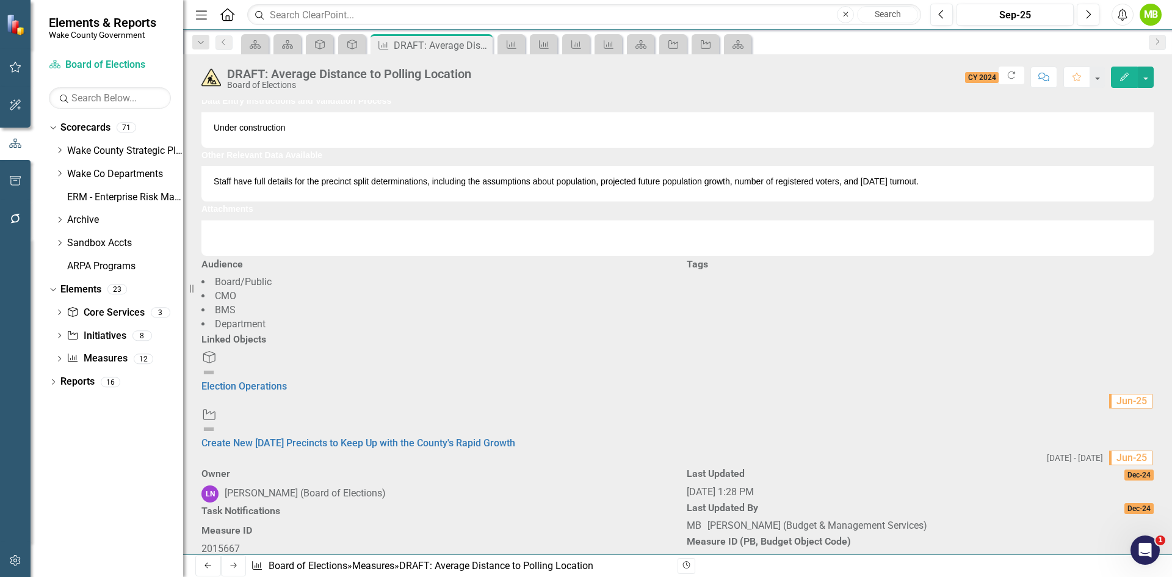
scroll to position [976, 0]
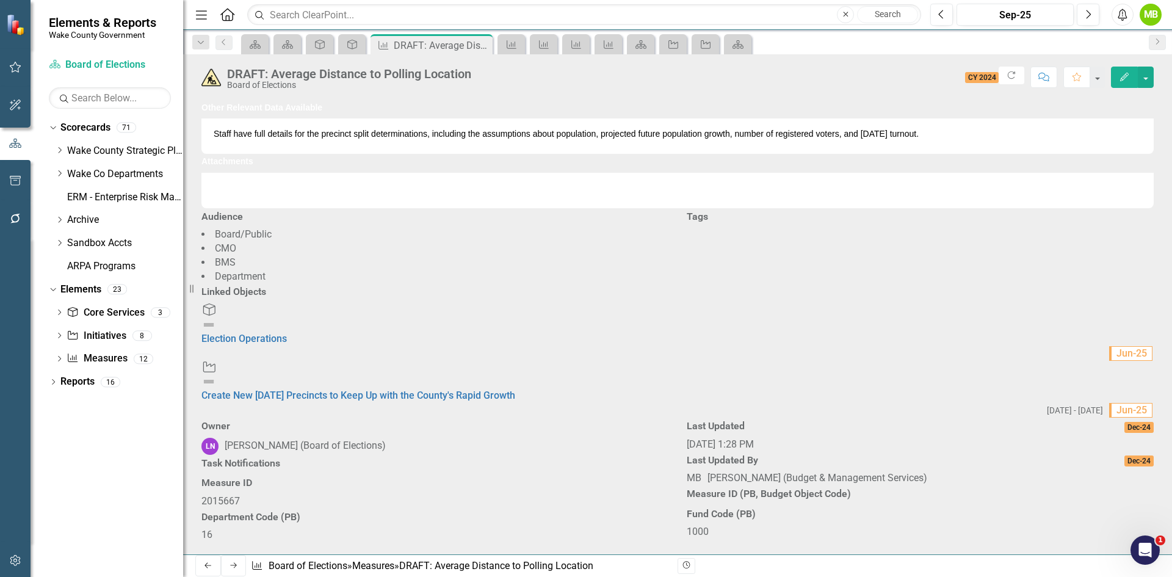
click at [457, 270] on li "BMS" at bounding box center [434, 263] width 467 height 14
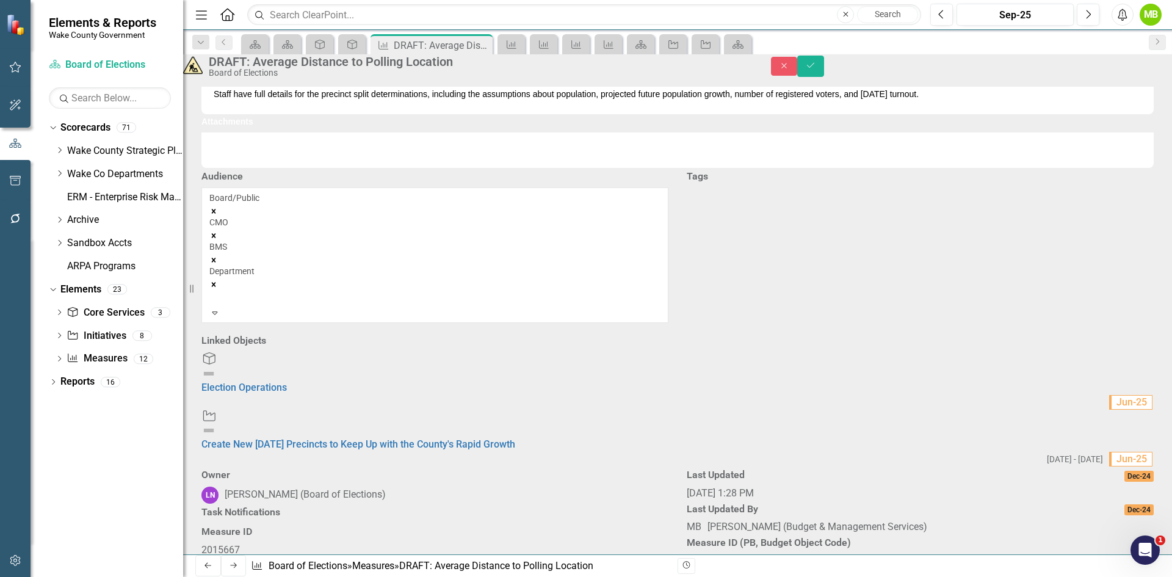
click at [218, 240] on icon "Remove CMO" at bounding box center [213, 235] width 9 height 9
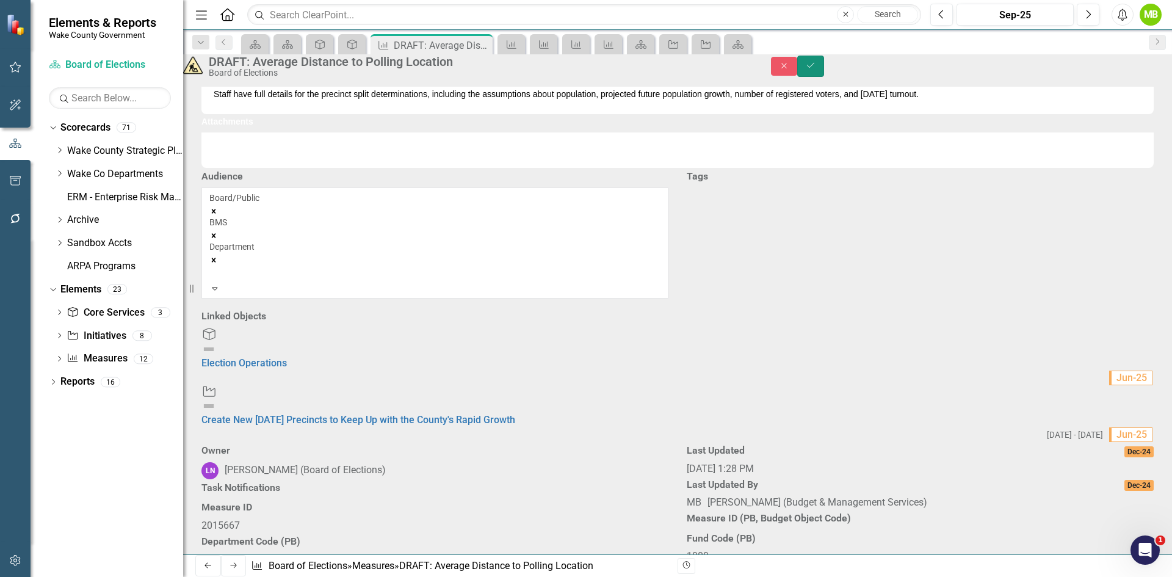
click at [824, 63] on button "Save" at bounding box center [810, 66] width 27 height 21
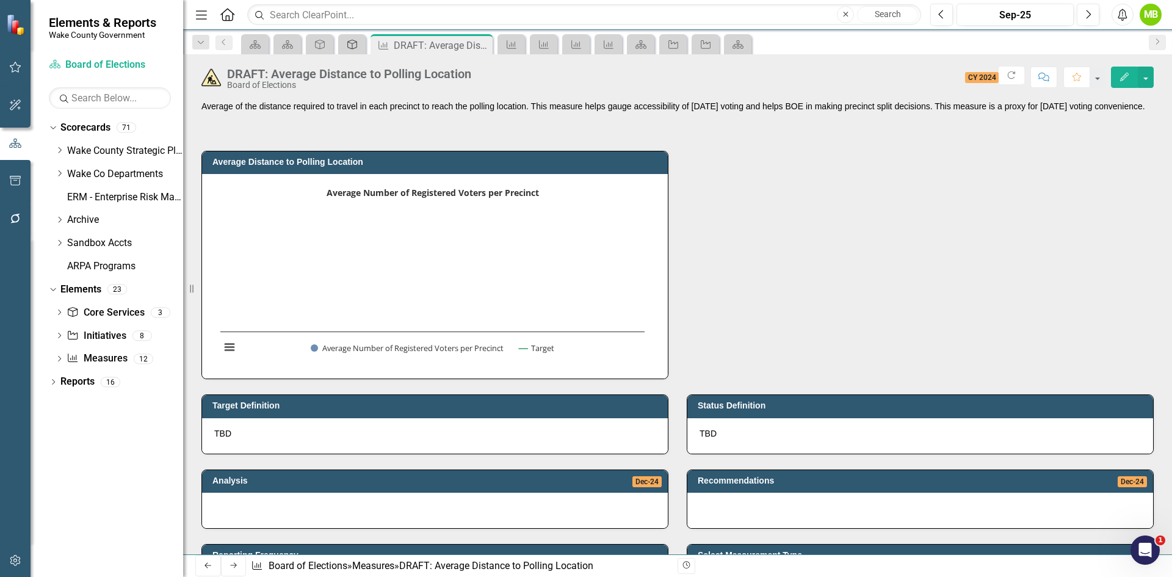
click at [349, 45] on icon "Core Service" at bounding box center [352, 45] width 12 height 10
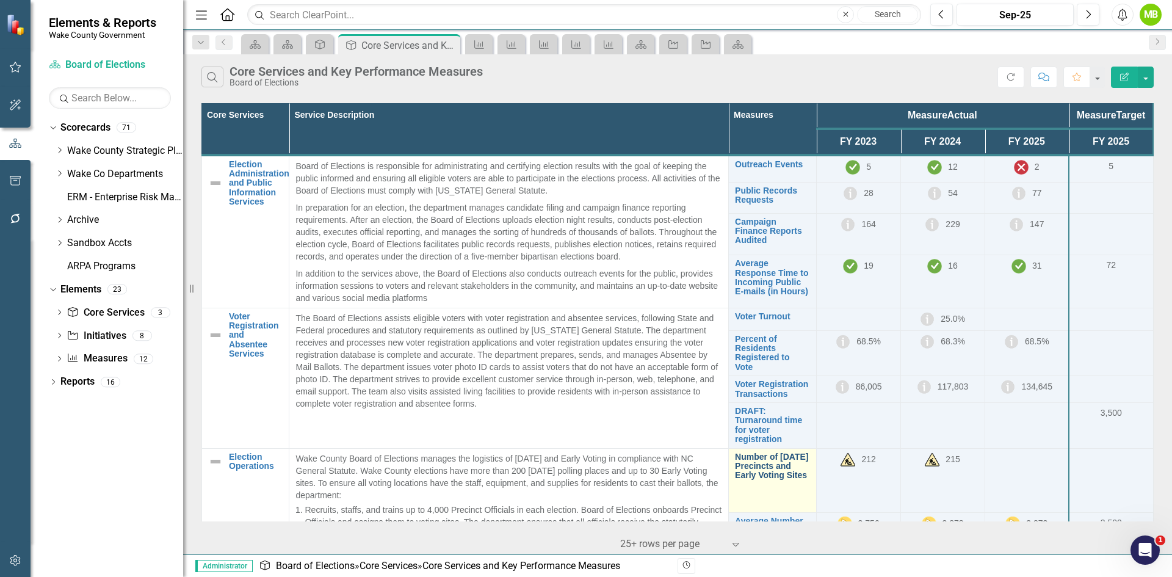
scroll to position [184, 0]
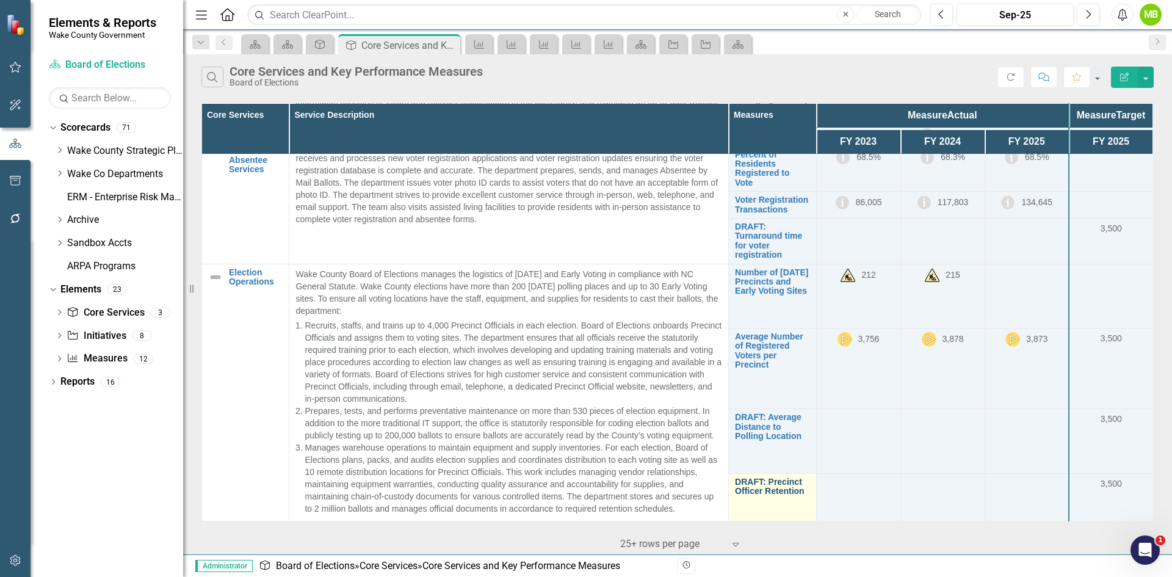
click at [763, 486] on link "DRAFT: Precinct Officer Retention" at bounding box center [772, 486] width 74 height 19
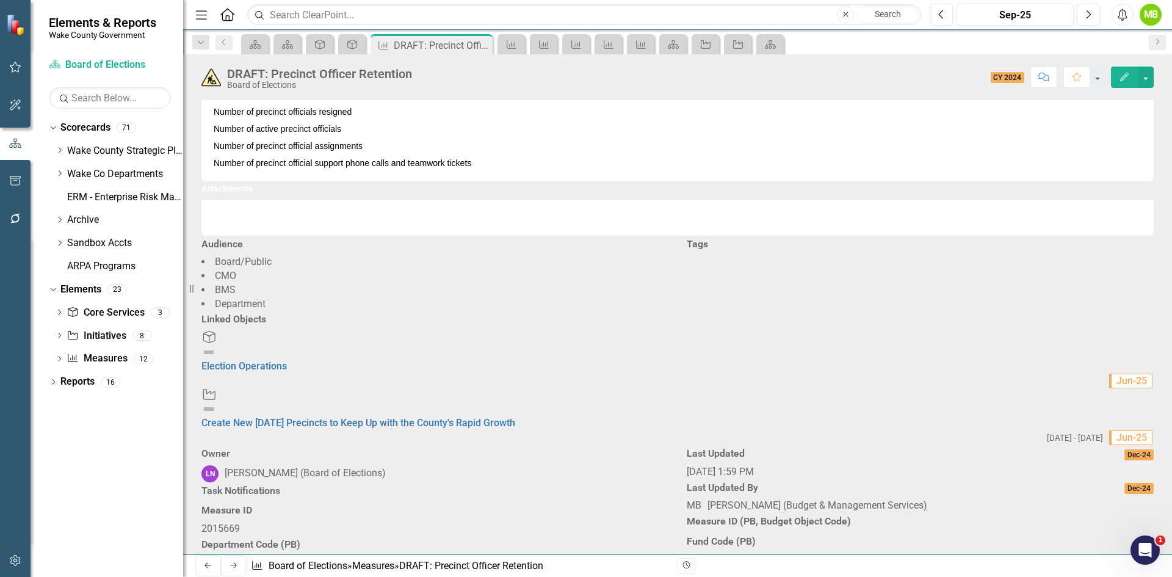
scroll to position [1099, 0]
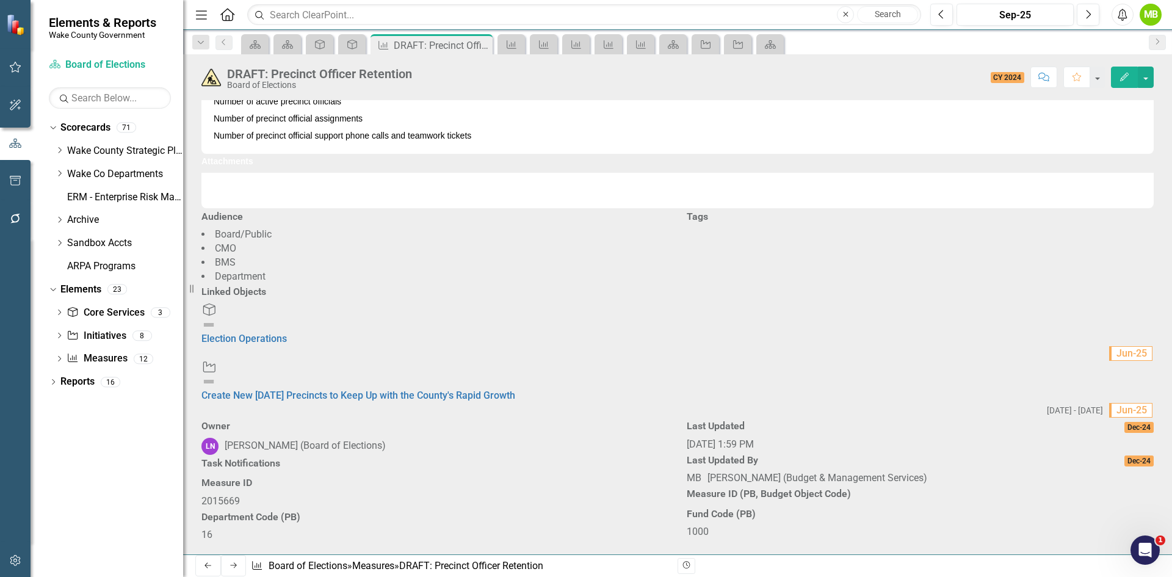
click at [452, 256] on li "CMO" at bounding box center [434, 249] width 467 height 14
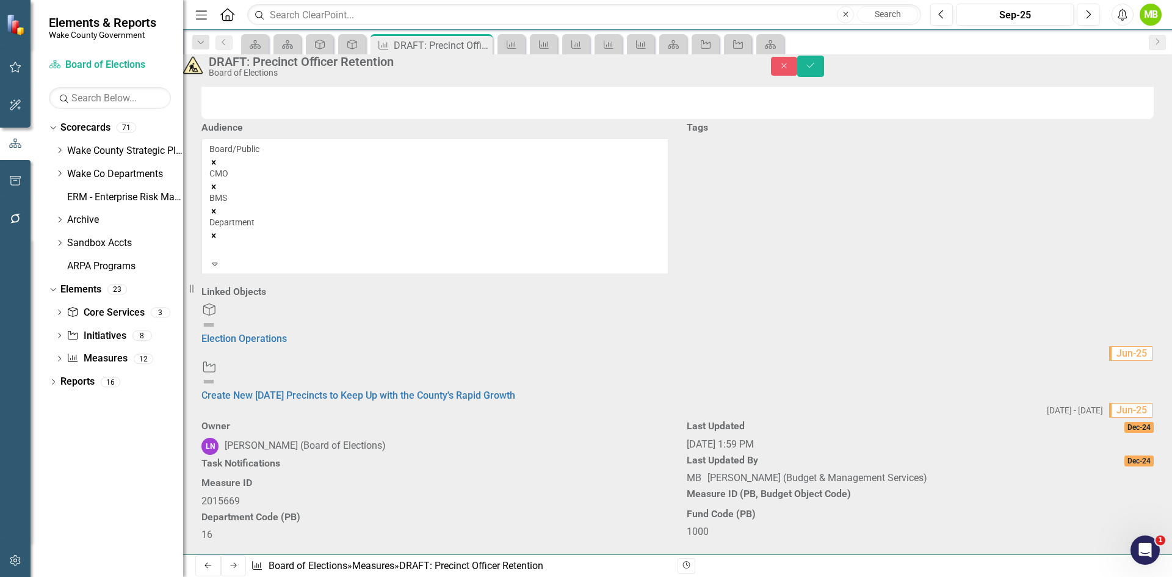
click at [218, 191] on icon "Remove CMO" at bounding box center [213, 186] width 9 height 9
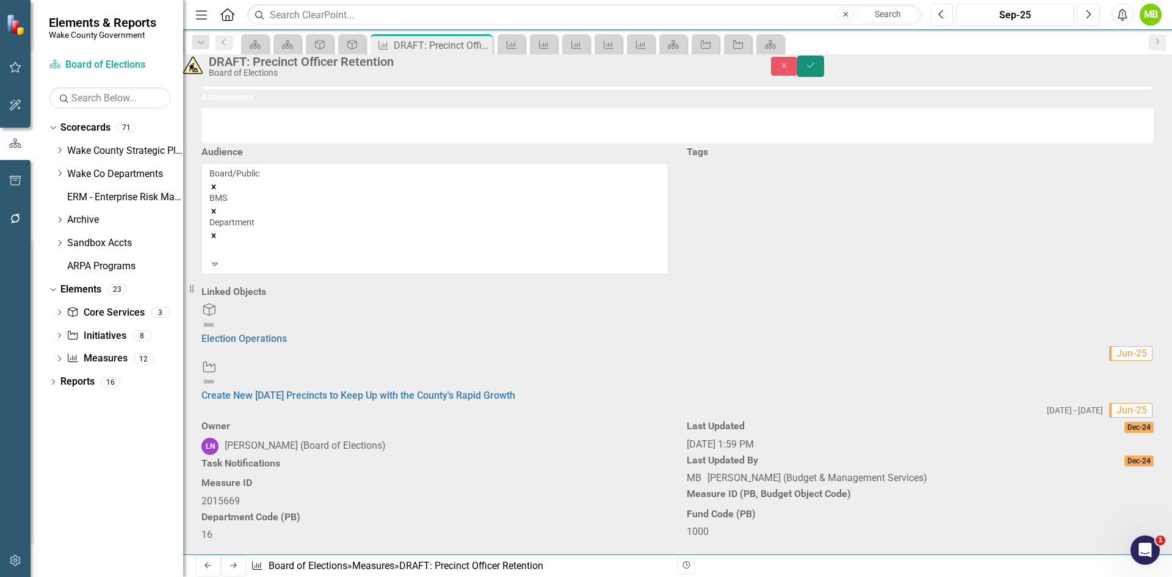
click at [824, 76] on button "Save" at bounding box center [810, 66] width 27 height 21
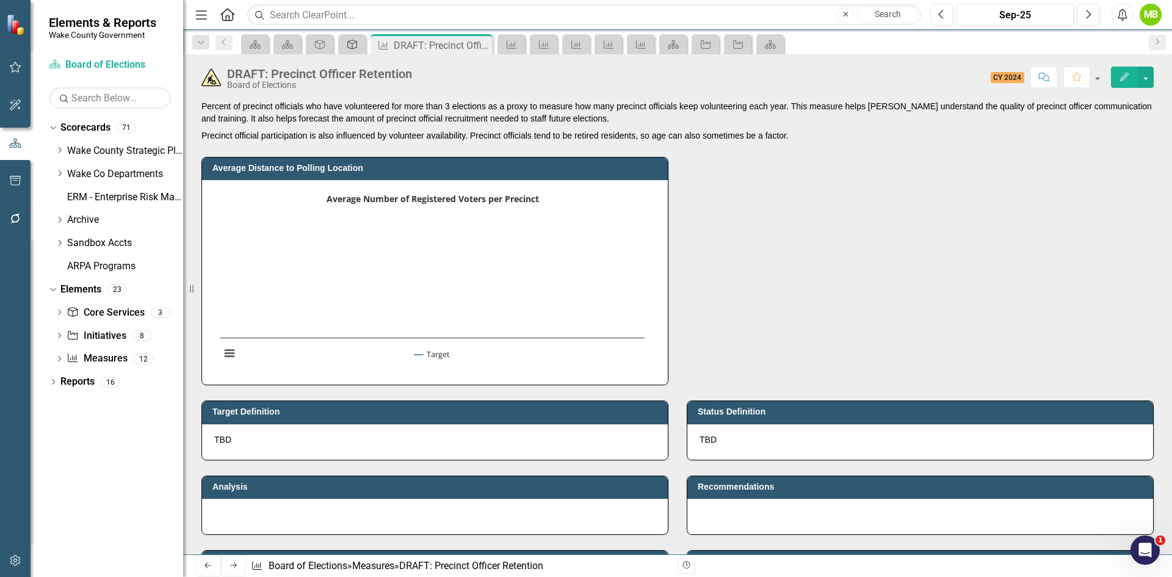
click at [353, 45] on icon "Core Service" at bounding box center [352, 45] width 12 height 10
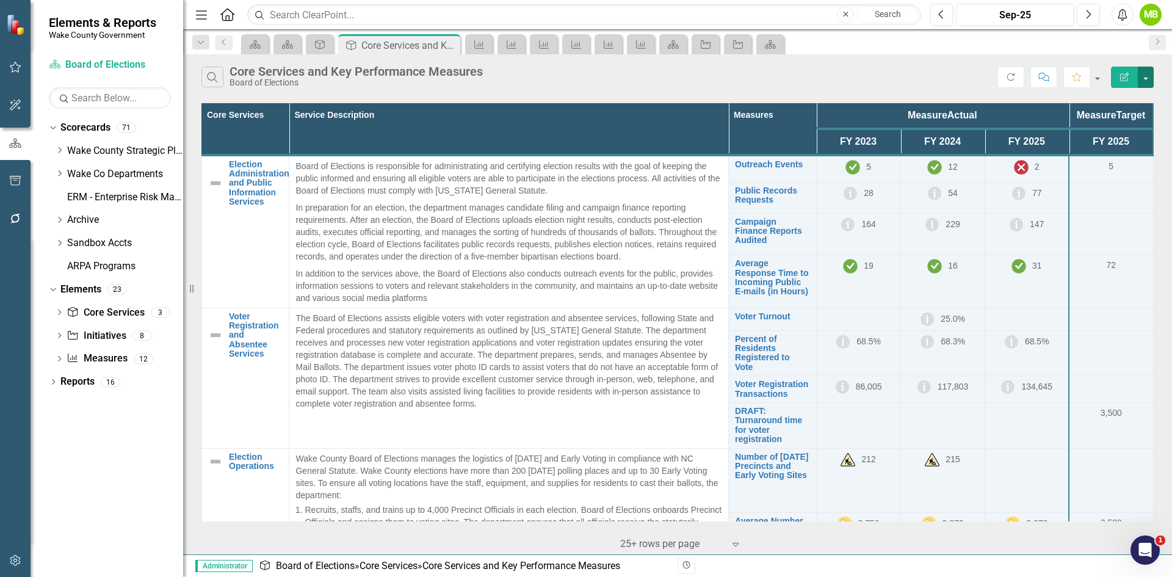
click at [1142, 76] on button "button" at bounding box center [1146, 77] width 16 height 21
click at [1125, 93] on link "Edit Report Edit Report" at bounding box center [1104, 99] width 96 height 23
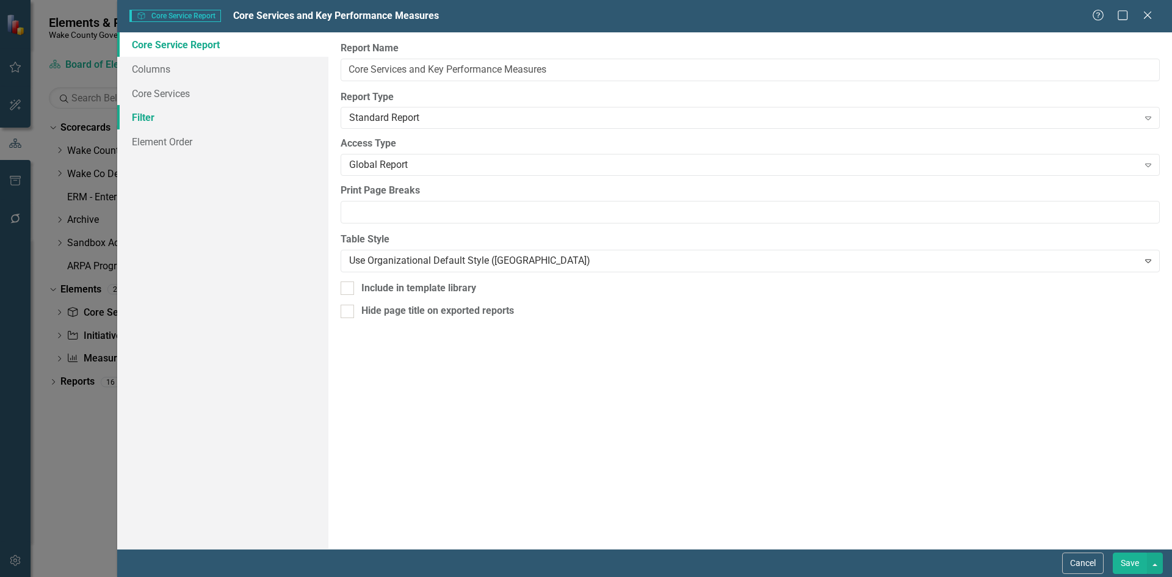
click at [195, 122] on link "Filter" at bounding box center [222, 117] width 211 height 24
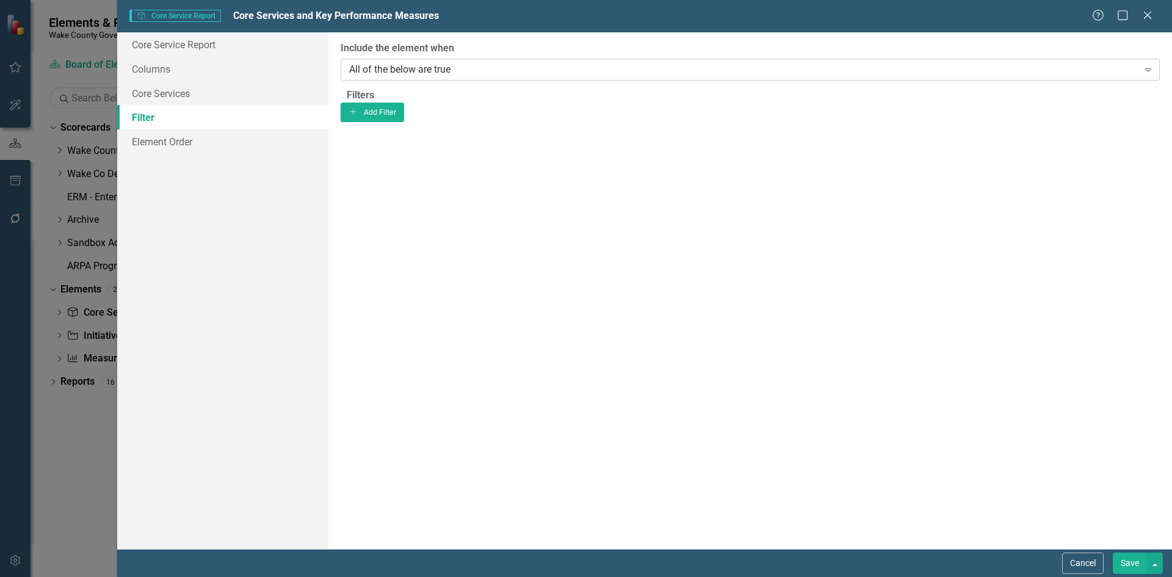
click at [418, 73] on div "All of the below are true" at bounding box center [743, 69] width 789 height 14
click at [420, 576] on div "All of the below are true" at bounding box center [586, 584] width 1172 height 14
click at [405, 122] on button "Add Add Filter" at bounding box center [373, 113] width 64 height 20
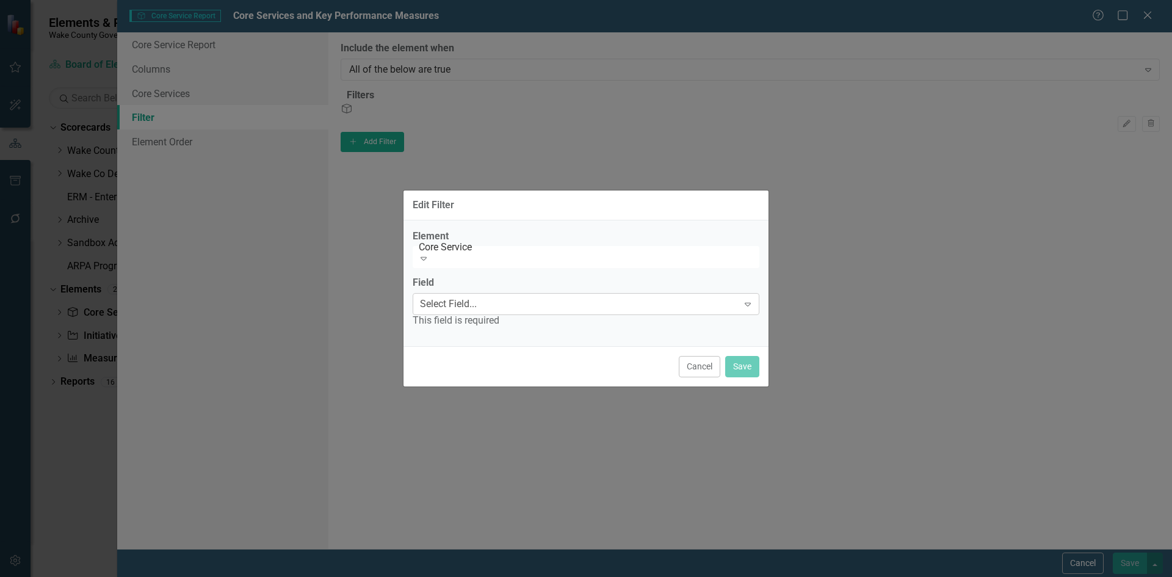
click at [477, 304] on div "Select Field..." at bounding box center [448, 304] width 57 height 14
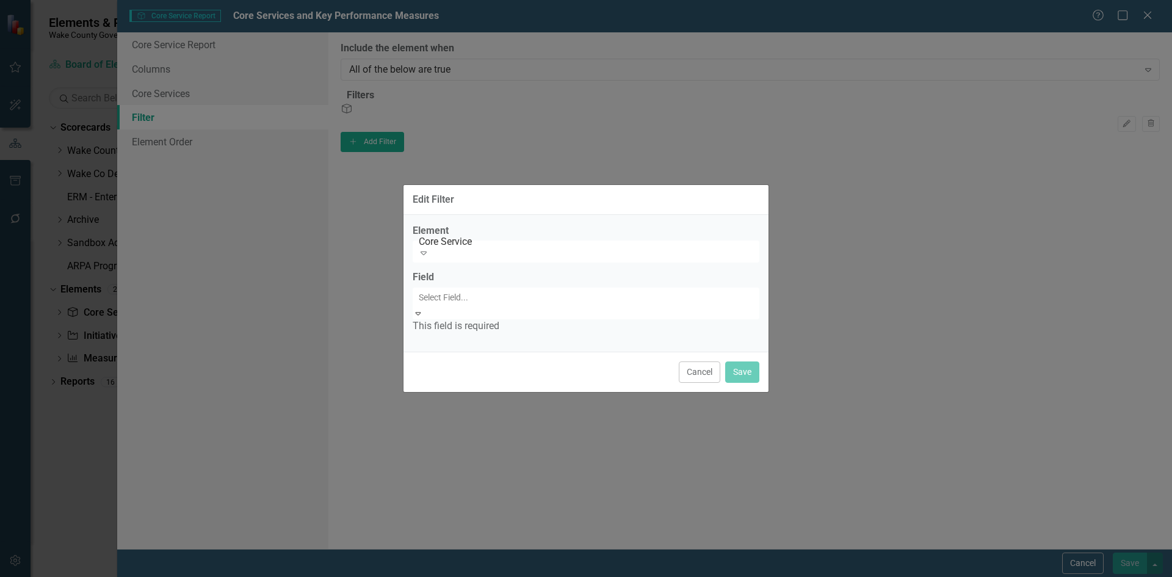
scroll to position [61, 0]
click at [543, 249] on div "Core Service" at bounding box center [590, 242] width 342 height 14
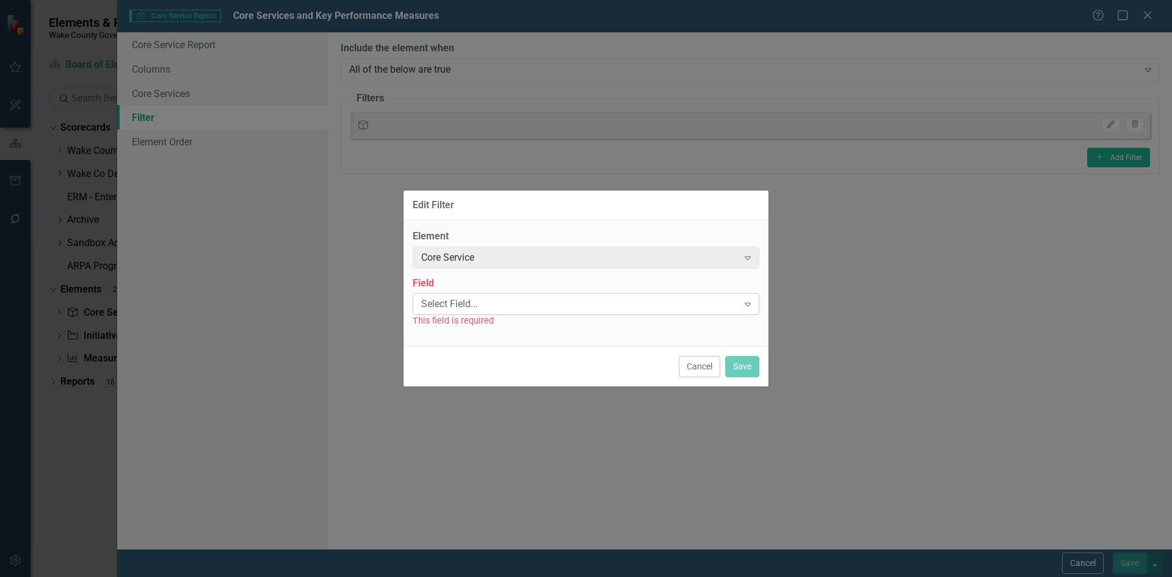
click at [531, 304] on div "Select Field..." at bounding box center [579, 304] width 317 height 14
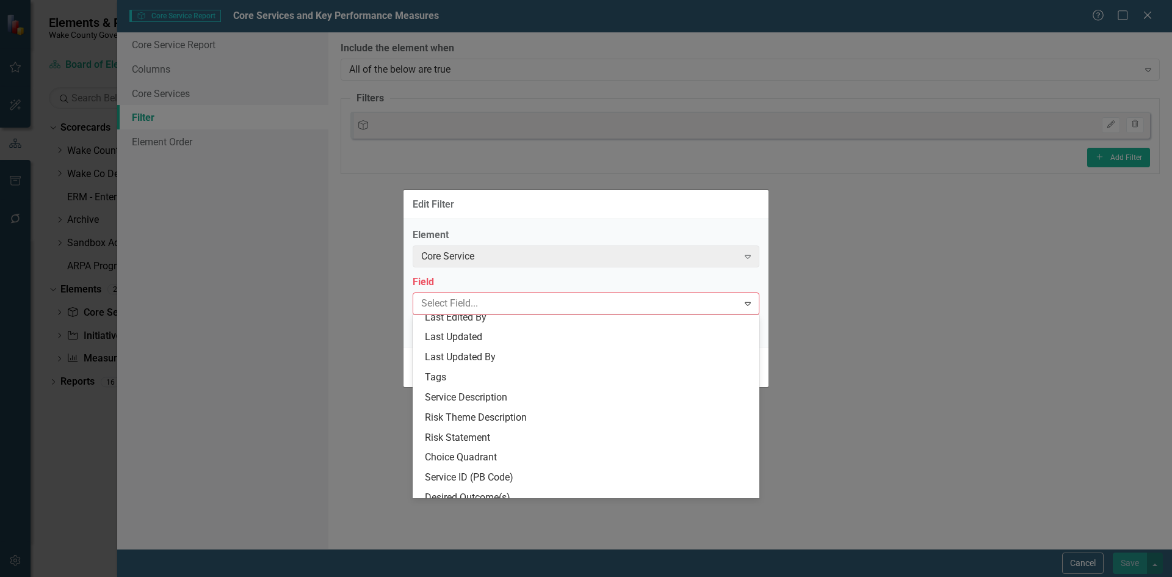
scroll to position [183, 0]
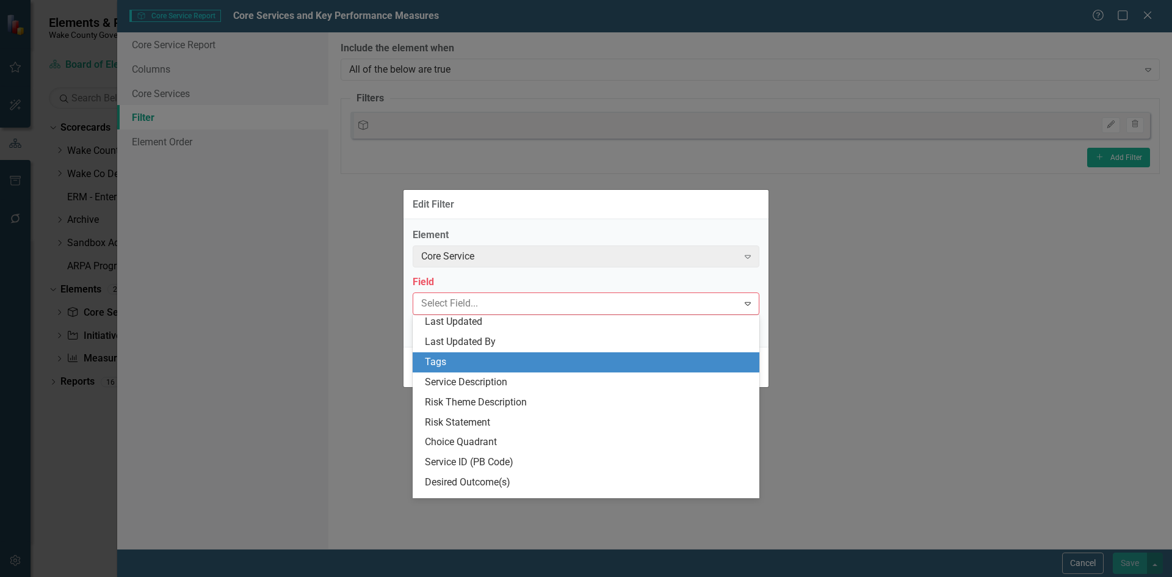
drag, startPoint x: 873, startPoint y: 377, endPoint x: 854, endPoint y: 375, distance: 19.6
click at [868, 377] on div "Edit Filter Element Core Service Expand Field 34 results available. Use Up and …" at bounding box center [586, 288] width 1172 height 577
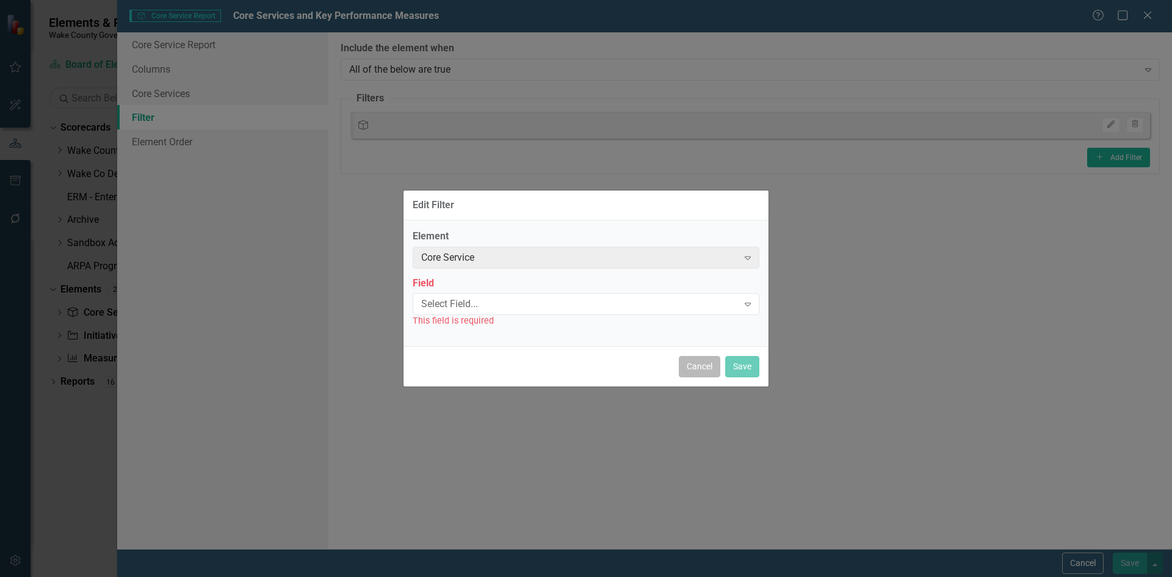
click at [701, 367] on button "Cancel" at bounding box center [700, 366] width 42 height 21
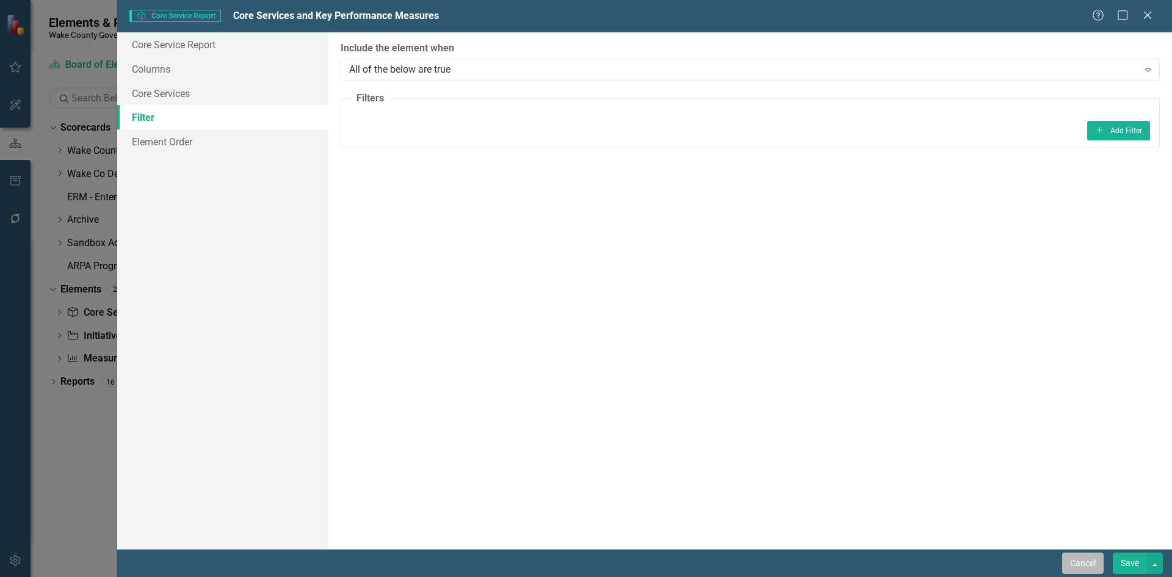
click at [1096, 563] on button "Cancel" at bounding box center [1083, 562] width 42 height 21
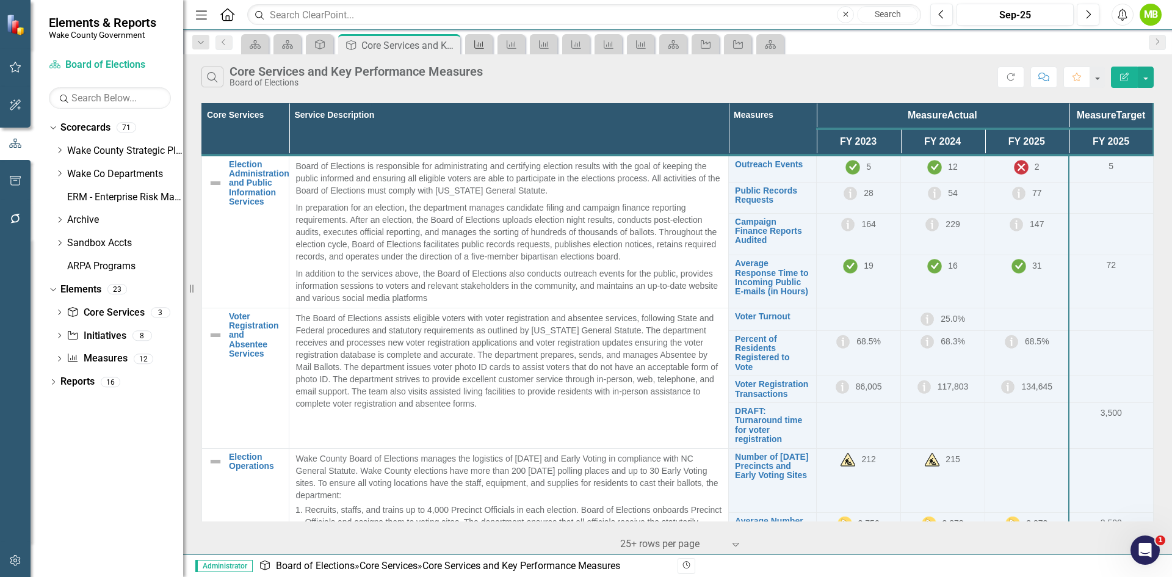
click at [479, 40] on icon "Measure" at bounding box center [479, 45] width 12 height 10
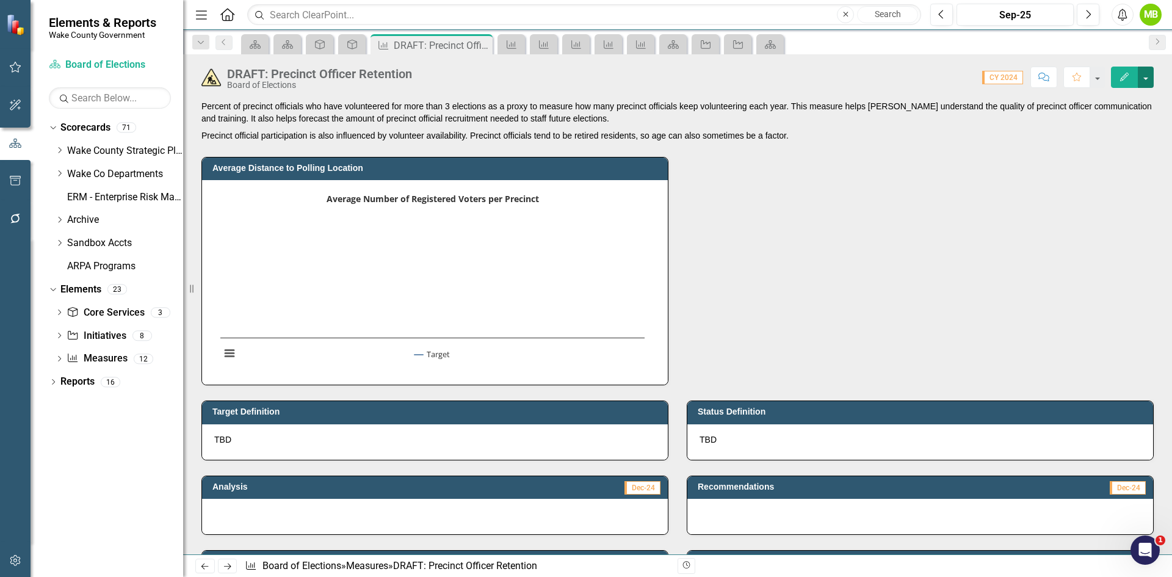
click at [1143, 75] on button "button" at bounding box center [1146, 77] width 16 height 21
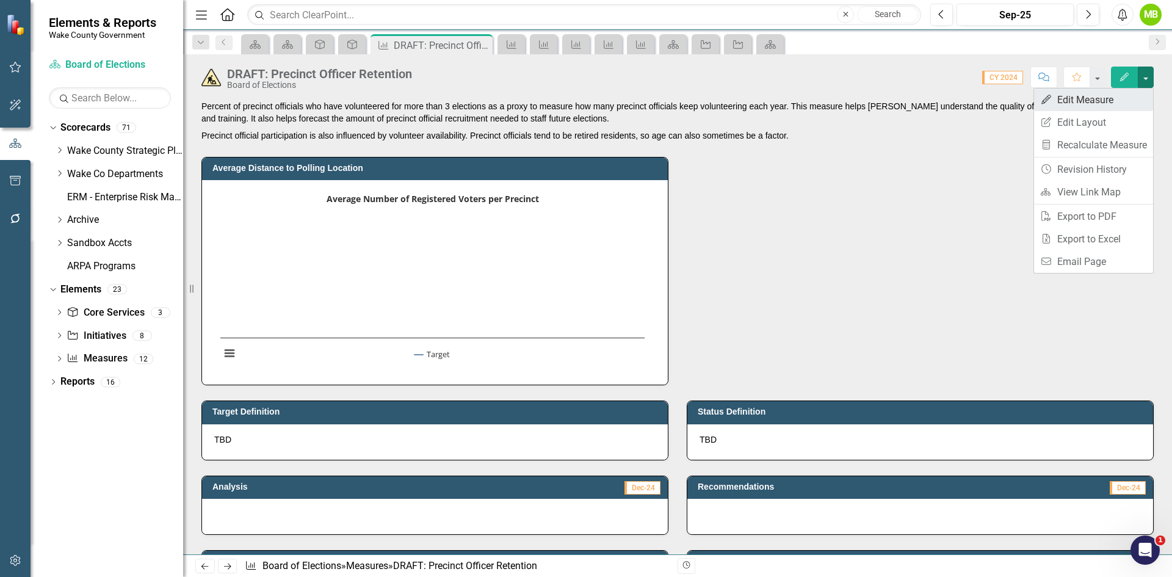
click at [1072, 98] on link "Edit Edit Measure" at bounding box center [1093, 99] width 119 height 23
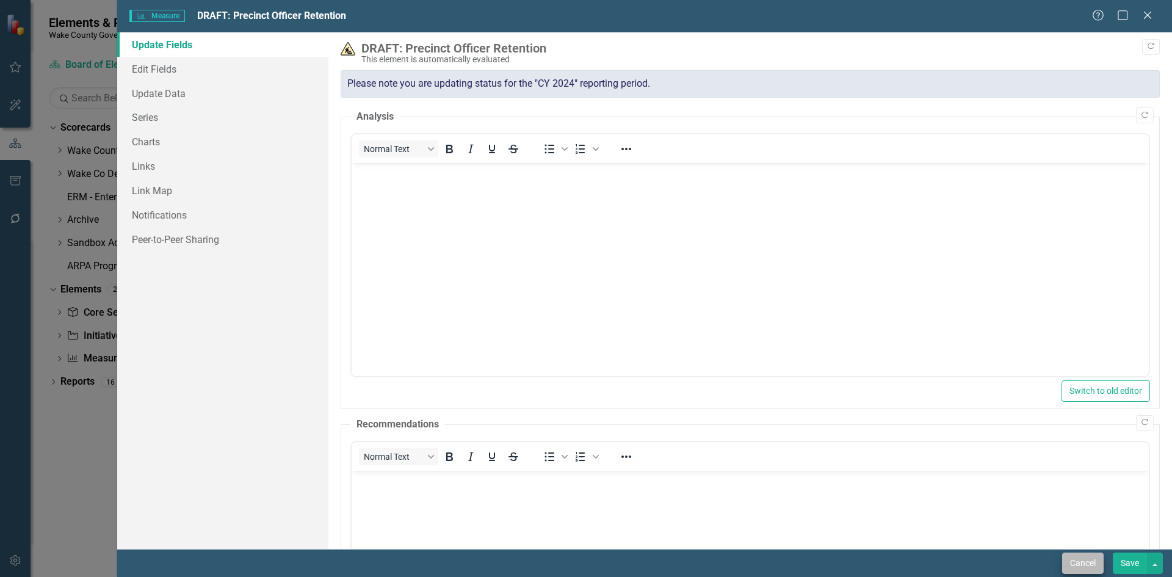
drag, startPoint x: 1083, startPoint y: 574, endPoint x: 1077, endPoint y: 569, distance: 7.3
click at [1081, 573] on div "Cancel Save" at bounding box center [644, 563] width 1055 height 28
click at [1077, 565] on button "Cancel" at bounding box center [1083, 562] width 42 height 21
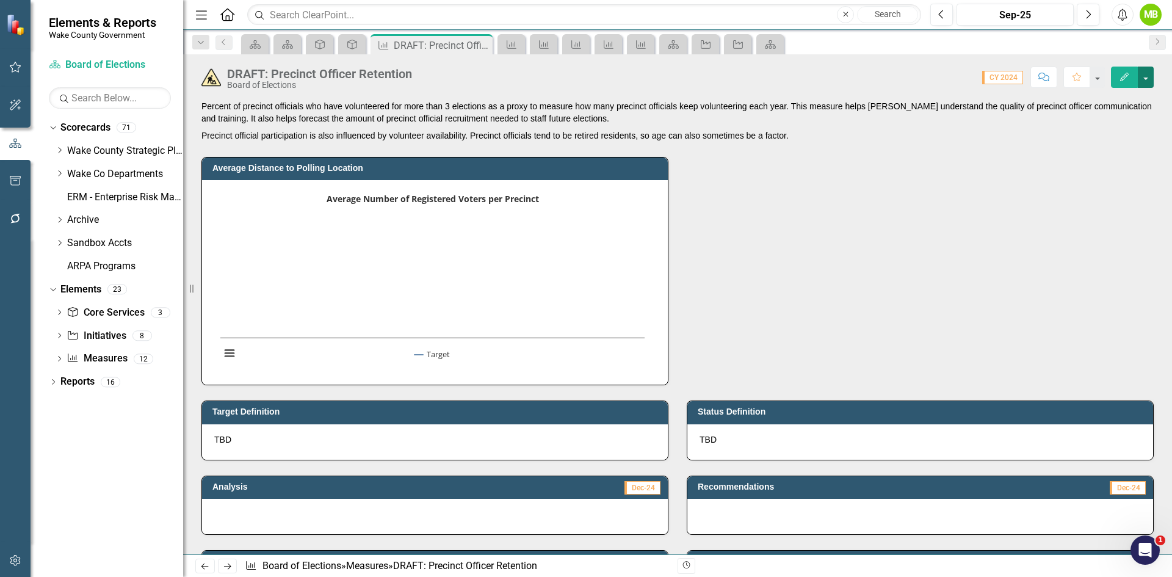
click at [1148, 73] on button "button" at bounding box center [1146, 77] width 16 height 21
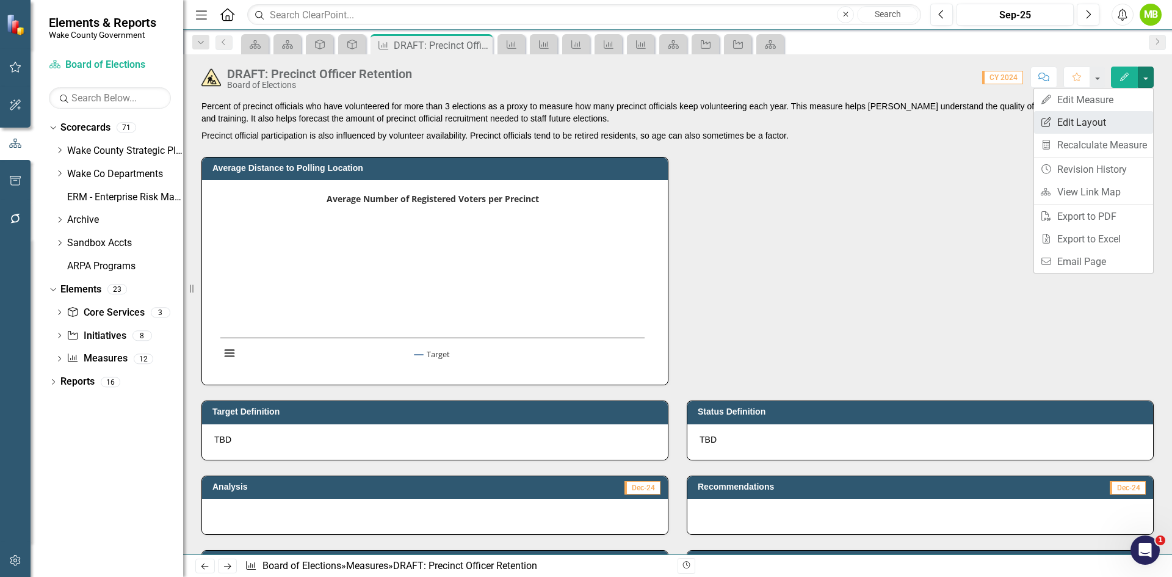
click at [1114, 121] on link "Edit Report Edit Layout" at bounding box center [1093, 122] width 119 height 23
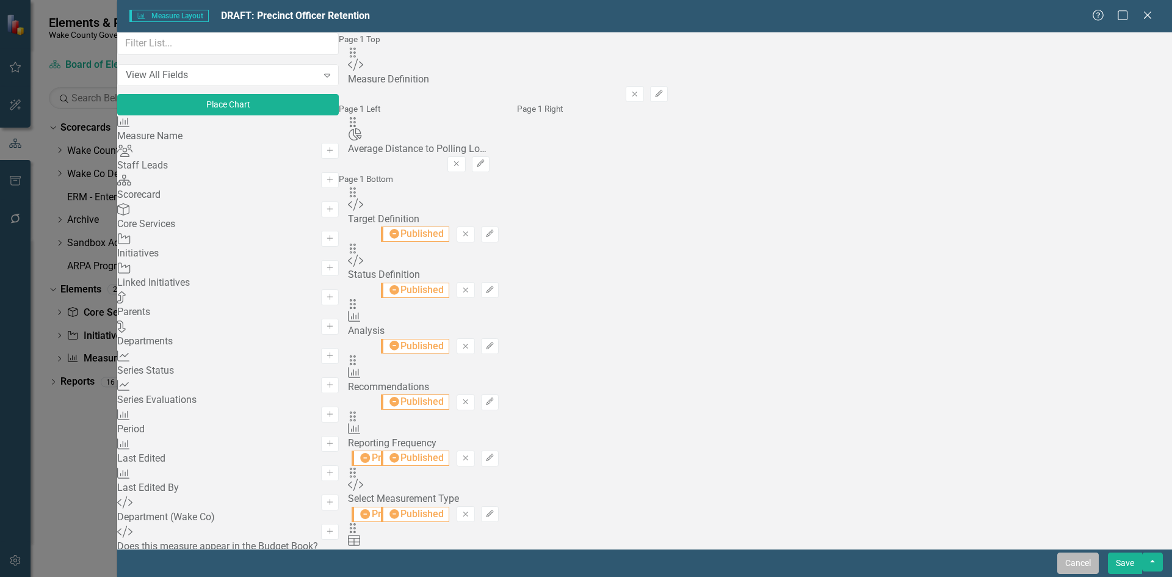
click at [1083, 558] on button "Cancel" at bounding box center [1078, 562] width 42 height 21
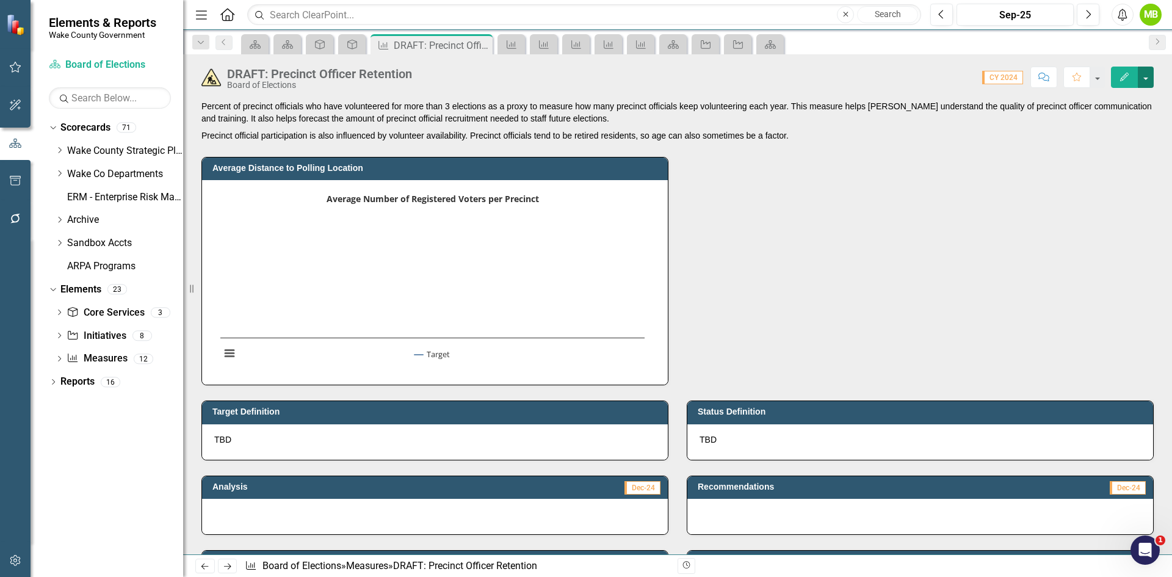
click at [1150, 72] on button "button" at bounding box center [1146, 77] width 16 height 21
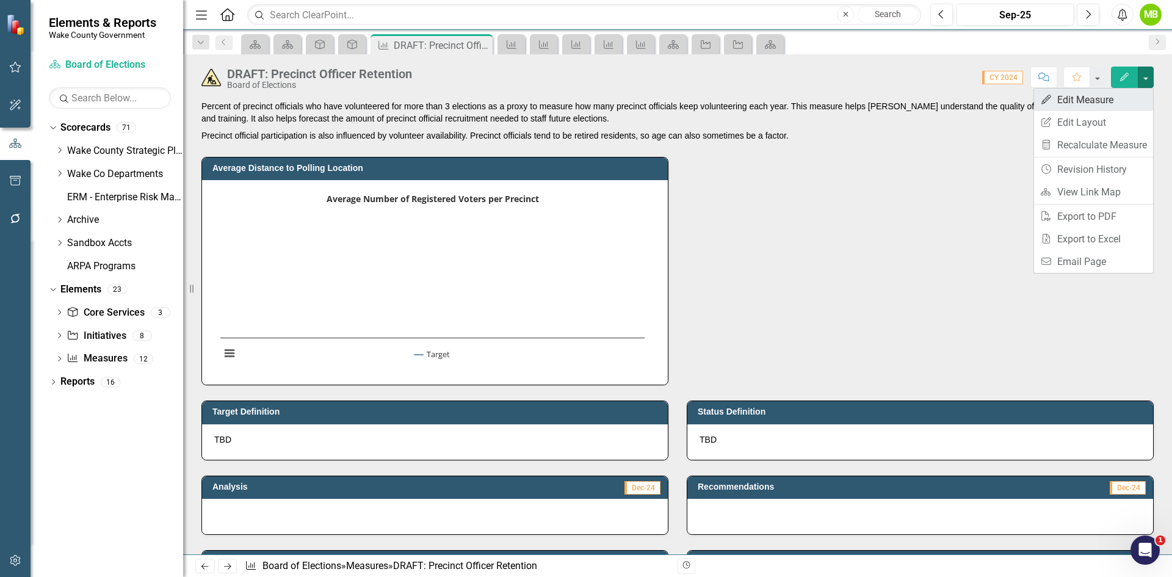
click at [1098, 98] on link "Edit Edit Measure" at bounding box center [1093, 99] width 119 height 23
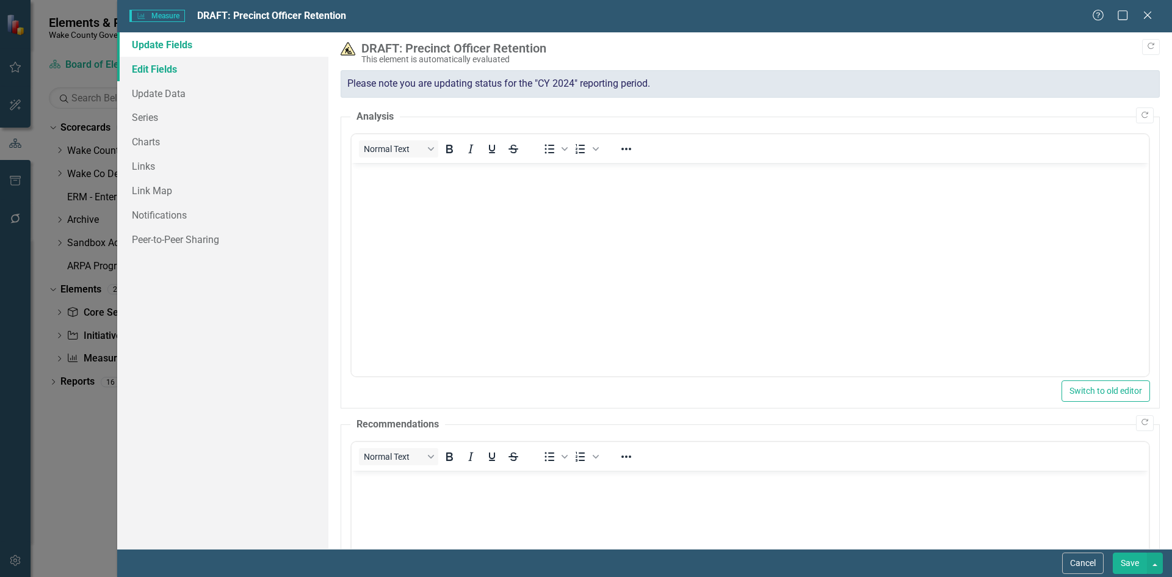
click at [150, 73] on link "Edit Fields" at bounding box center [222, 69] width 211 height 24
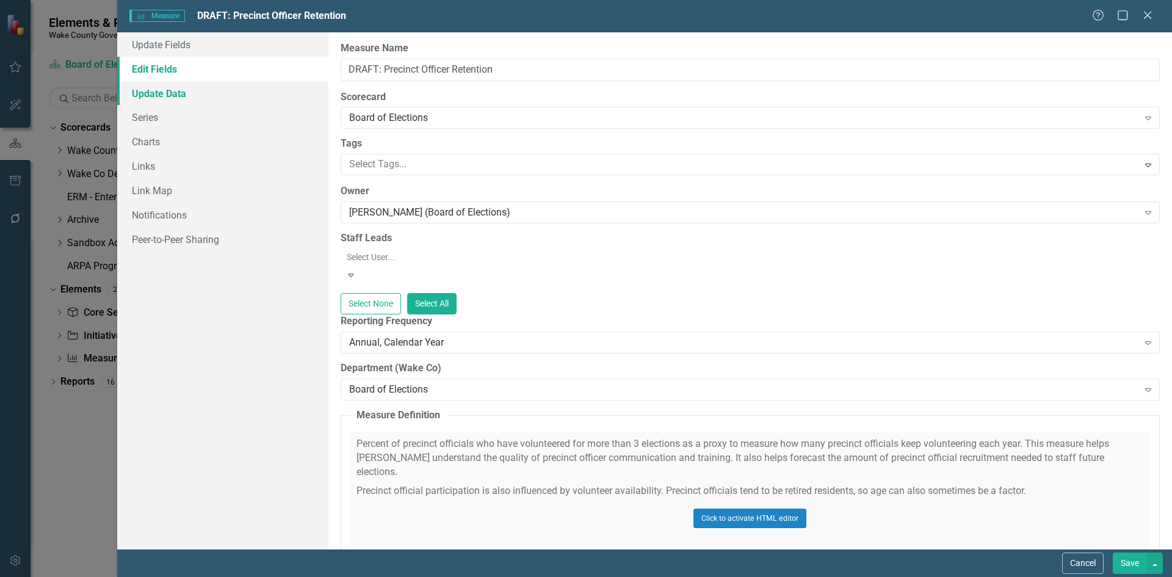
click at [165, 98] on link "Update Data" at bounding box center [222, 93] width 211 height 24
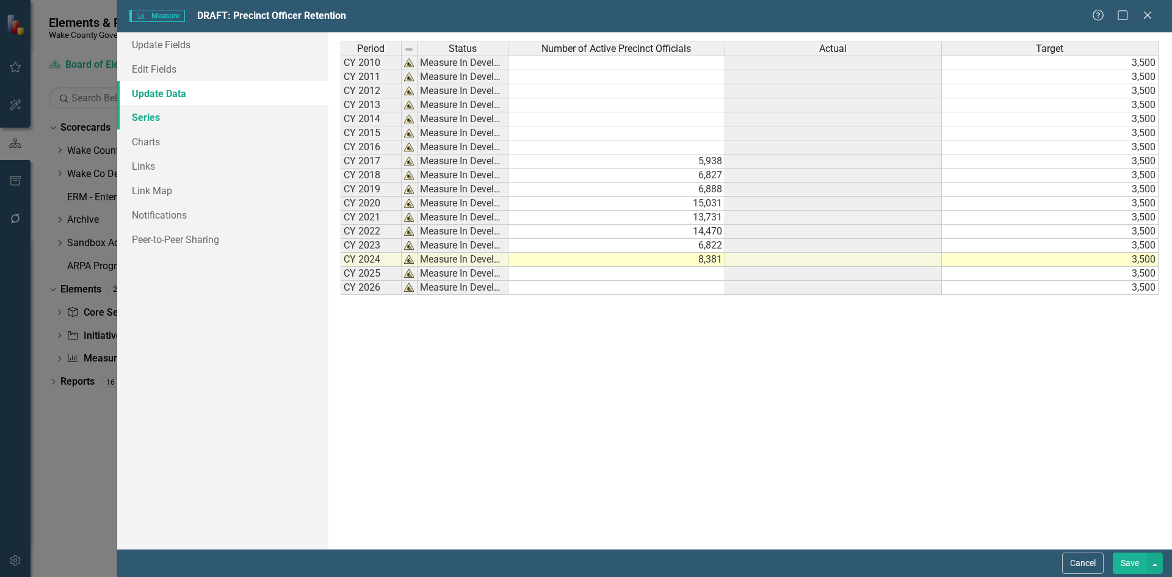
click at [167, 120] on link "Series" at bounding box center [222, 117] width 211 height 24
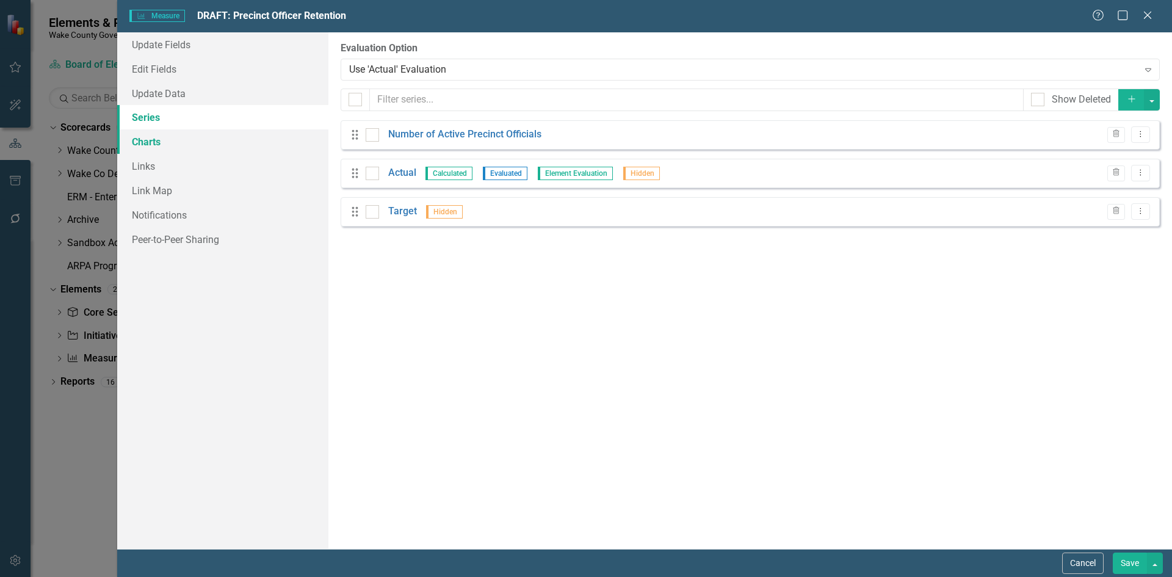
click at [167, 148] on link "Charts" at bounding box center [222, 141] width 211 height 24
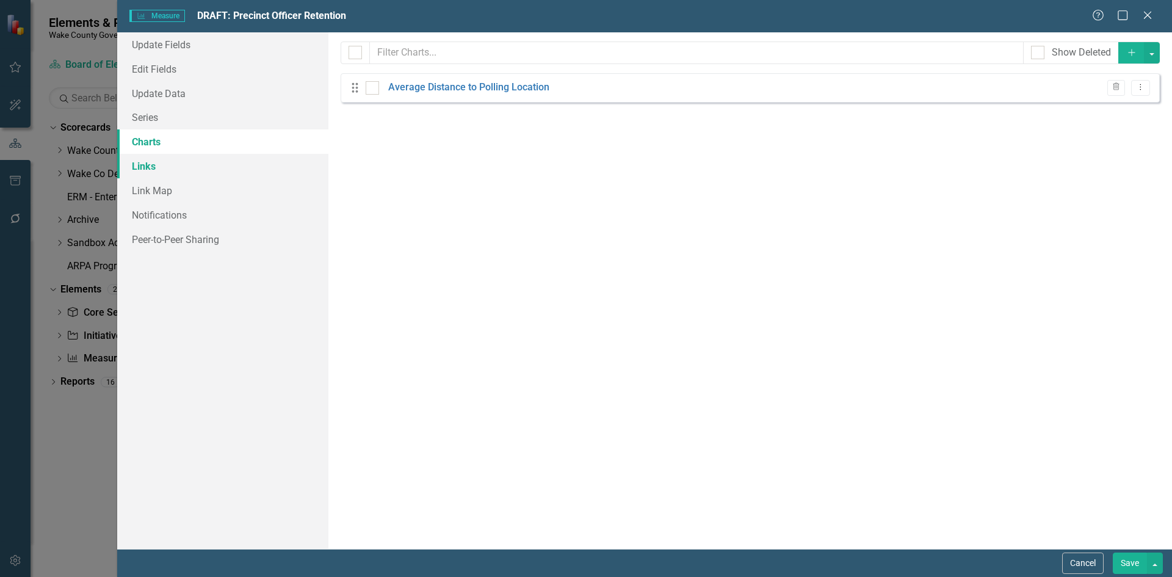
click at [167, 166] on link "Links" at bounding box center [222, 166] width 211 height 24
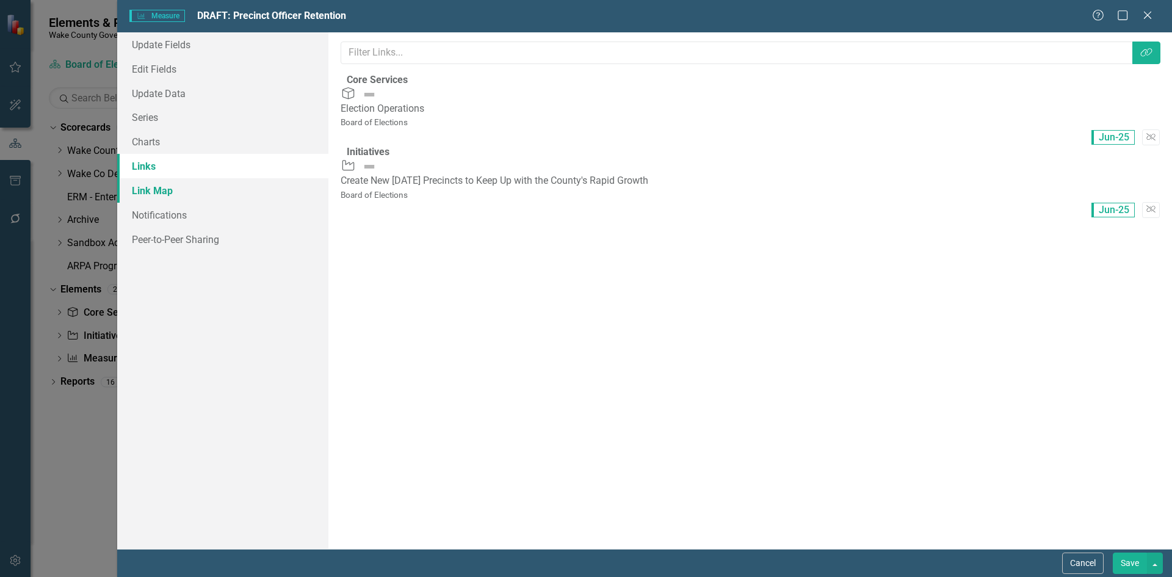
click at [167, 185] on link "Link Map" at bounding box center [222, 190] width 211 height 24
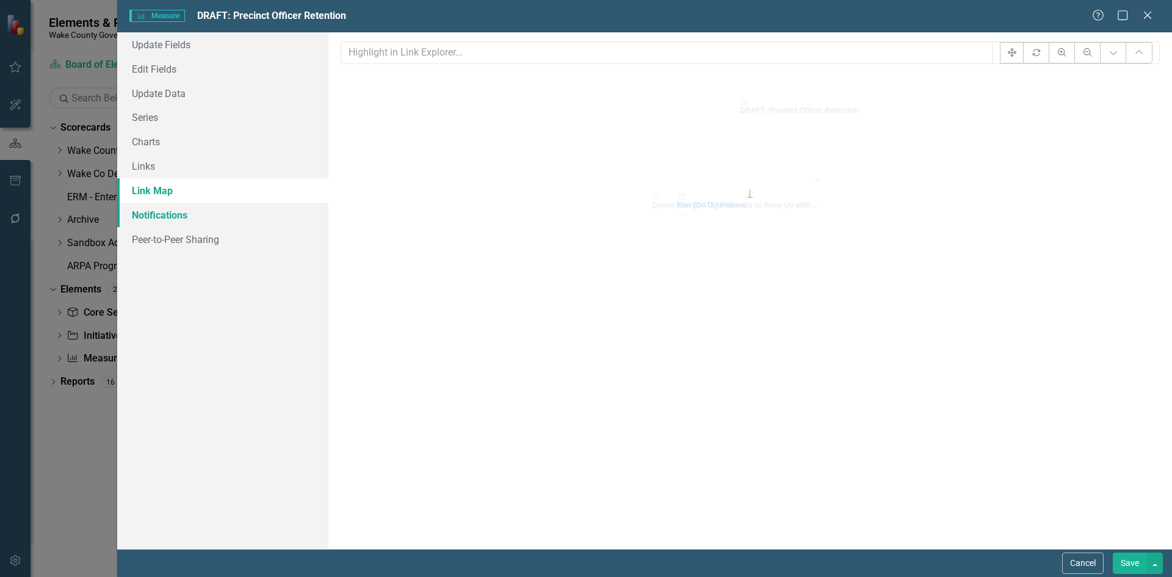
click at [168, 212] on link "Notifications" at bounding box center [222, 215] width 211 height 24
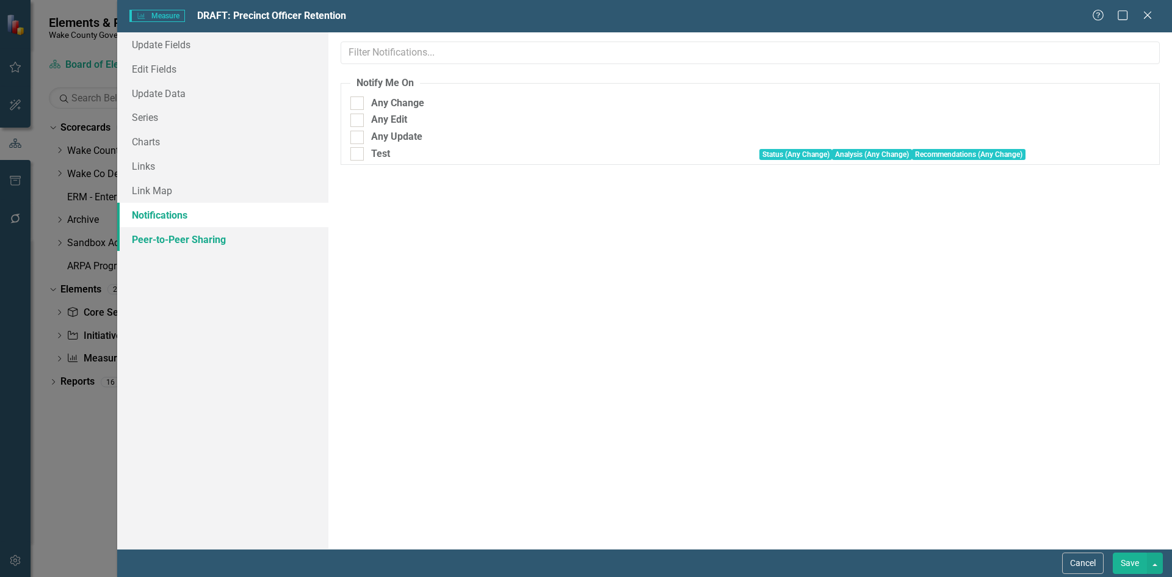
click at [174, 236] on link "Peer-to-Peer Sharing" at bounding box center [222, 239] width 211 height 24
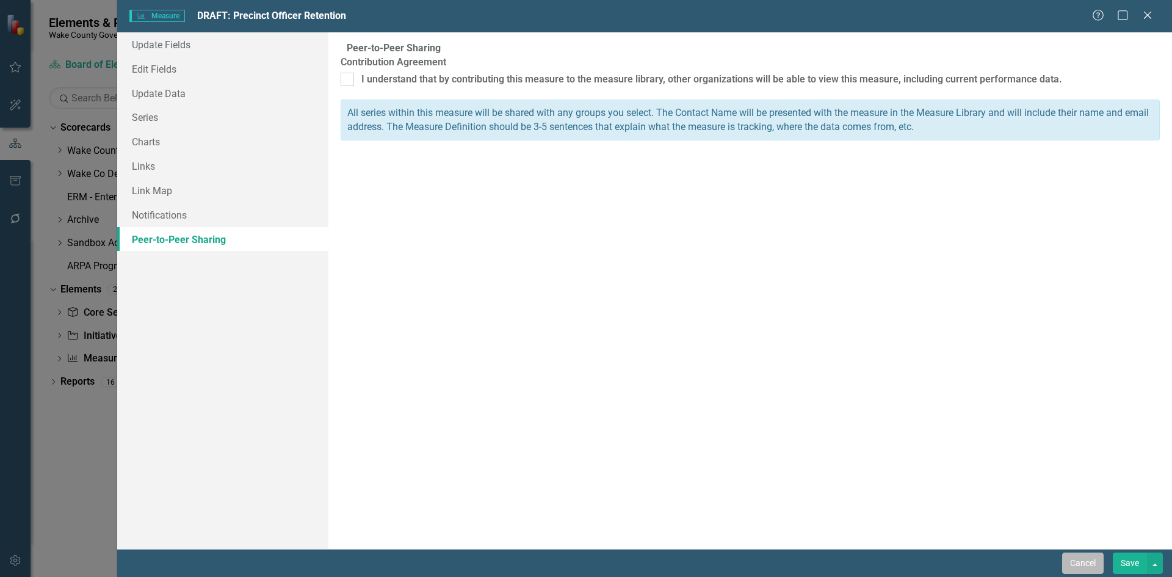
click at [1080, 559] on button "Cancel" at bounding box center [1083, 562] width 42 height 21
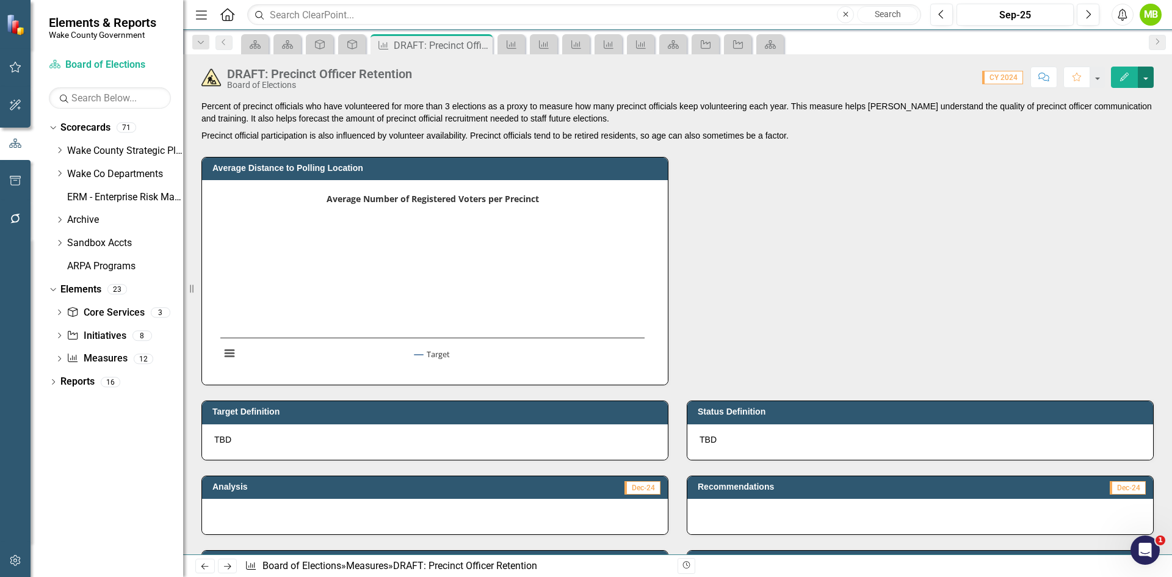
click at [1146, 74] on button "button" at bounding box center [1146, 77] width 16 height 21
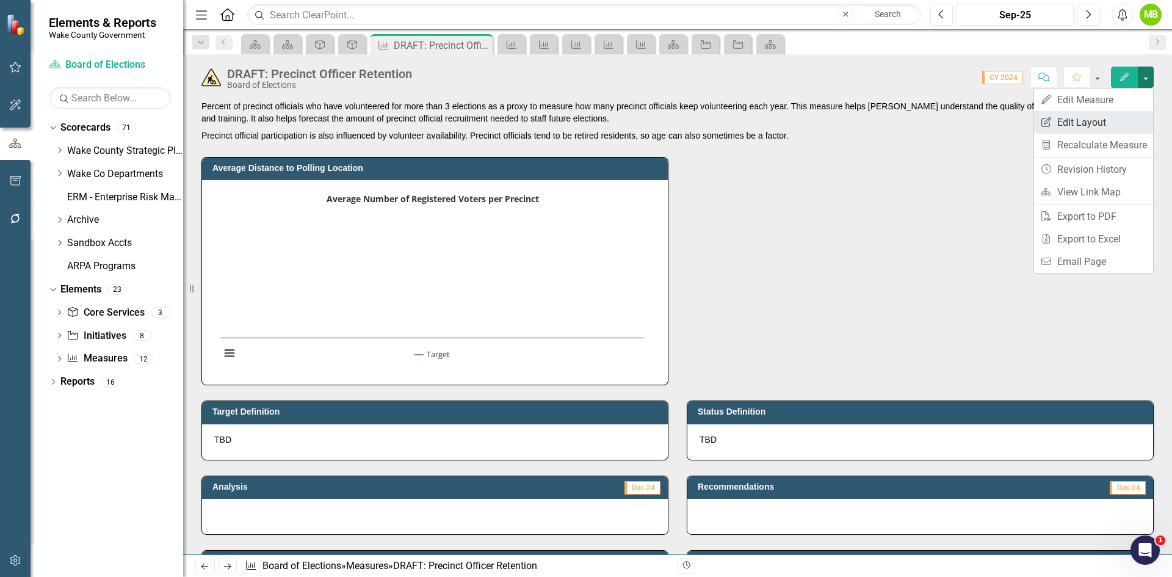
click at [1126, 114] on link "Edit Report Edit Layout" at bounding box center [1093, 122] width 119 height 23
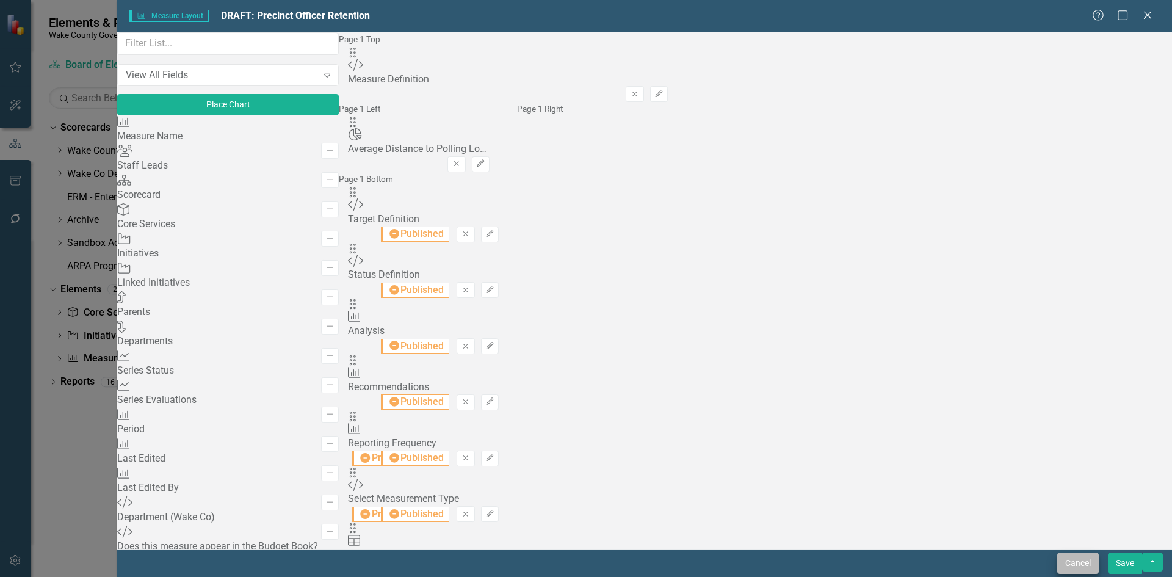
scroll to position [122, 0]
click at [1082, 565] on button "Cancel" at bounding box center [1078, 562] width 42 height 21
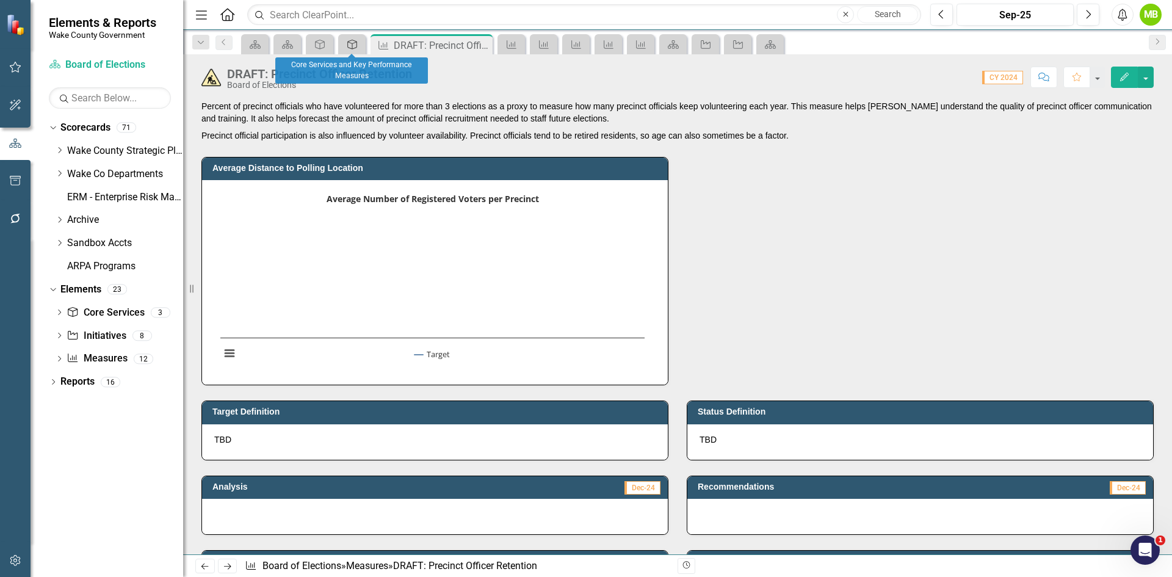
click at [346, 45] on icon "Core Service" at bounding box center [352, 45] width 12 height 10
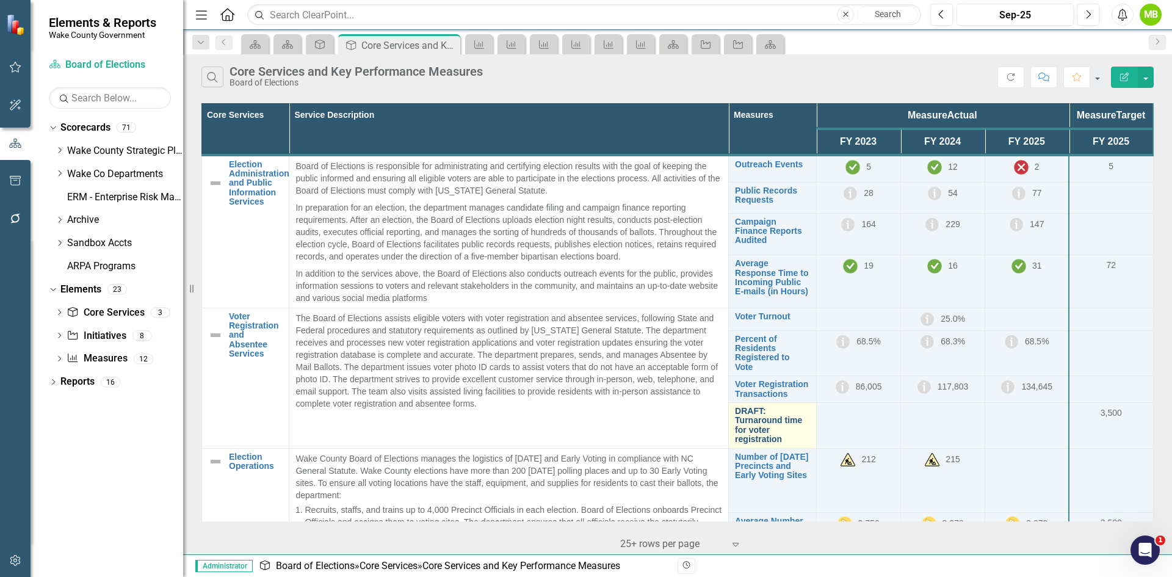
click at [759, 434] on link "DRAFT: Turnaround time for voter registration" at bounding box center [772, 425] width 74 height 38
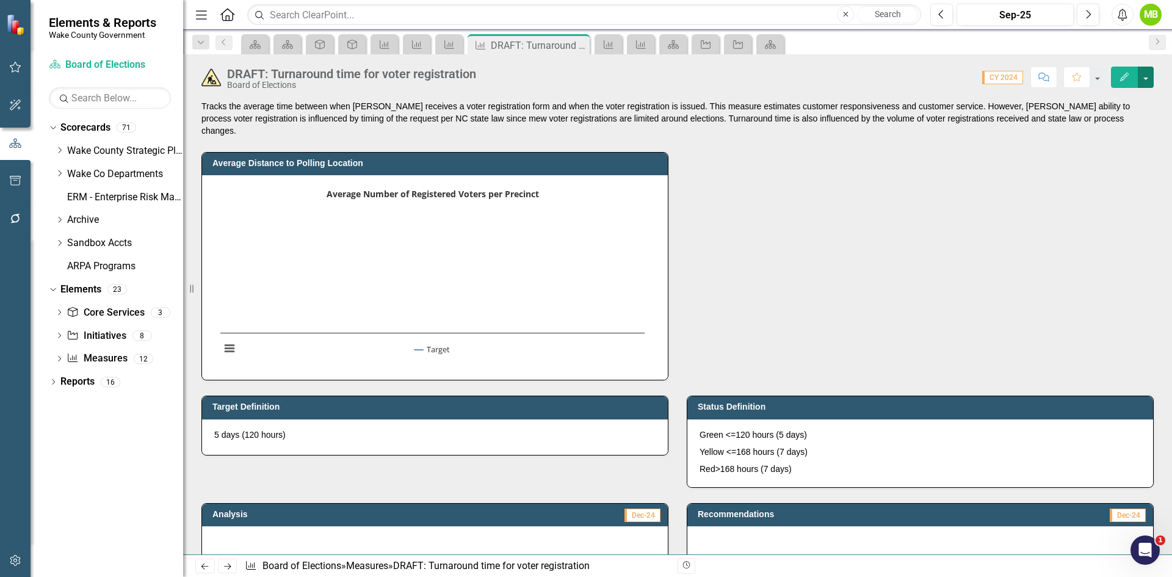
click at [1150, 79] on button "button" at bounding box center [1146, 77] width 16 height 21
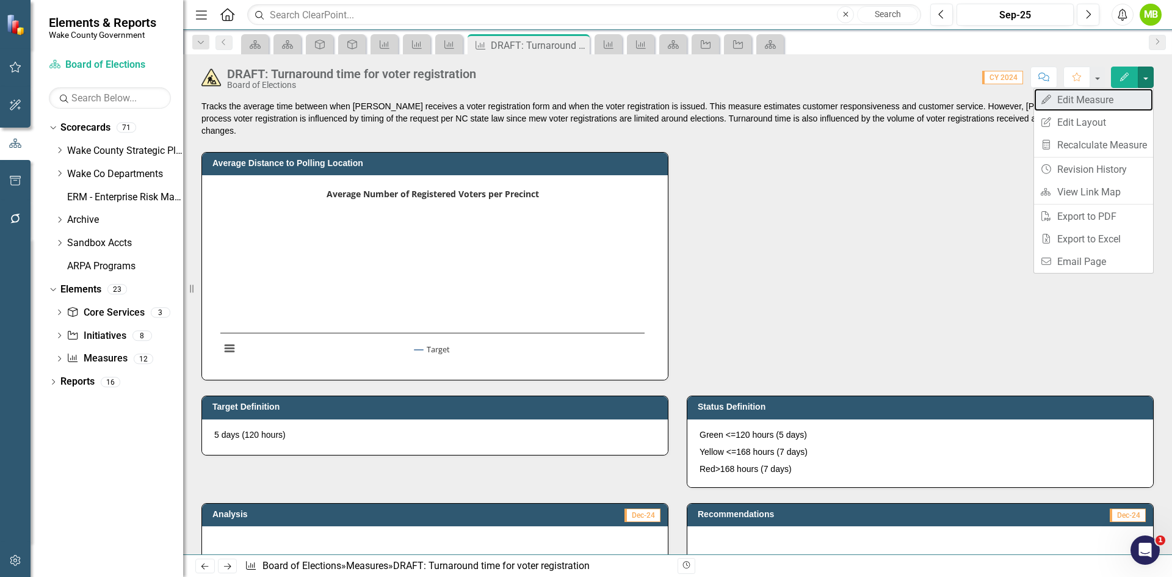
click at [1110, 91] on link "Edit Edit Measure" at bounding box center [1093, 99] width 119 height 23
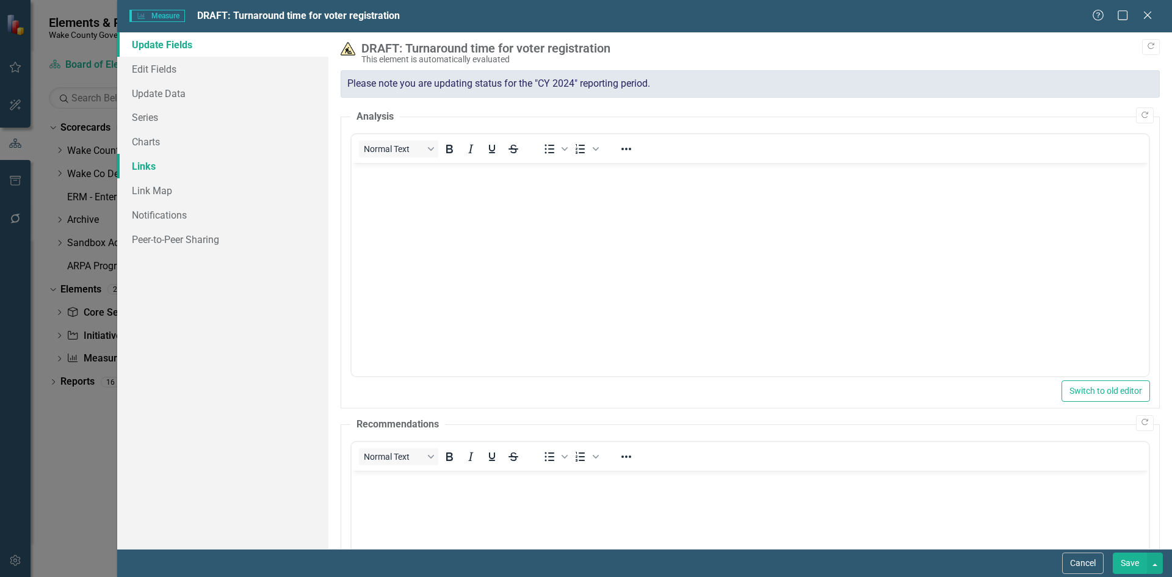
click at [219, 170] on link "Links" at bounding box center [222, 166] width 211 height 24
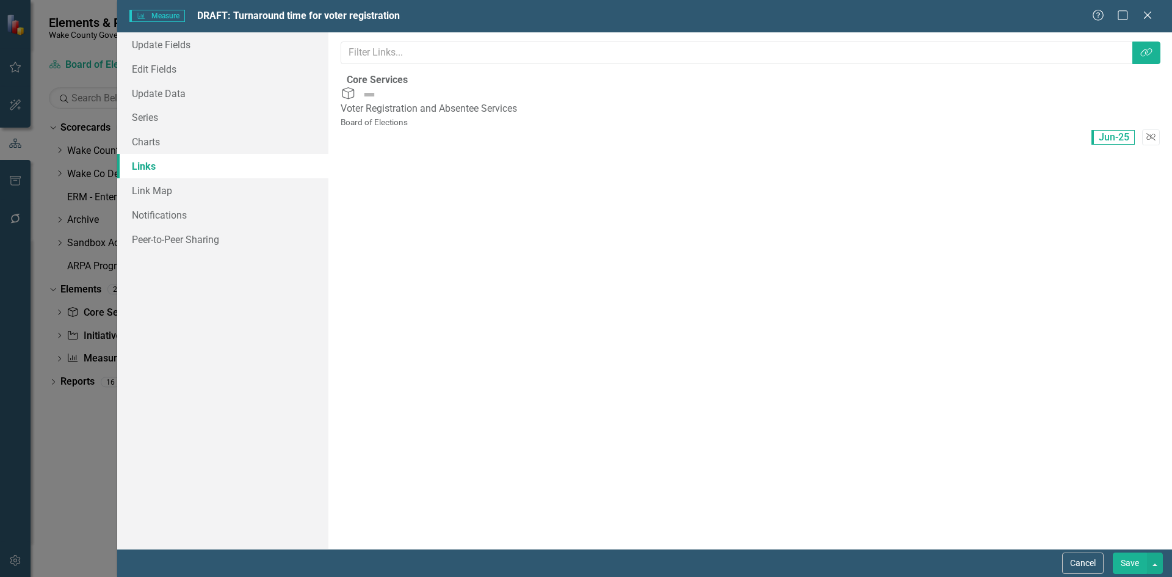
click at [1146, 134] on icon "Unlink" at bounding box center [1150, 137] width 9 height 7
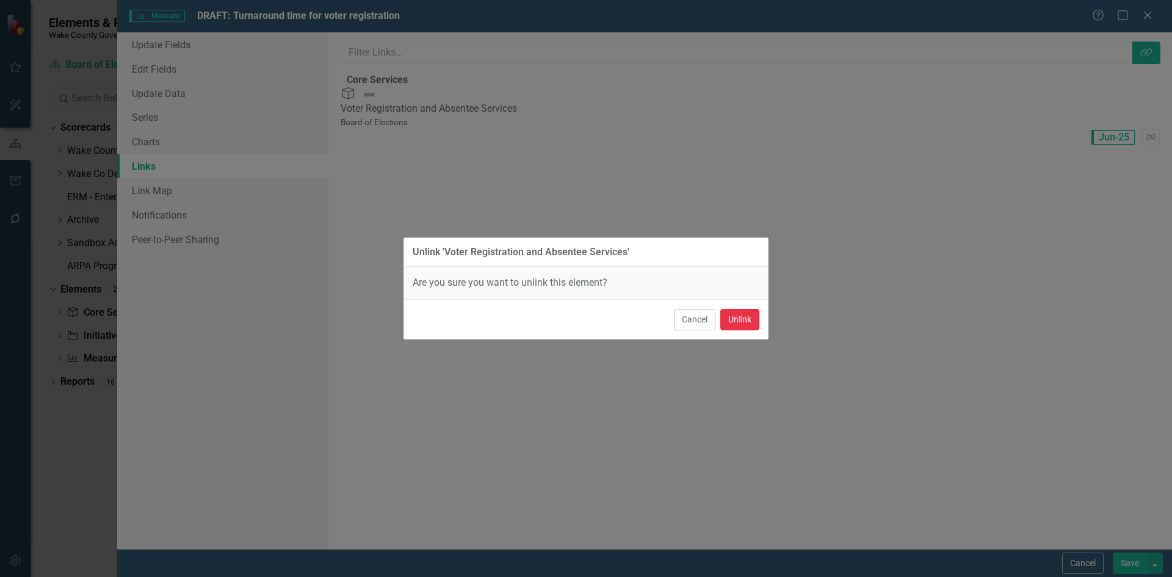
click at [746, 320] on button "Unlink" at bounding box center [739, 319] width 39 height 21
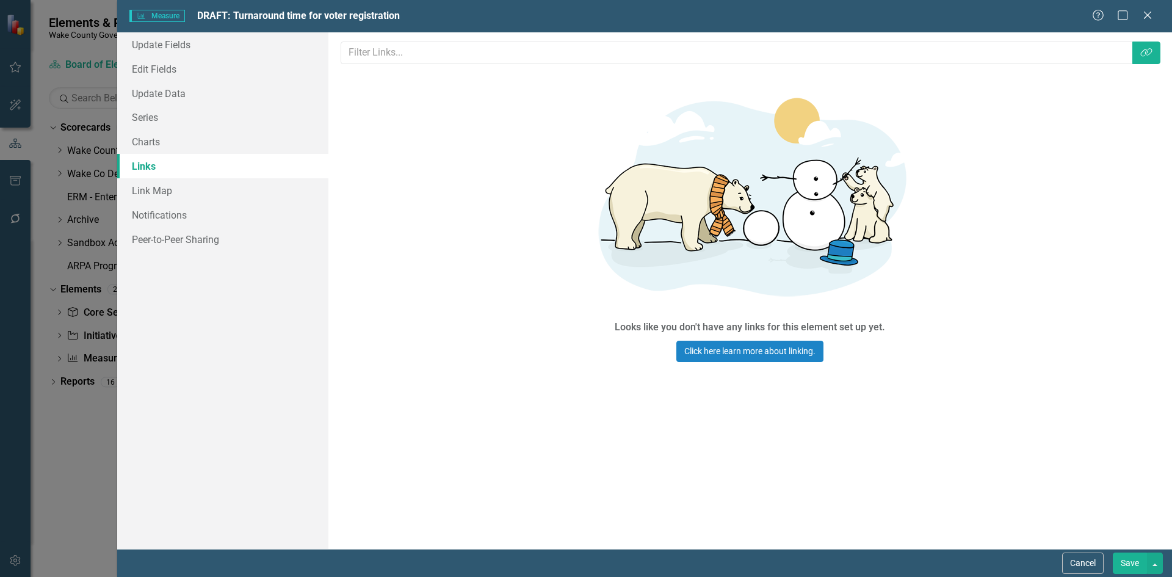
click at [1127, 565] on button "Save" at bounding box center [1130, 562] width 34 height 21
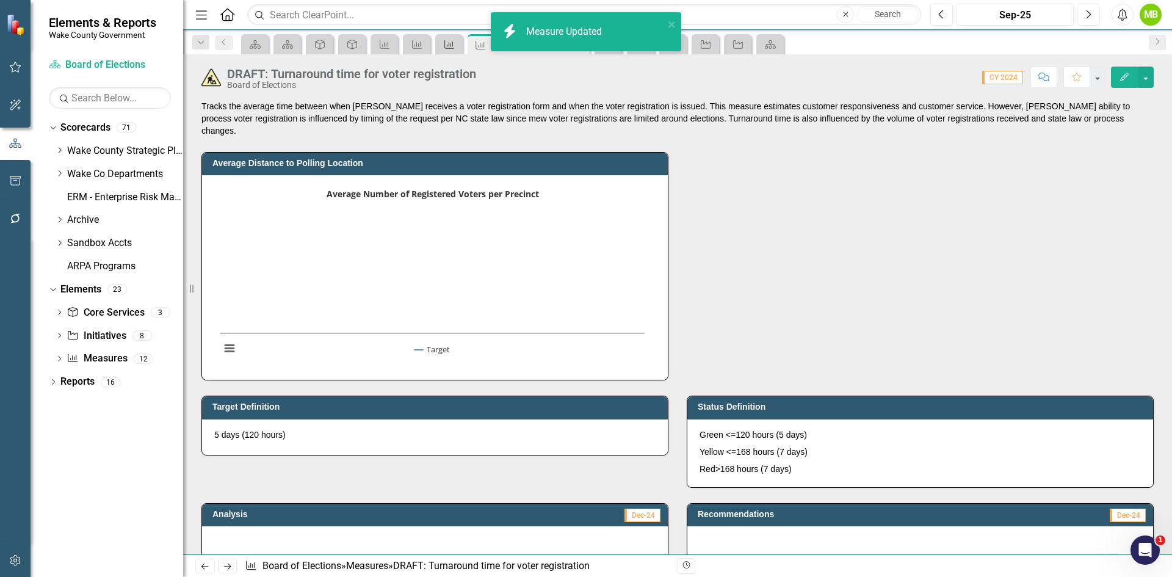
click at [454, 43] on icon "Measure" at bounding box center [449, 45] width 12 height 10
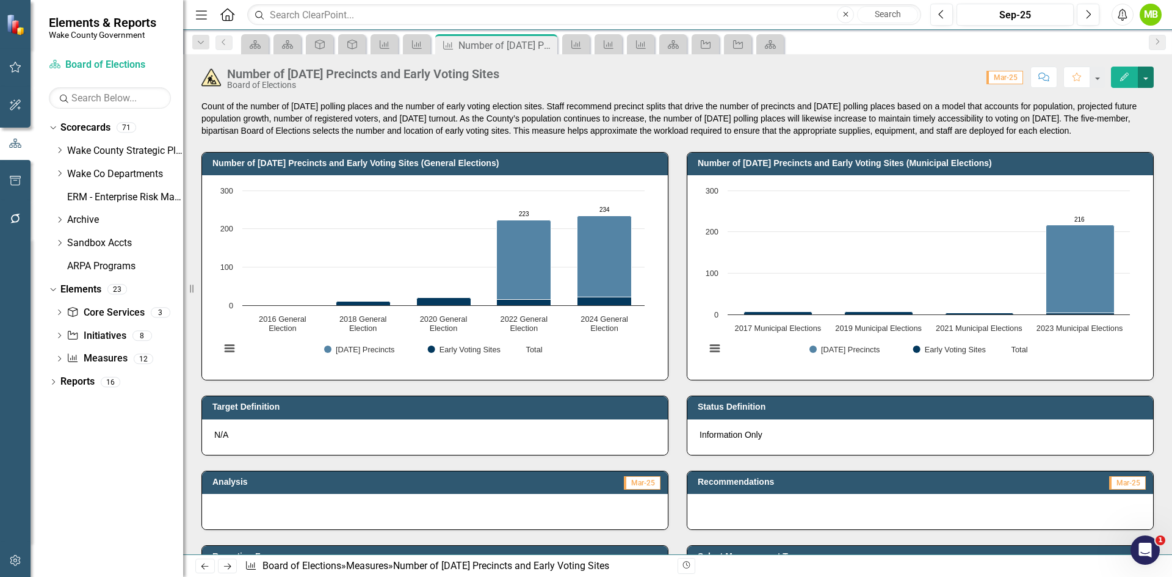
click at [1147, 76] on button "button" at bounding box center [1146, 77] width 16 height 21
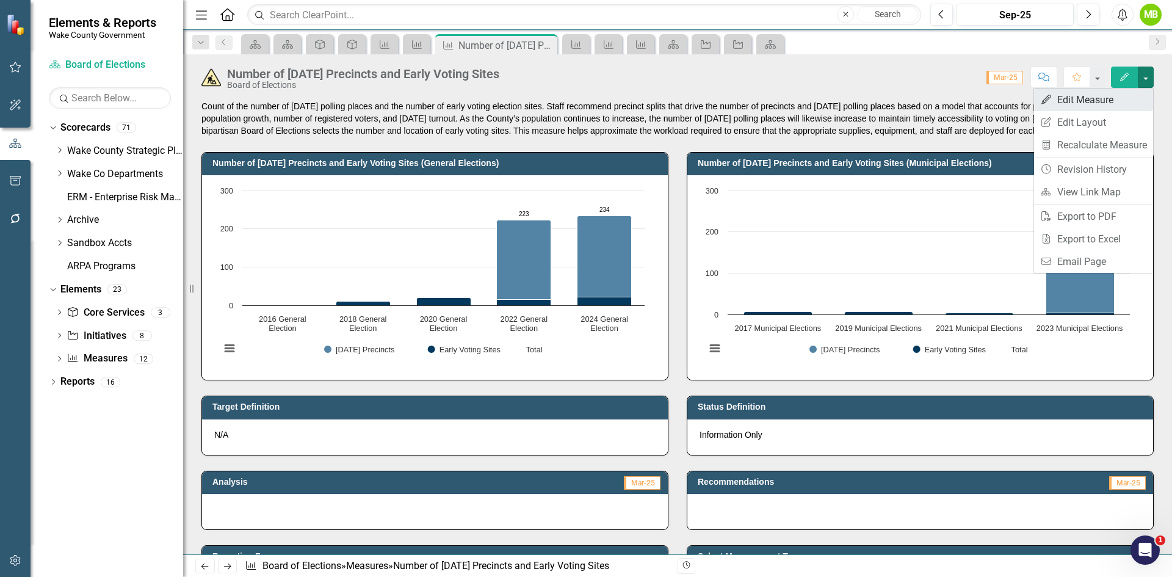
click at [1132, 96] on link "Edit Edit Measure" at bounding box center [1093, 99] width 119 height 23
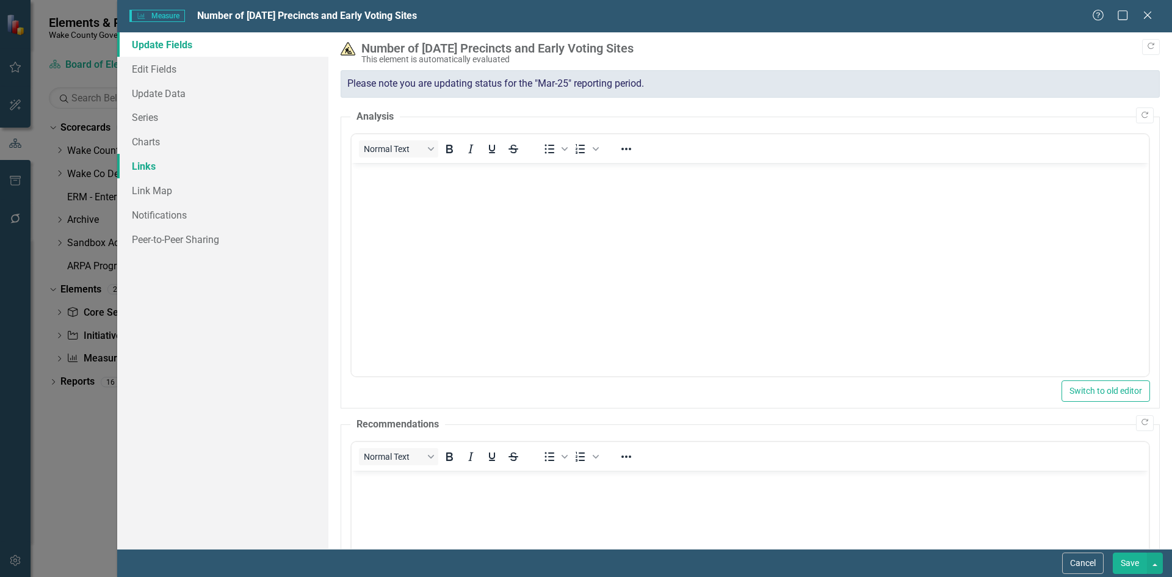
click at [284, 156] on link "Links" at bounding box center [222, 166] width 211 height 24
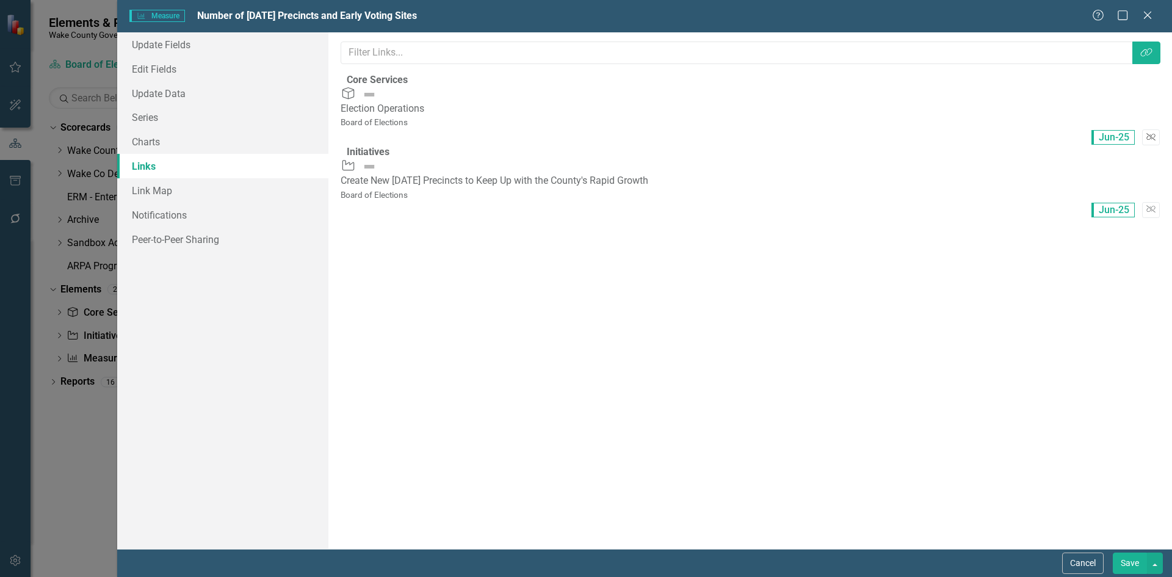
click at [1146, 134] on icon "Unlink" at bounding box center [1150, 137] width 9 height 7
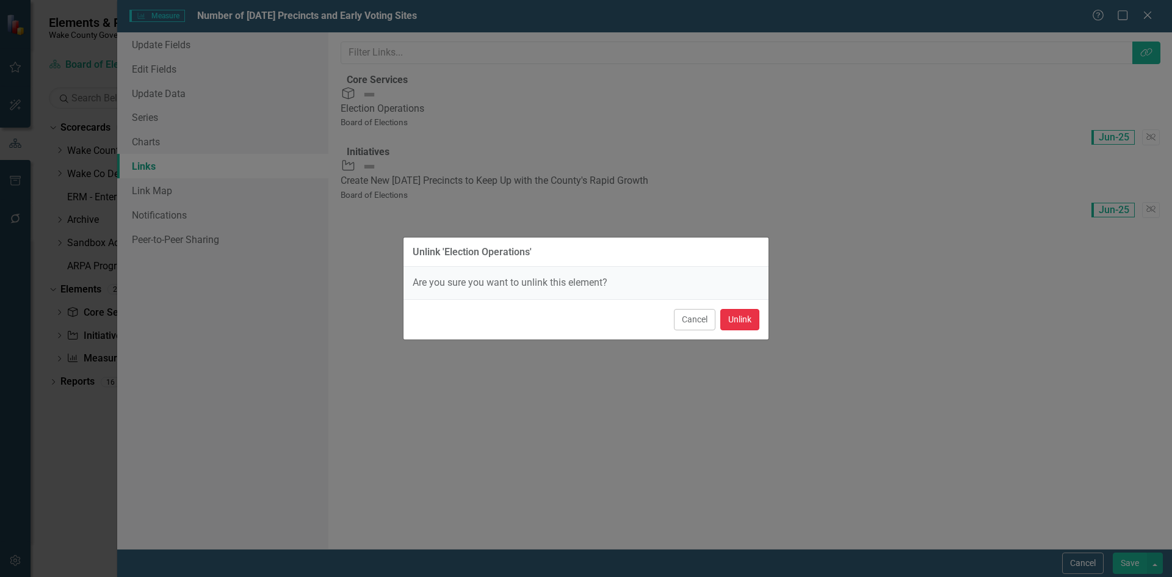
click at [747, 318] on button "Unlink" at bounding box center [739, 319] width 39 height 21
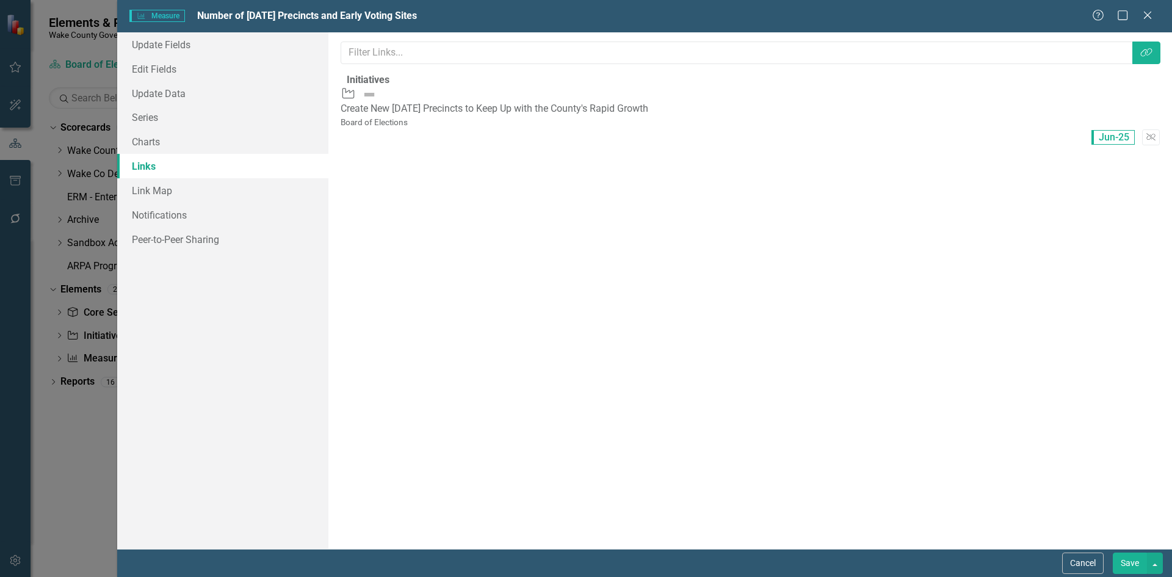
click at [1130, 558] on button "Save" at bounding box center [1130, 562] width 34 height 21
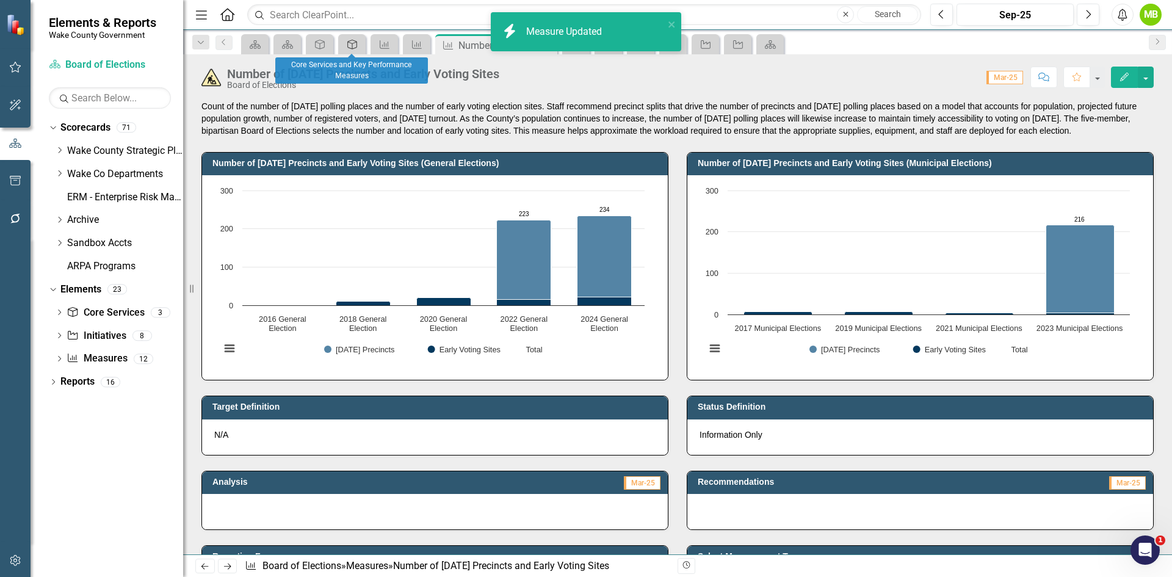
click at [348, 45] on icon at bounding box center [352, 45] width 10 height 10
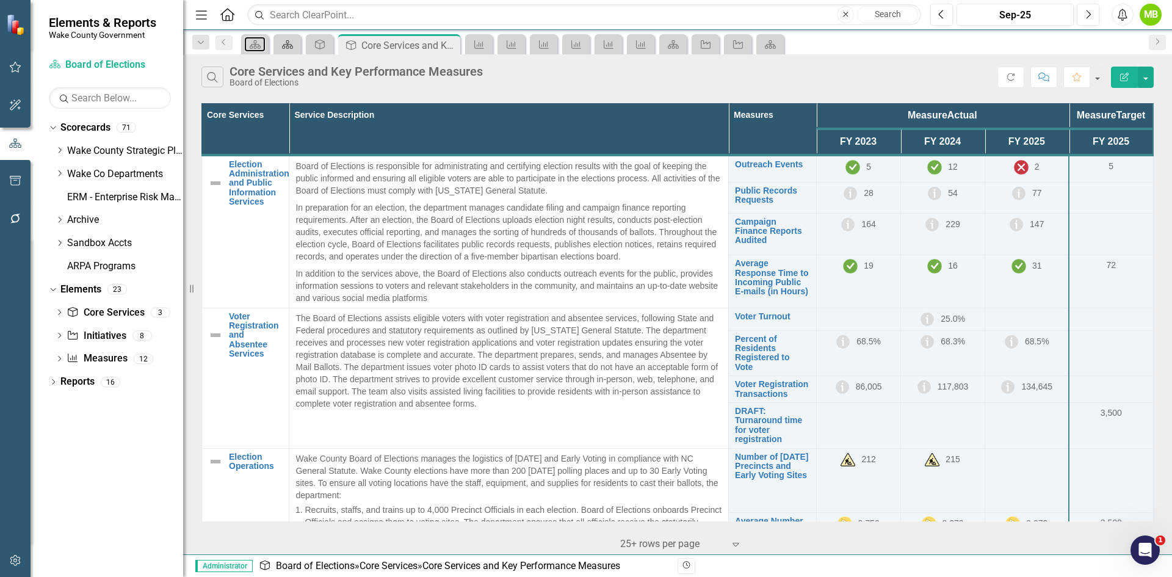
drag, startPoint x: 262, startPoint y: 44, endPoint x: 286, endPoint y: 49, distance: 23.8
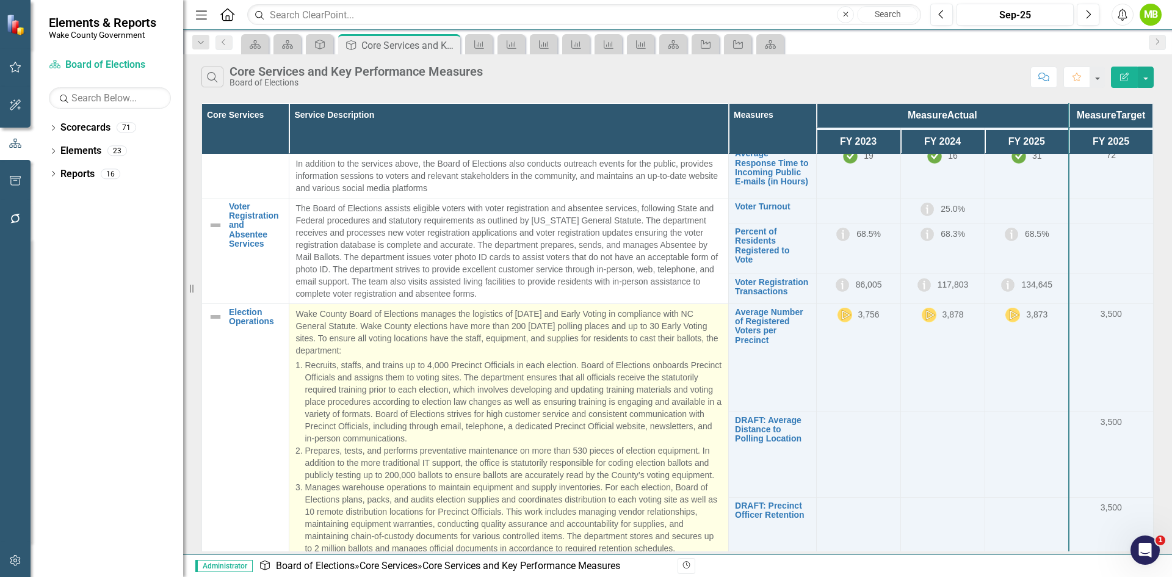
scroll to position [120, 0]
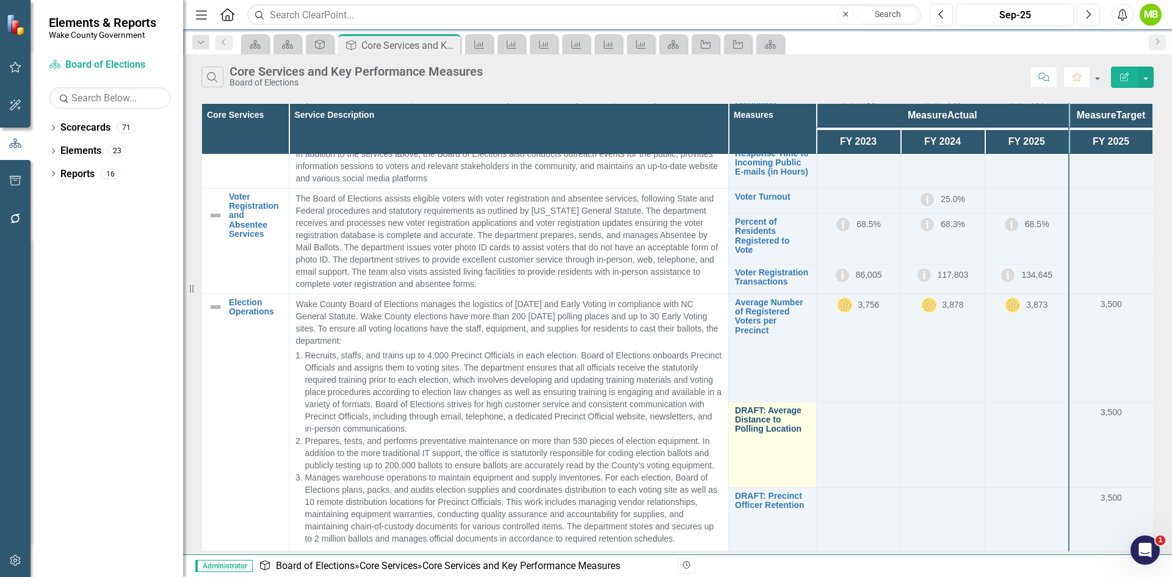
click at [785, 429] on link "DRAFT: Average Distance to Polling Location" at bounding box center [772, 420] width 74 height 28
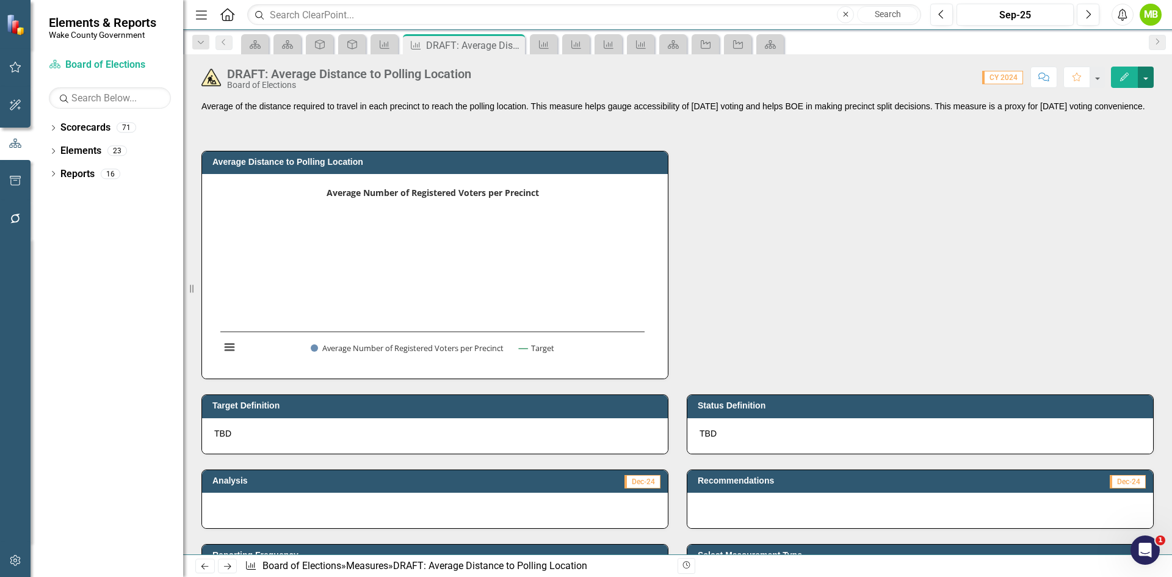
click at [1145, 73] on button "button" at bounding box center [1146, 77] width 16 height 21
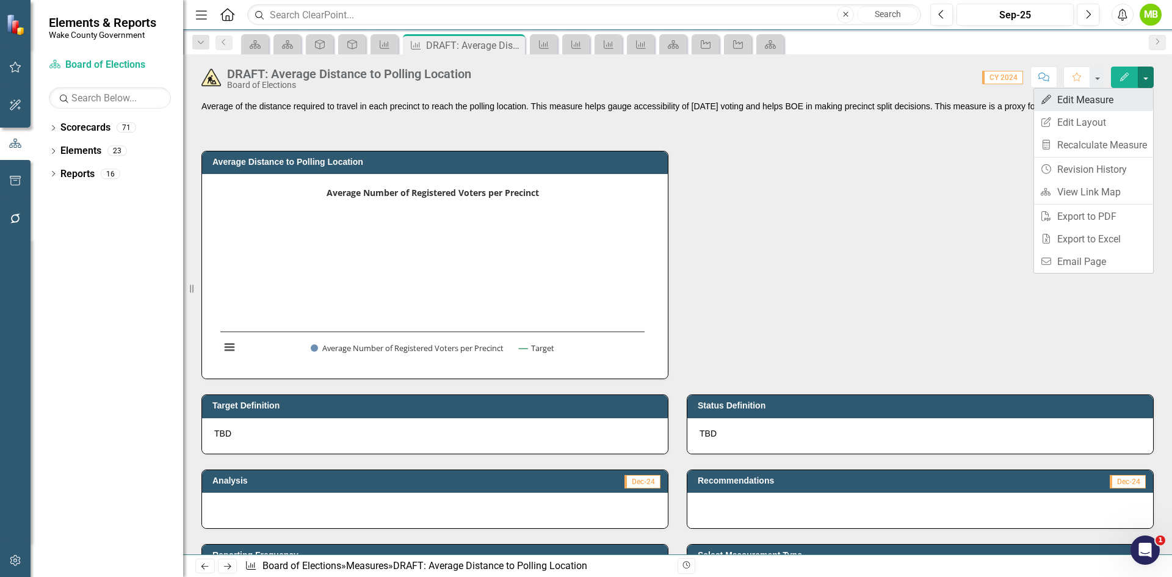
click at [1072, 93] on link "Edit Edit Measure" at bounding box center [1093, 99] width 119 height 23
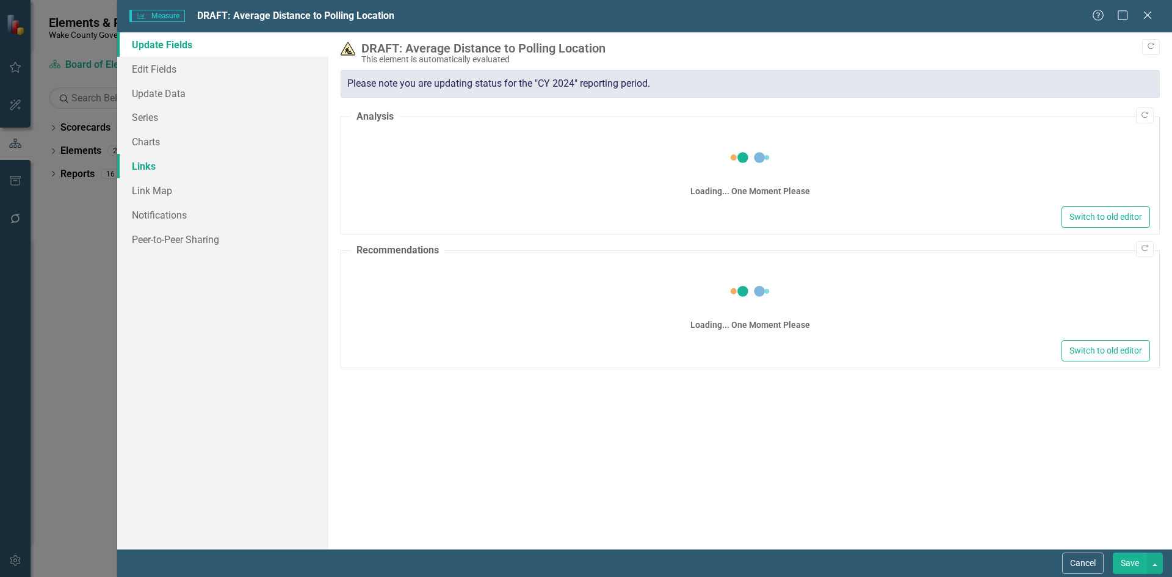
click at [174, 162] on link "Links" at bounding box center [222, 166] width 211 height 24
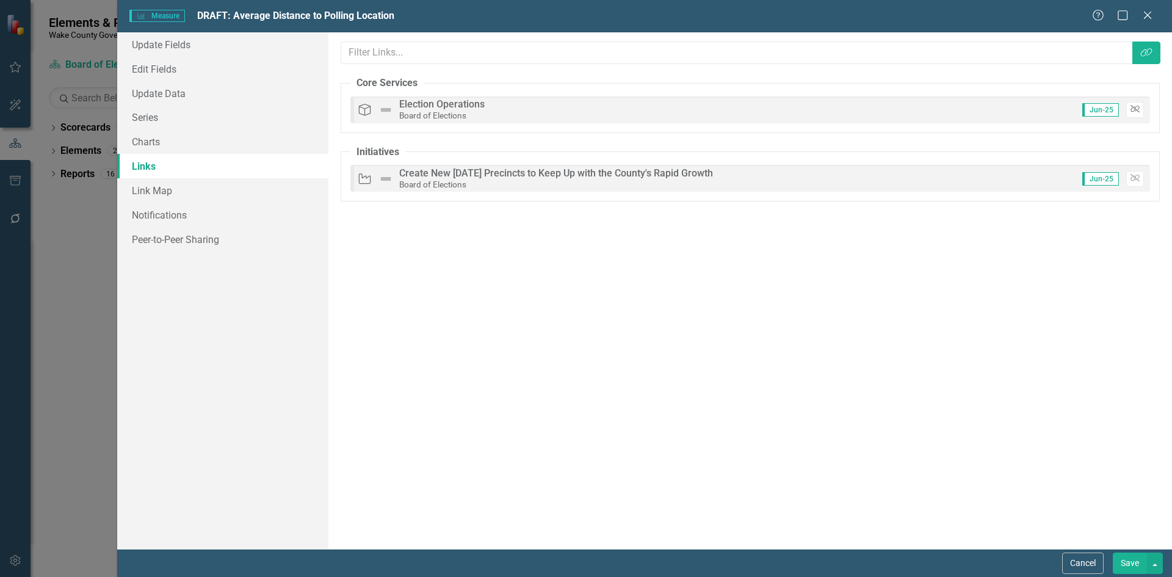
click at [1136, 108] on icon "Unlink" at bounding box center [1134, 109] width 9 height 7
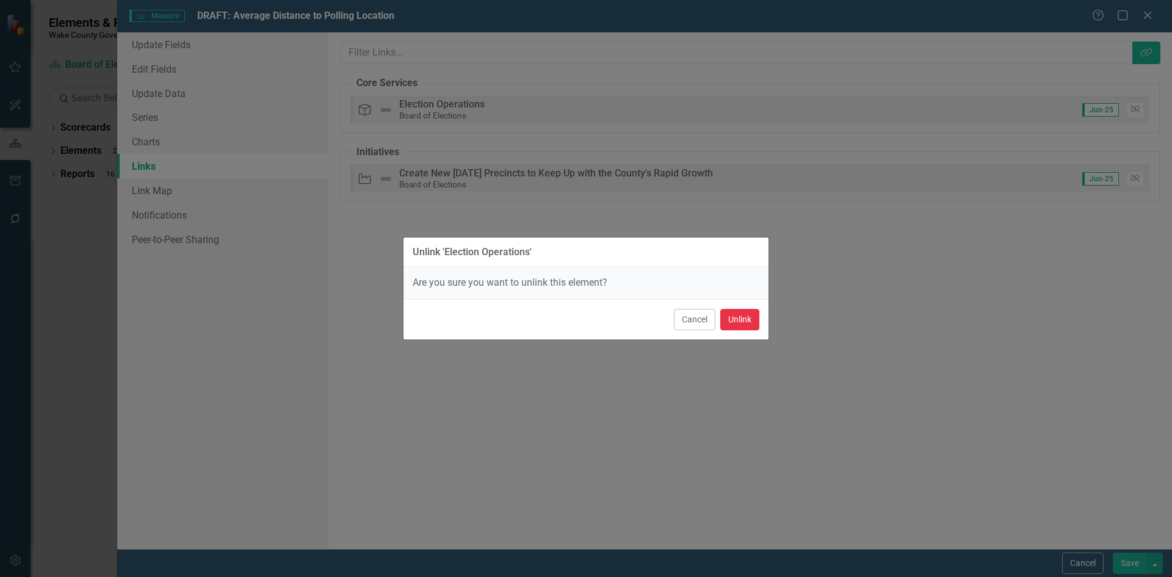
click at [744, 316] on button "Unlink" at bounding box center [739, 319] width 39 height 21
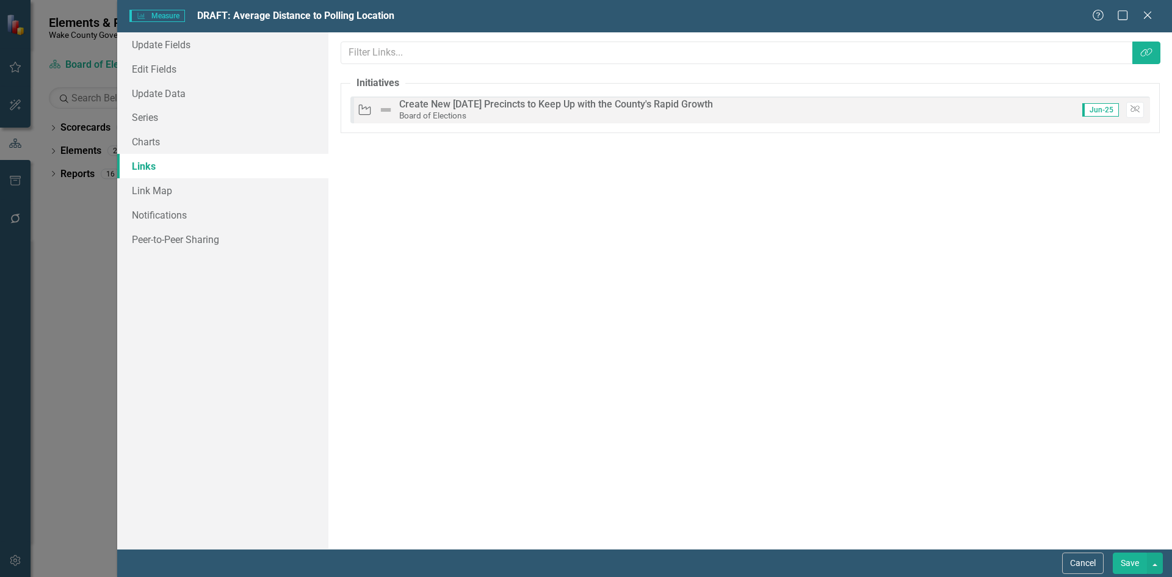
click at [1124, 566] on button "Save" at bounding box center [1130, 562] width 34 height 21
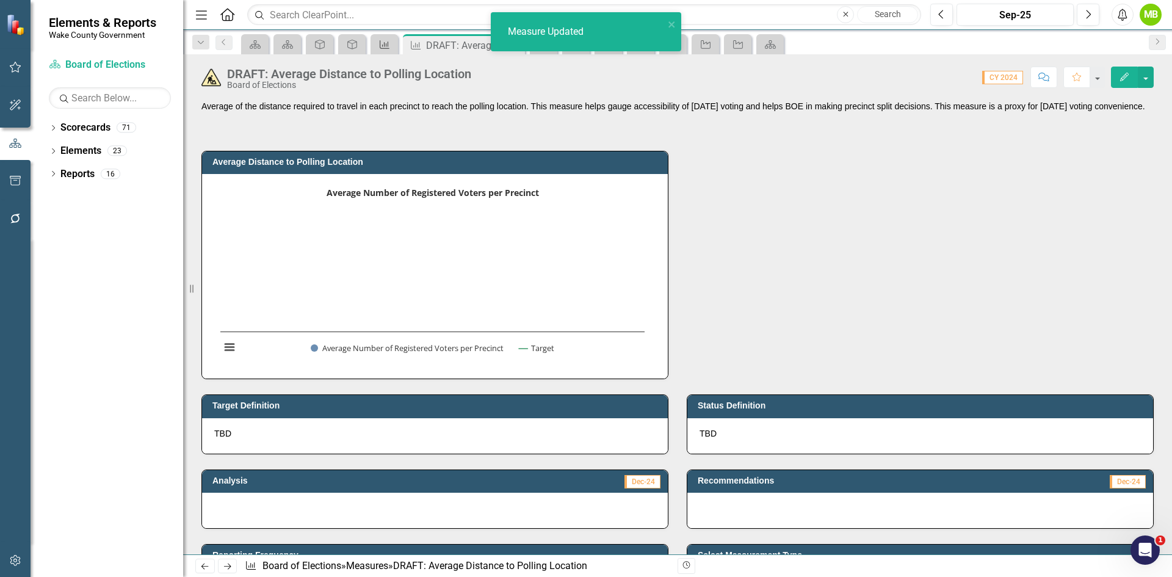
click at [376, 44] on div "Measure" at bounding box center [382, 44] width 17 height 15
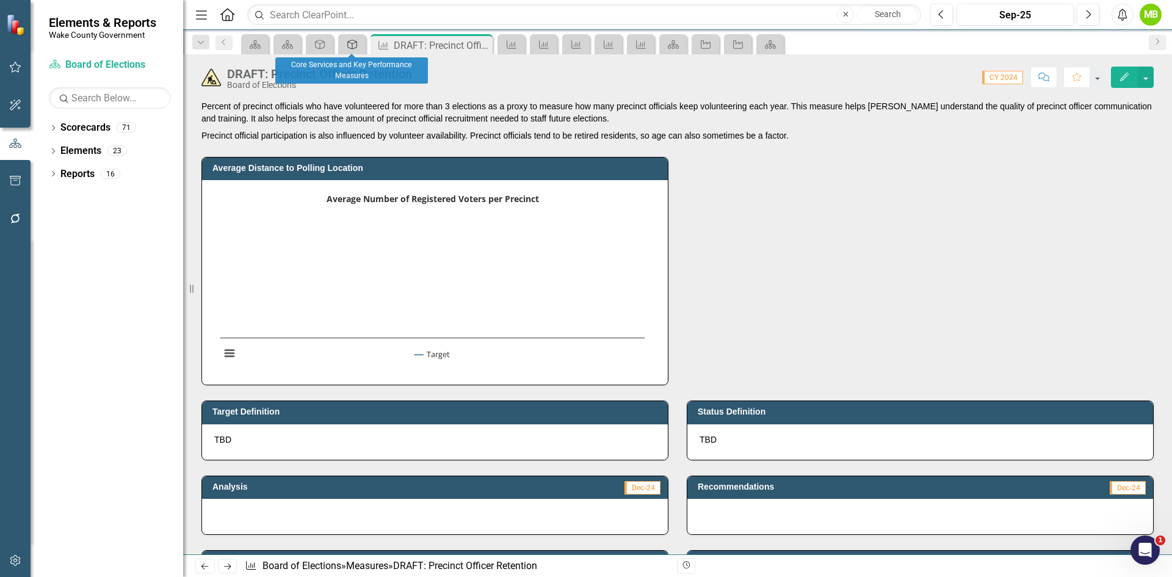
click at [345, 46] on div "Core Service" at bounding box center [349, 44] width 17 height 15
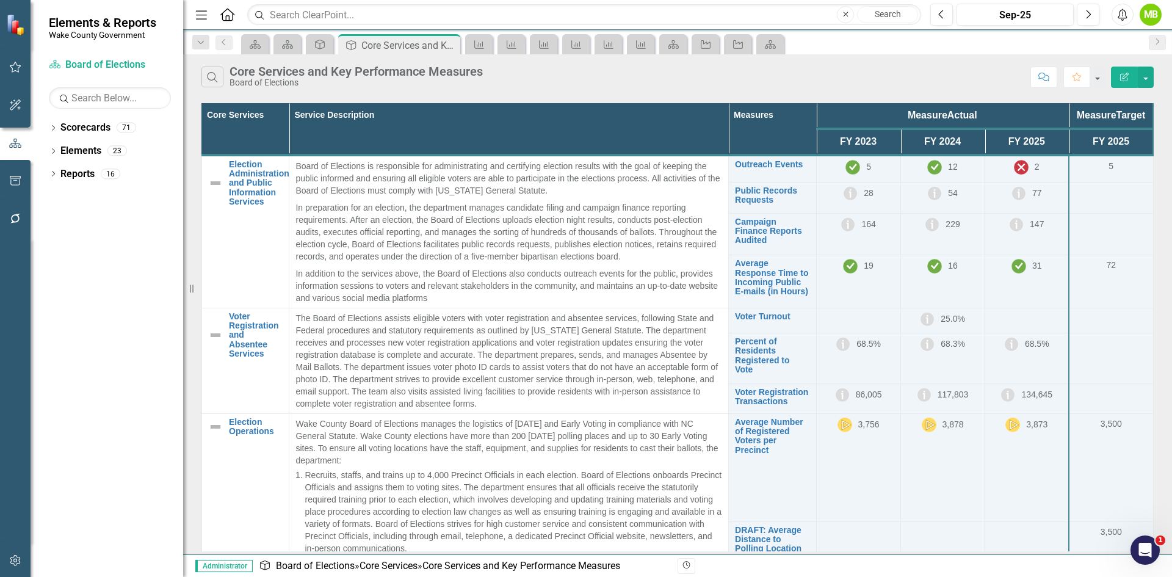
scroll to position [120, 0]
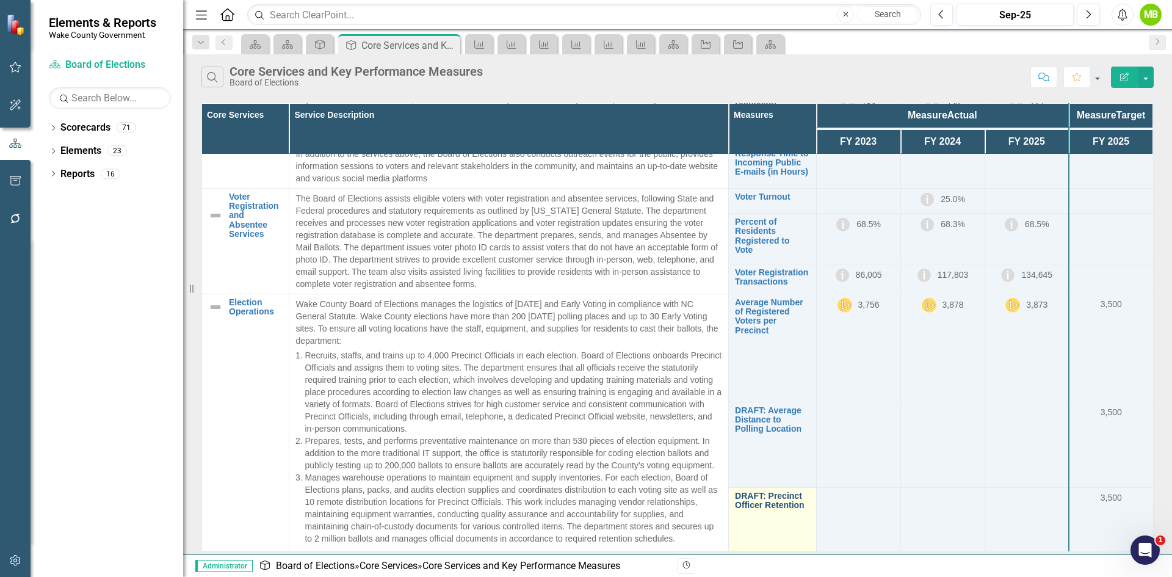
click at [776, 487] on td "DRAFT: Average Distance to Polling Location Link Map View Link Map Edit Edit Me…" at bounding box center [772, 444] width 87 height 85
click at [762, 470] on link "DRAFT: Precinct Officer Retention" at bounding box center [772, 469] width 74 height 19
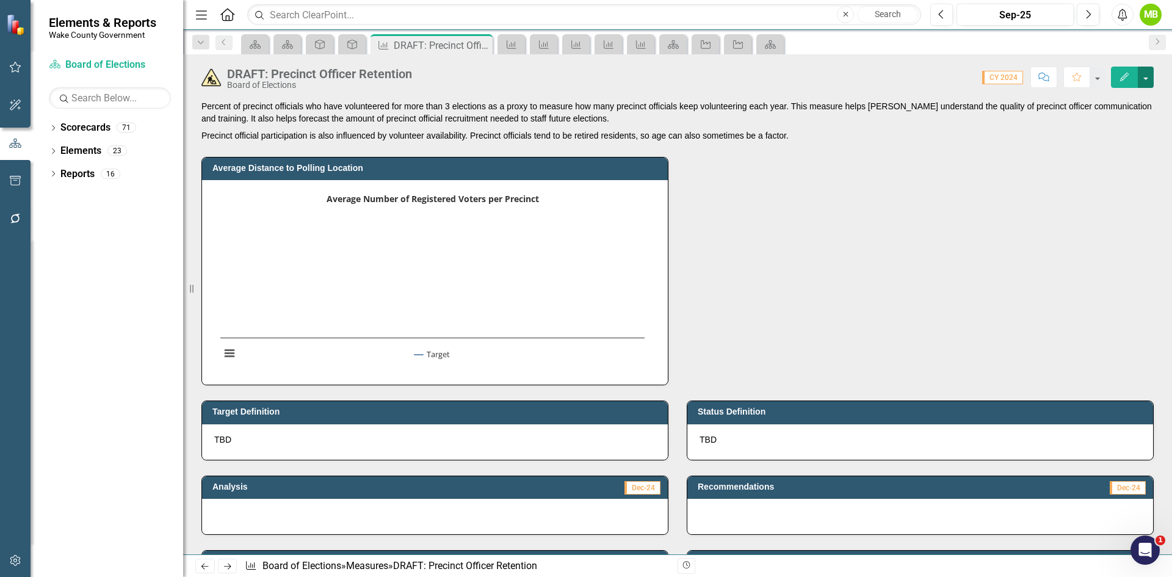
click at [1148, 80] on button "button" at bounding box center [1146, 77] width 16 height 21
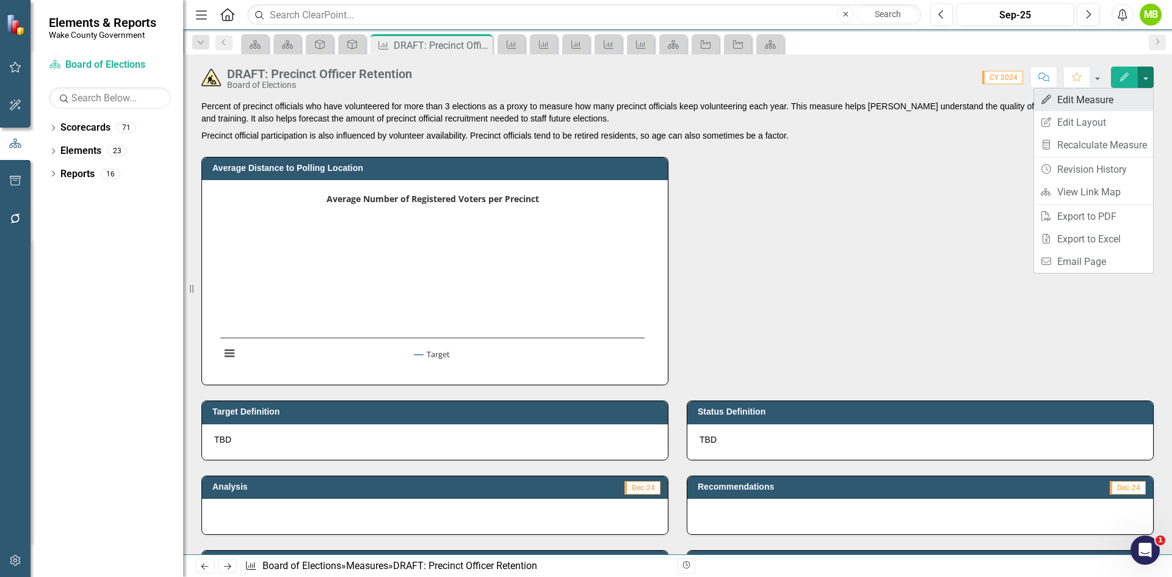
click at [1114, 101] on link "Edit Edit Measure" at bounding box center [1093, 99] width 119 height 23
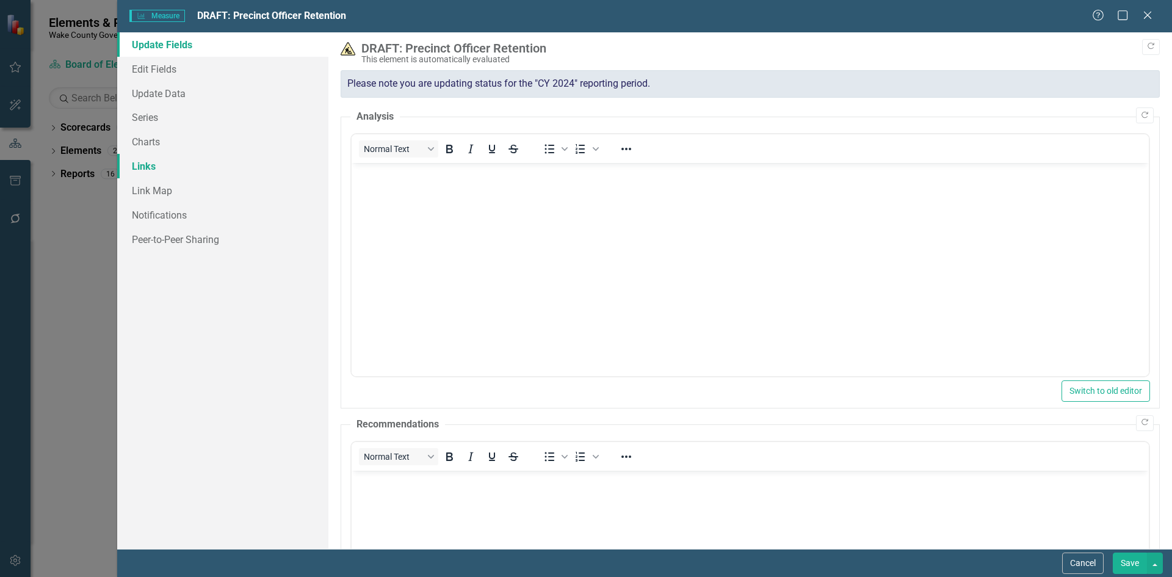
click at [182, 170] on link "Links" at bounding box center [222, 166] width 211 height 24
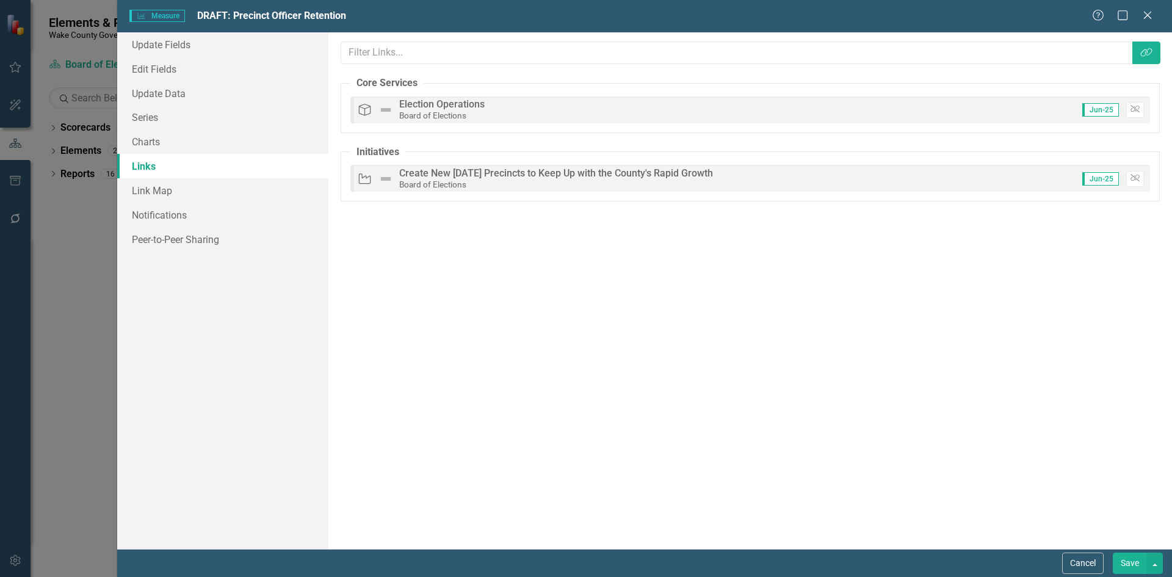
drag, startPoint x: 945, startPoint y: 190, endPoint x: 1047, endPoint y: 139, distance: 114.6
click at [1018, 139] on div "Links are one of the most powerful features of ClearPoint. By configuring the l…" at bounding box center [749, 290] width 843 height 516
click at [1131, 110] on icon "Unlink" at bounding box center [1134, 109] width 9 height 7
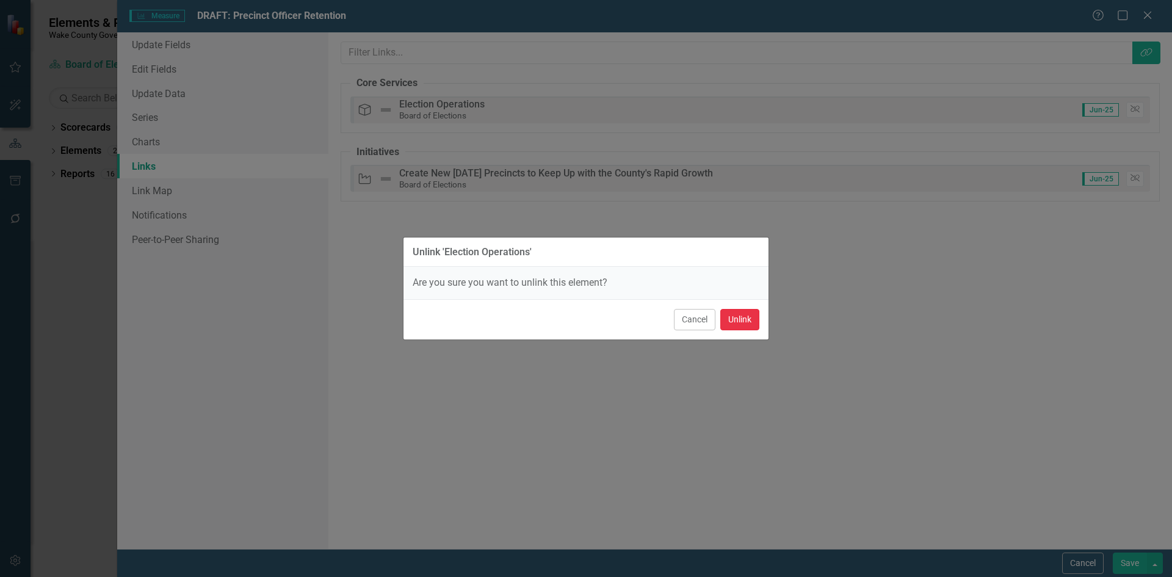
click at [734, 318] on button "Unlink" at bounding box center [739, 319] width 39 height 21
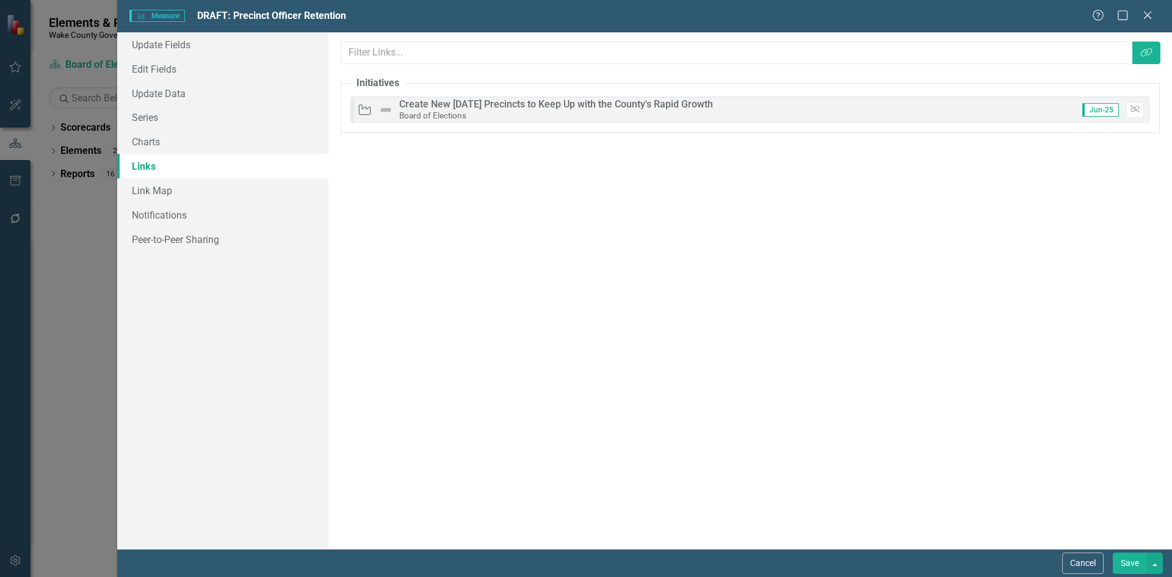
click at [1121, 560] on button "Save" at bounding box center [1130, 562] width 34 height 21
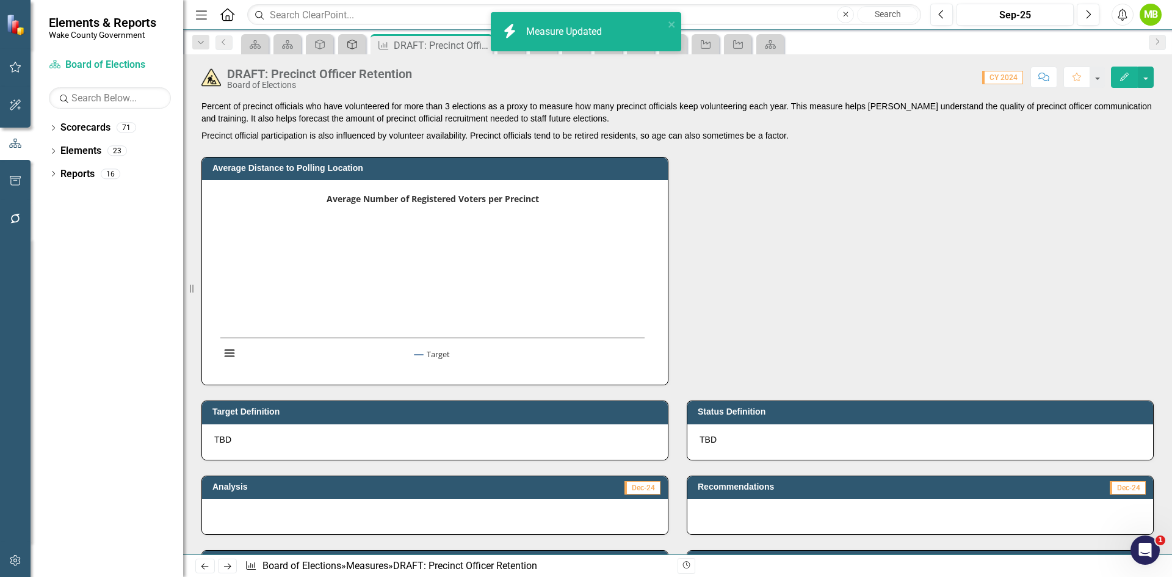
click at [353, 42] on icon "Core Service" at bounding box center [352, 45] width 12 height 10
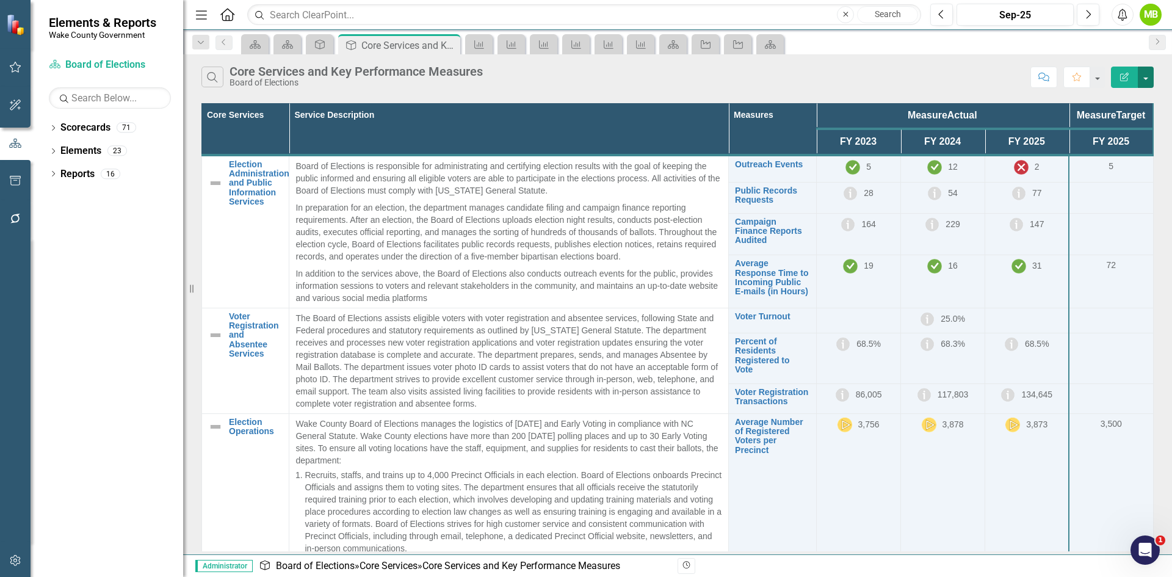
click at [1146, 80] on button "button" at bounding box center [1146, 77] width 16 height 21
click at [1133, 359] on td at bounding box center [1111, 358] width 84 height 51
click at [1143, 78] on button "button" at bounding box center [1146, 77] width 16 height 21
click at [1110, 121] on link "PDF Export to PDF" at bounding box center [1104, 124] width 96 height 23
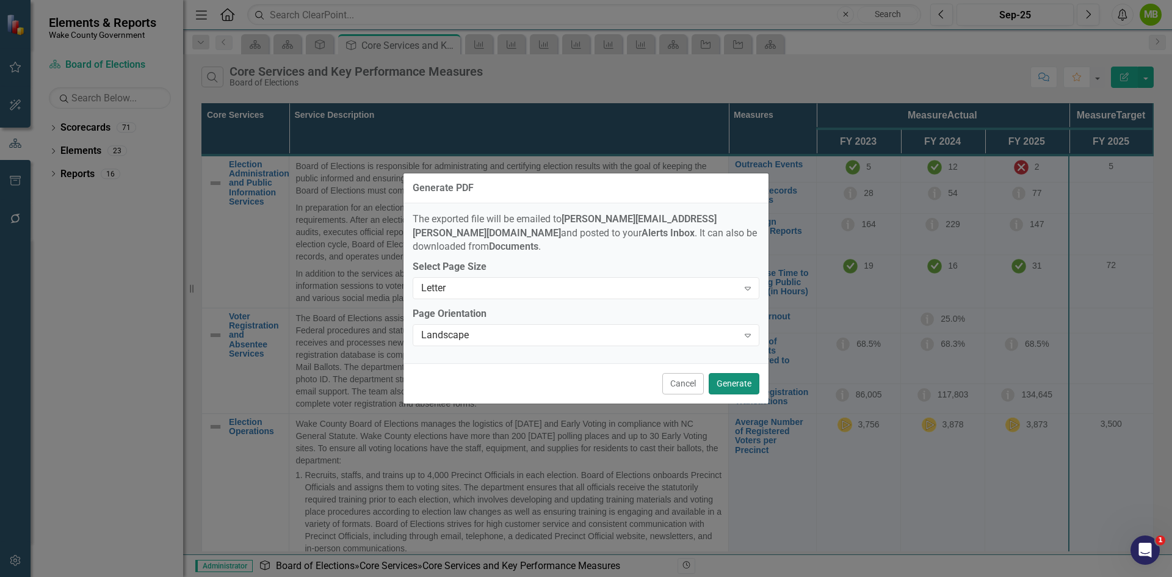
click at [735, 379] on button "Generate" at bounding box center [734, 383] width 51 height 21
